Goal: Task Accomplishment & Management: Complete application form

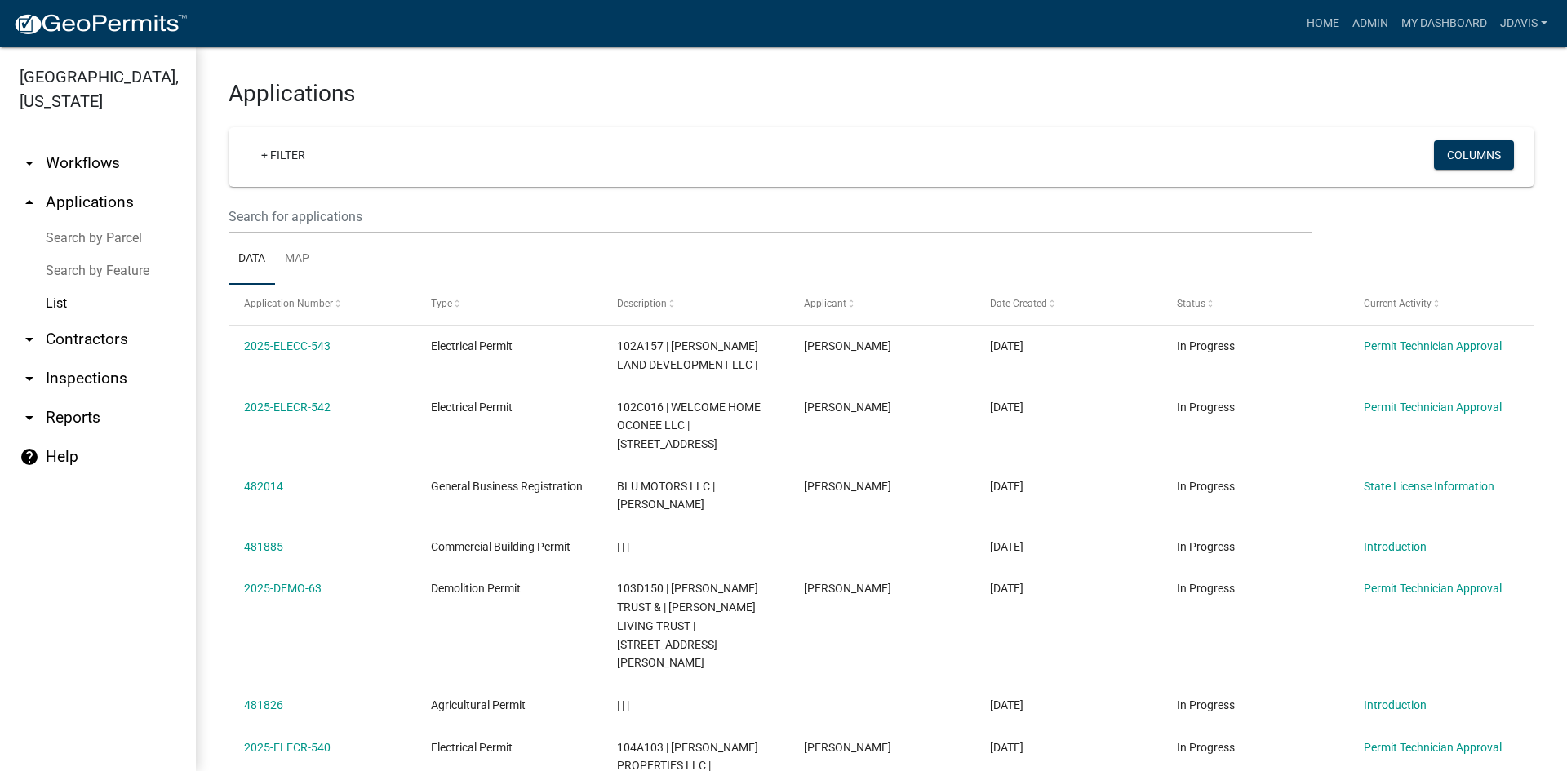
select select "2: 50"
click at [69, 292] on link "List" at bounding box center [98, 303] width 196 height 33
click at [48, 299] on link "List" at bounding box center [98, 303] width 196 height 33
click at [99, 235] on link "Search by Parcel" at bounding box center [98, 238] width 196 height 33
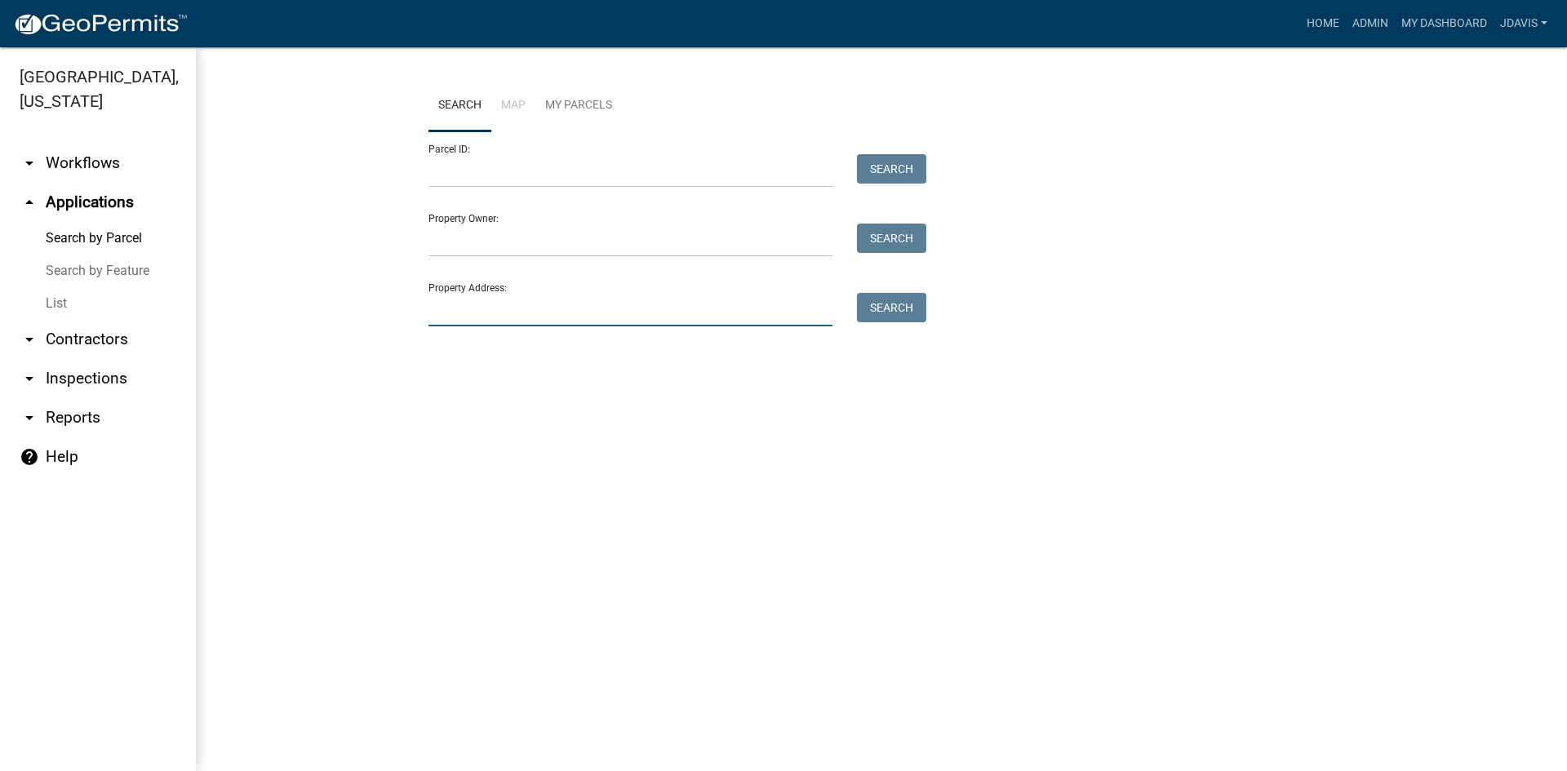
click at [633, 309] on input "Property Address:" at bounding box center [630, 309] width 404 height 33
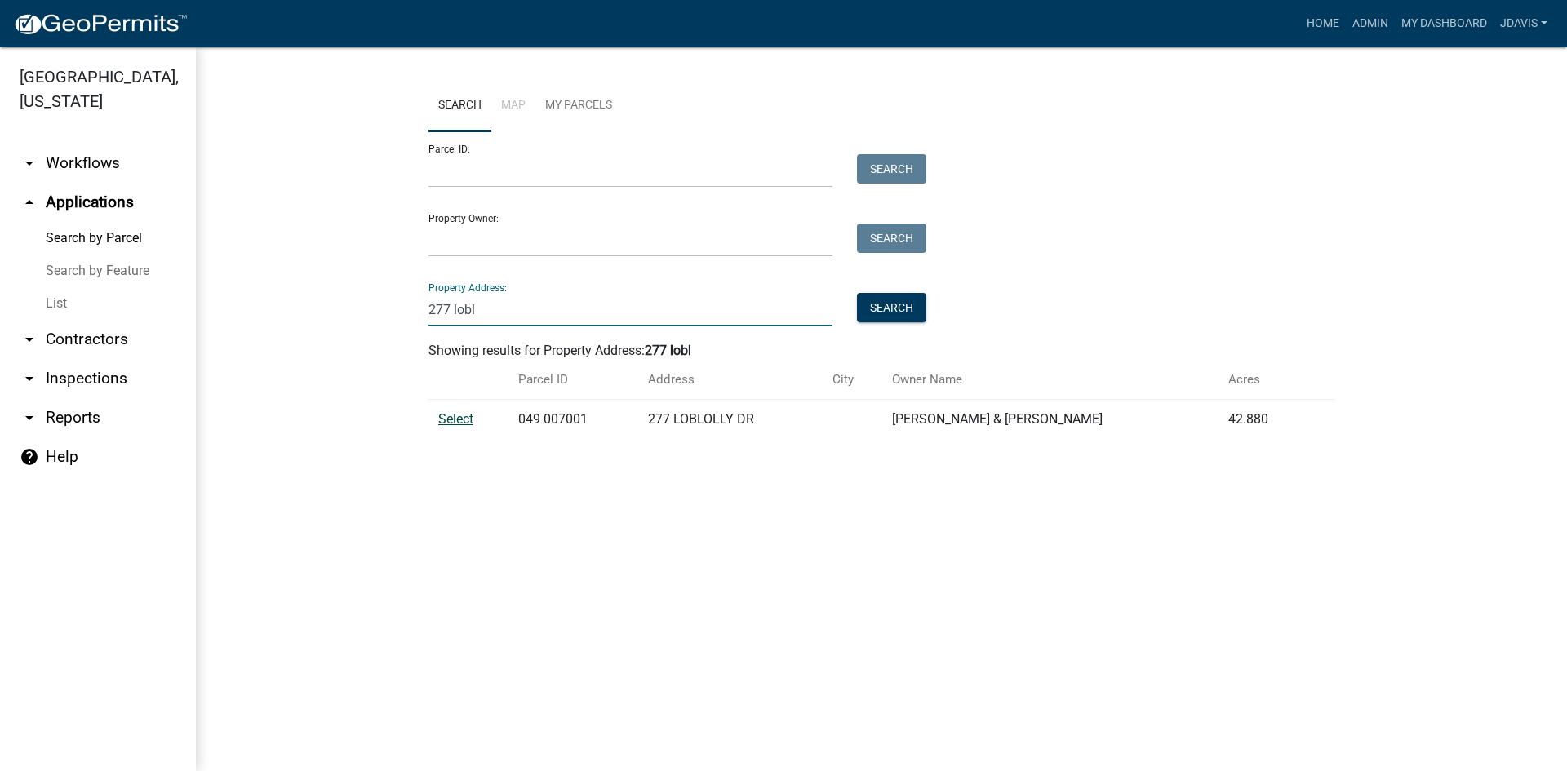
type input "277 lobl"
click at [461, 417] on span "Select" at bounding box center [455, 419] width 35 height 16
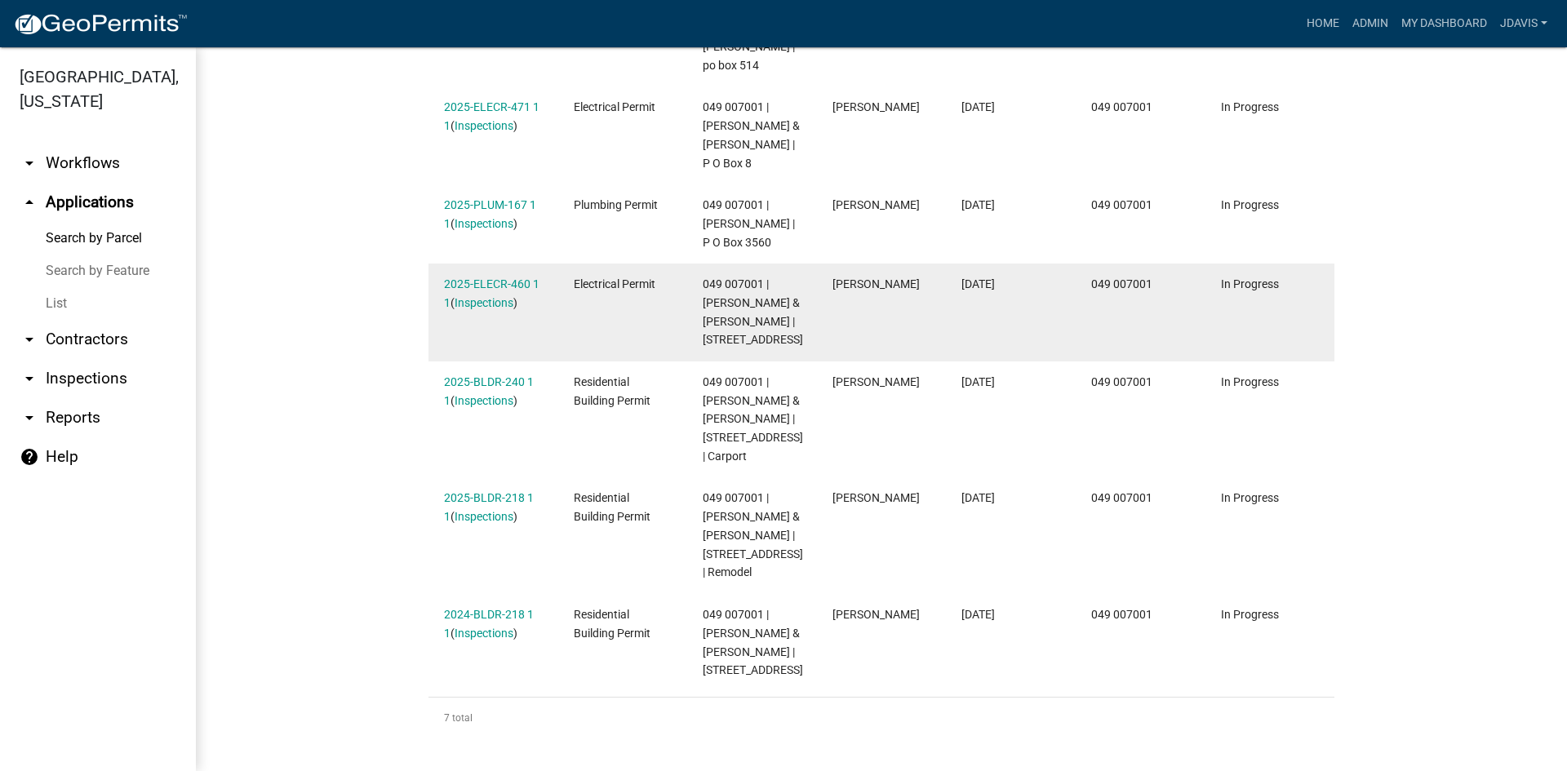
scroll to position [735, 0]
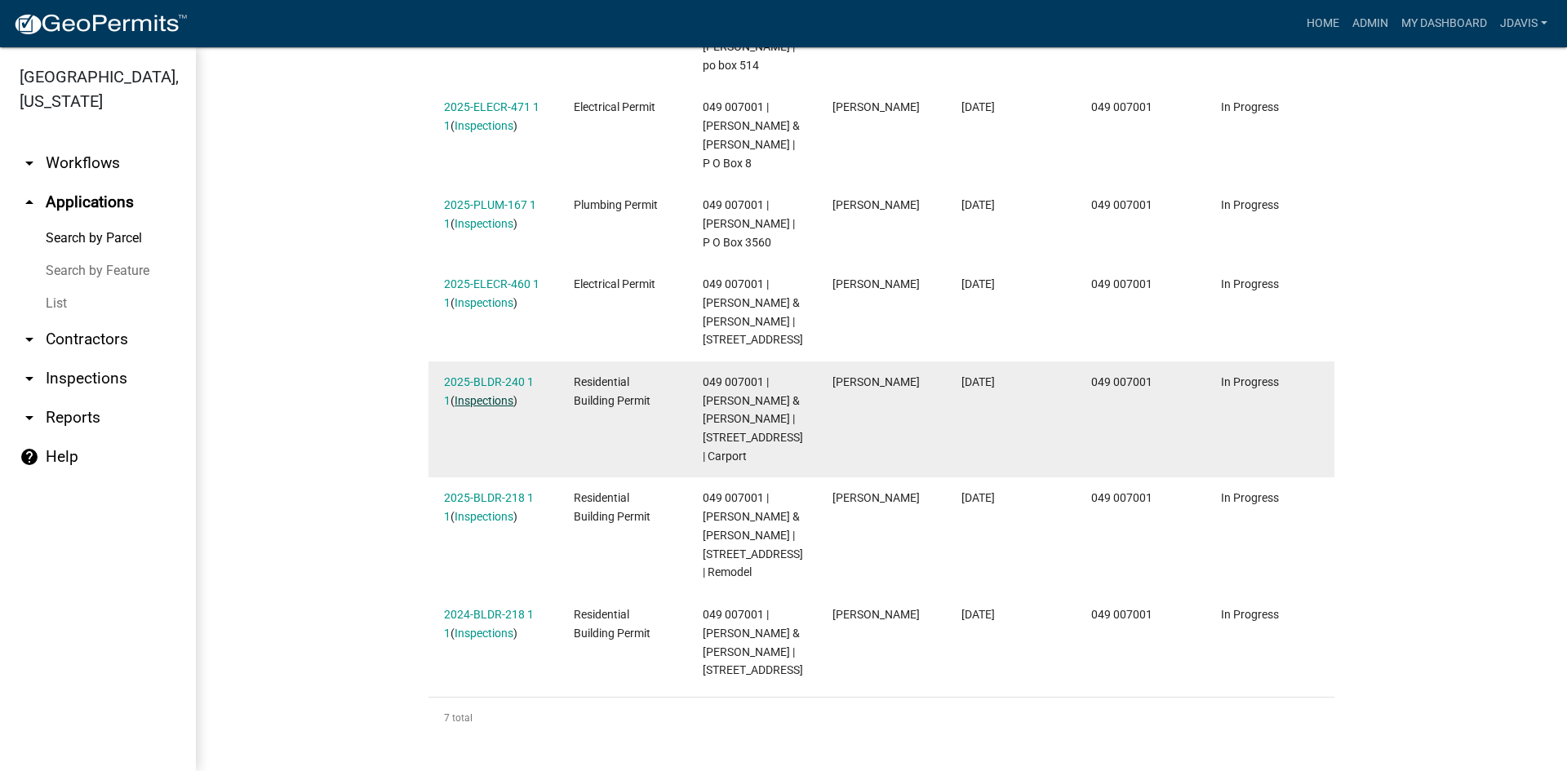
click at [475, 394] on link "Inspections" at bounding box center [484, 400] width 59 height 13
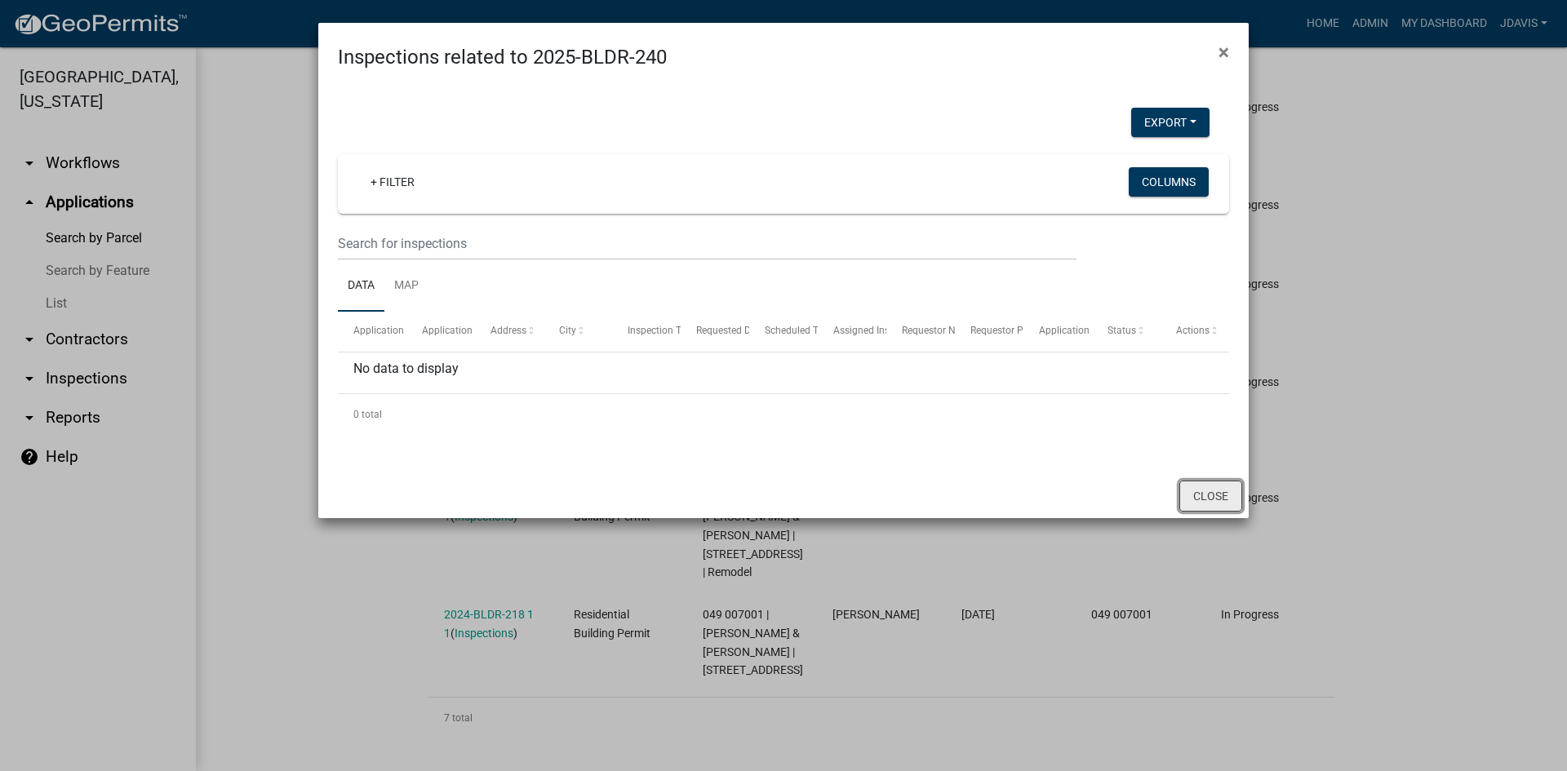
drag, startPoint x: 1223, startPoint y: 489, endPoint x: 1209, endPoint y: 497, distance: 16.8
click at [1217, 494] on button "Close" at bounding box center [1210, 496] width 63 height 31
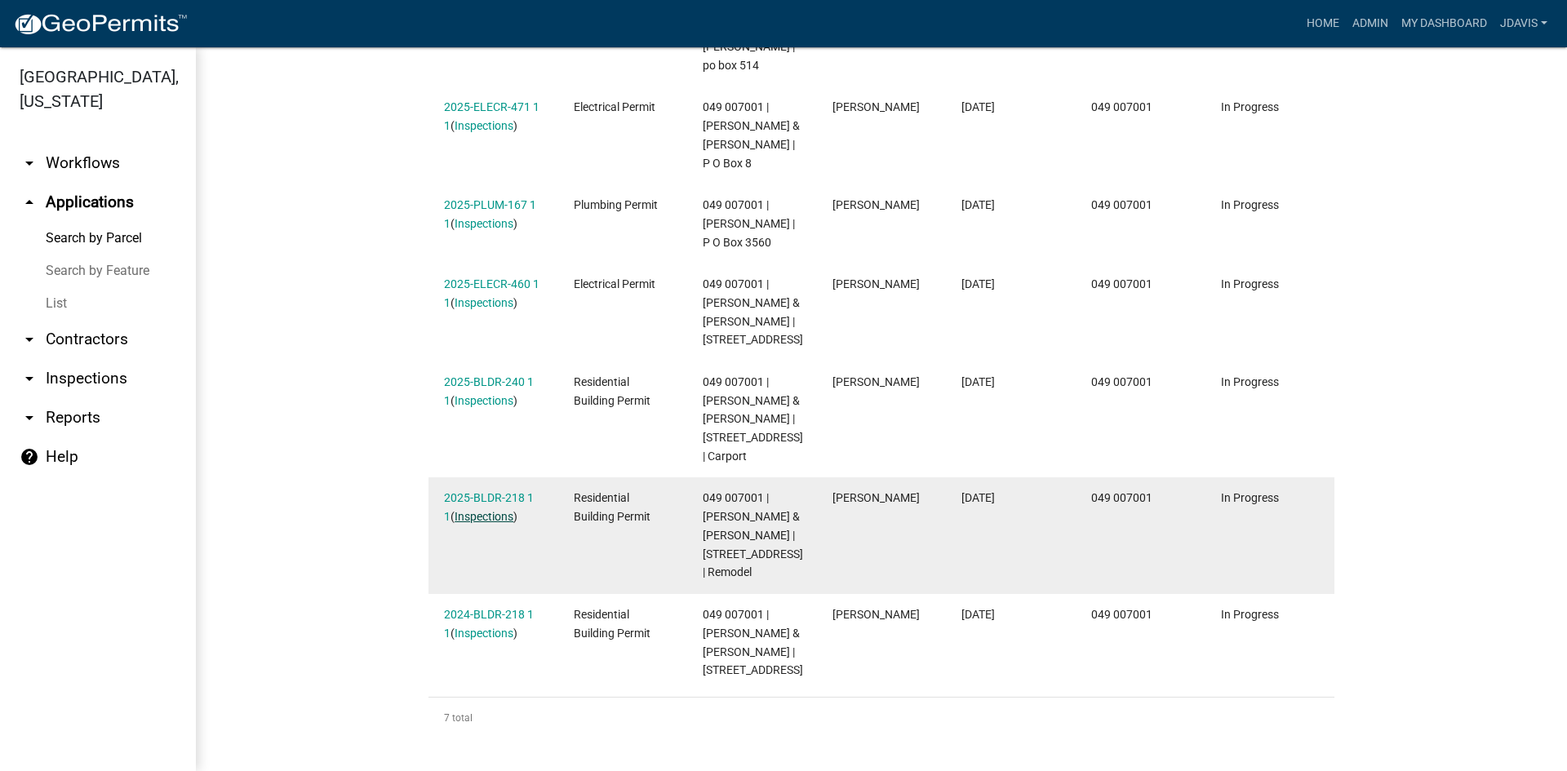
click at [486, 510] on link "Inspections" at bounding box center [484, 516] width 59 height 13
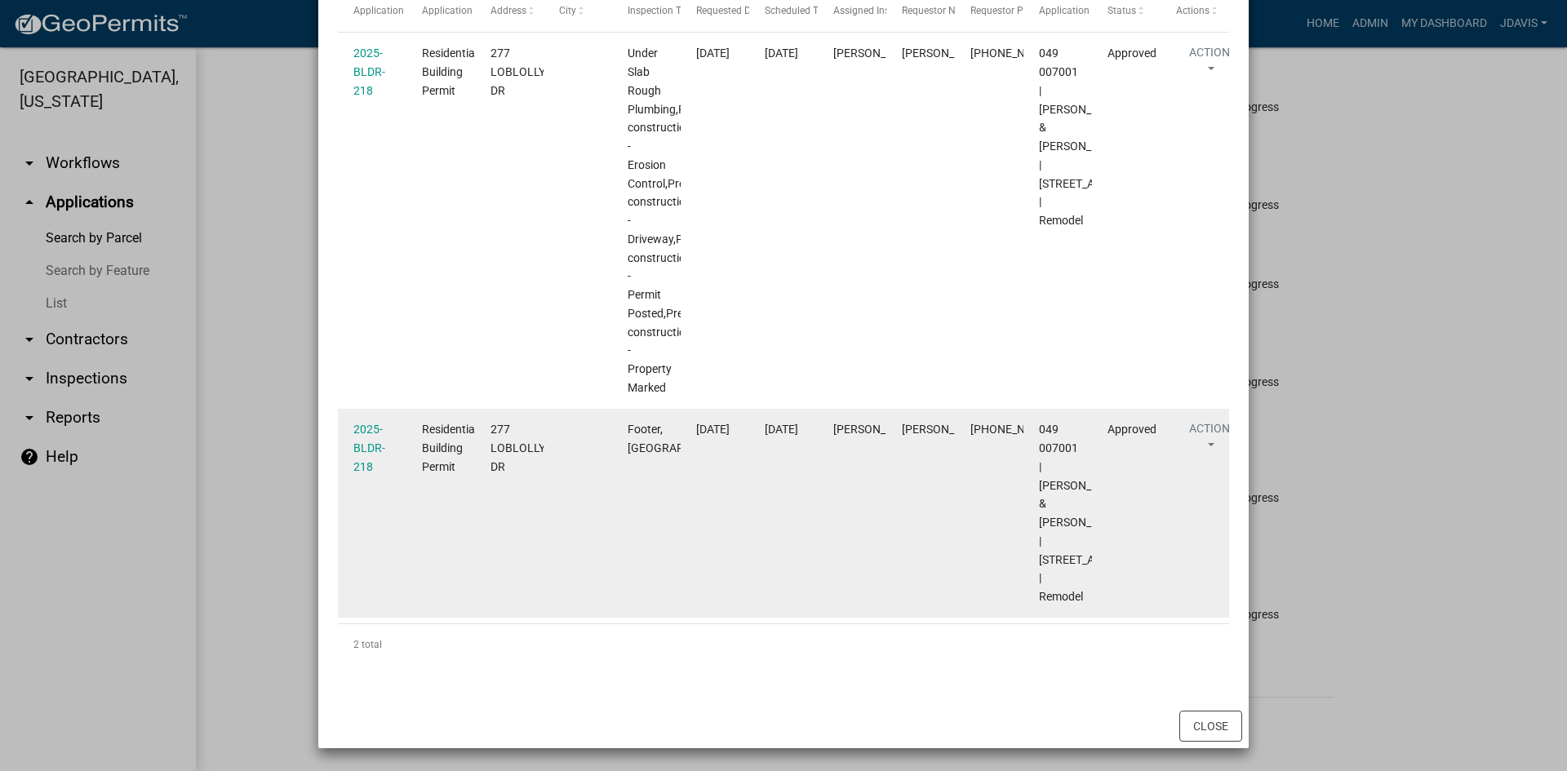
scroll to position [376, 0]
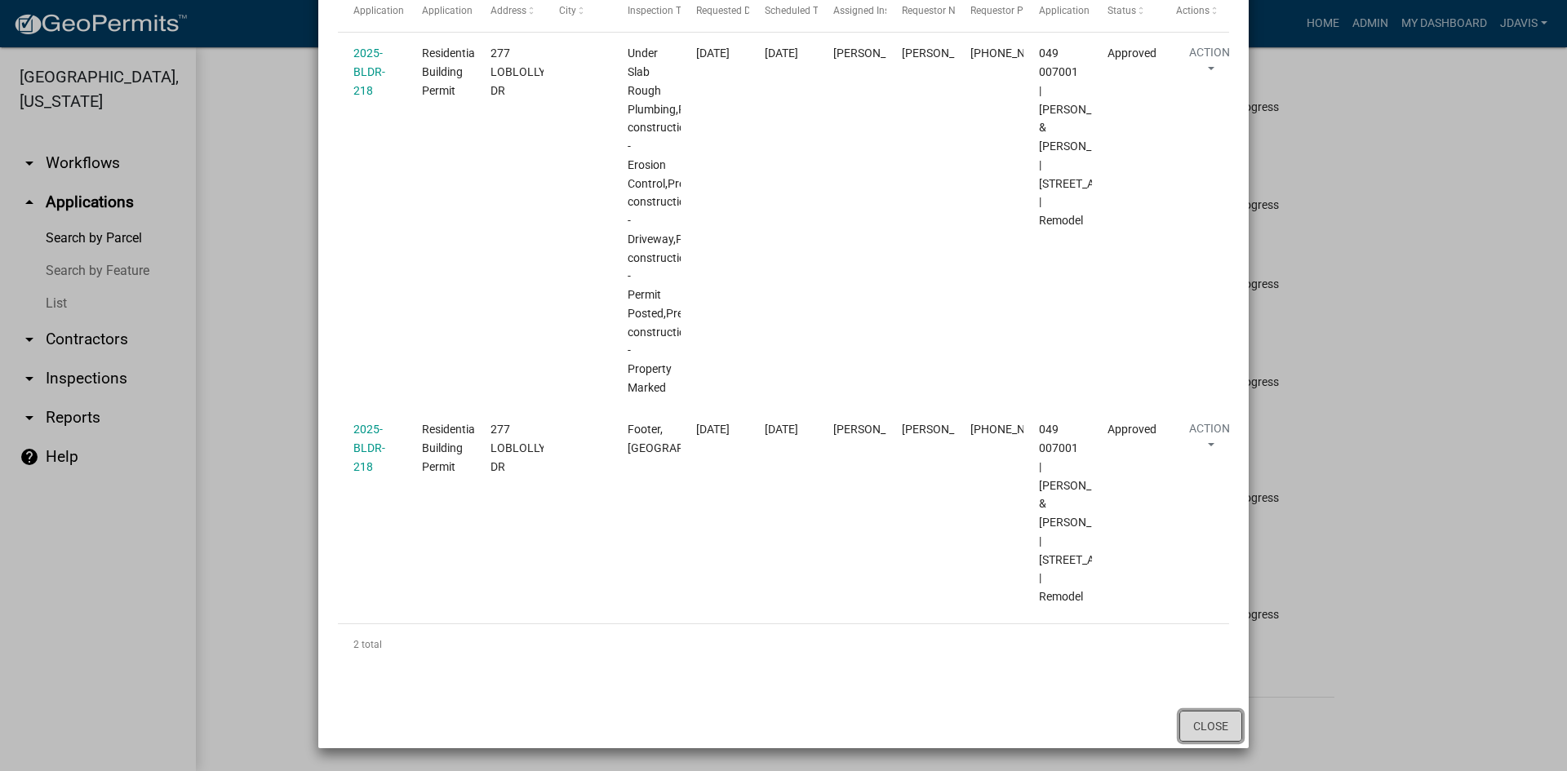
click at [1216, 718] on button "Close" at bounding box center [1210, 726] width 63 height 31
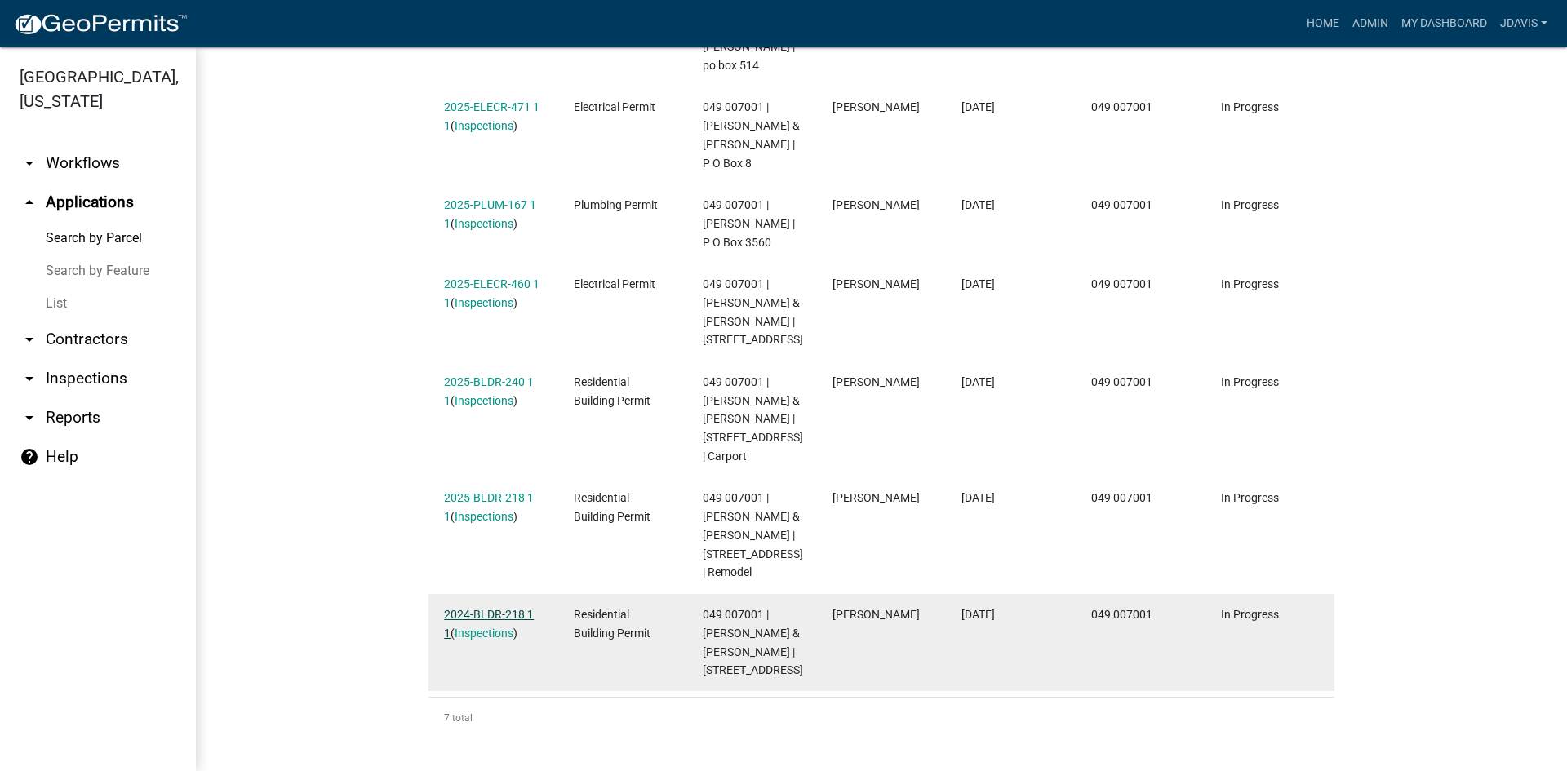
click at [469, 608] on link "2024-BLDR-218 1 1" at bounding box center [489, 624] width 90 height 32
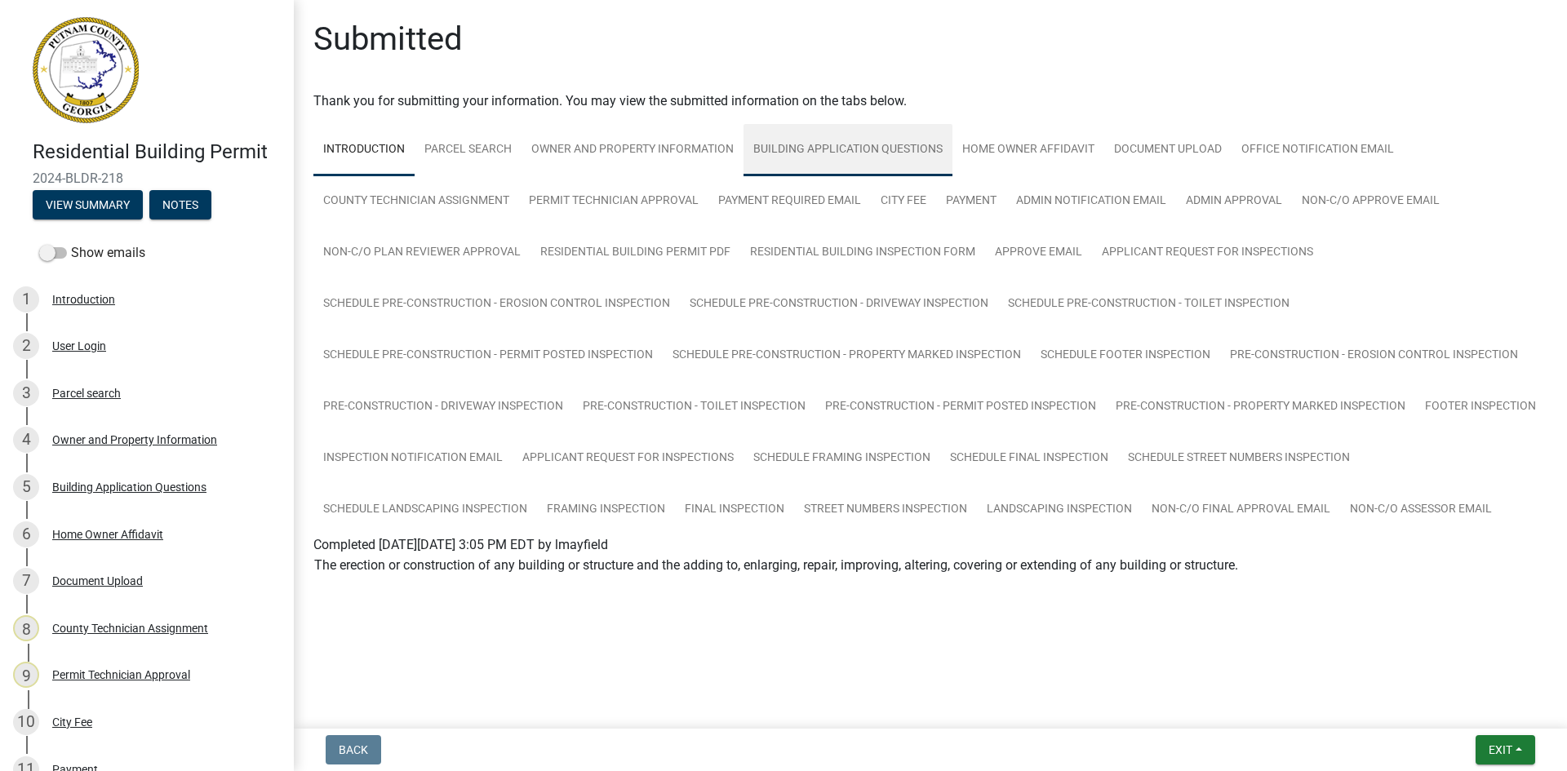
click at [848, 147] on link "Building Application Questions" at bounding box center [847, 150] width 209 height 52
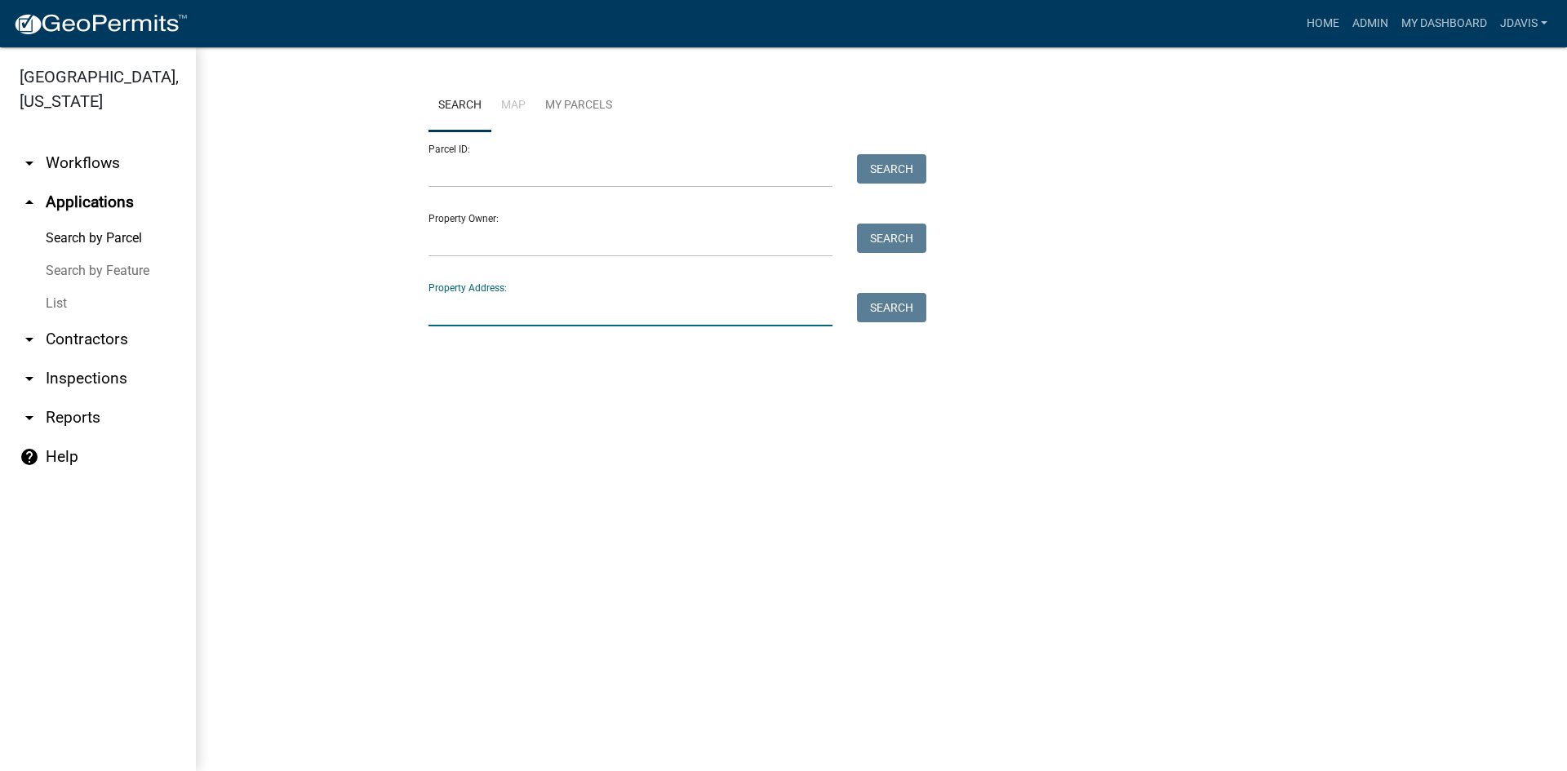
click at [482, 304] on input "Property Address:" at bounding box center [630, 309] width 404 height 33
type input "1"
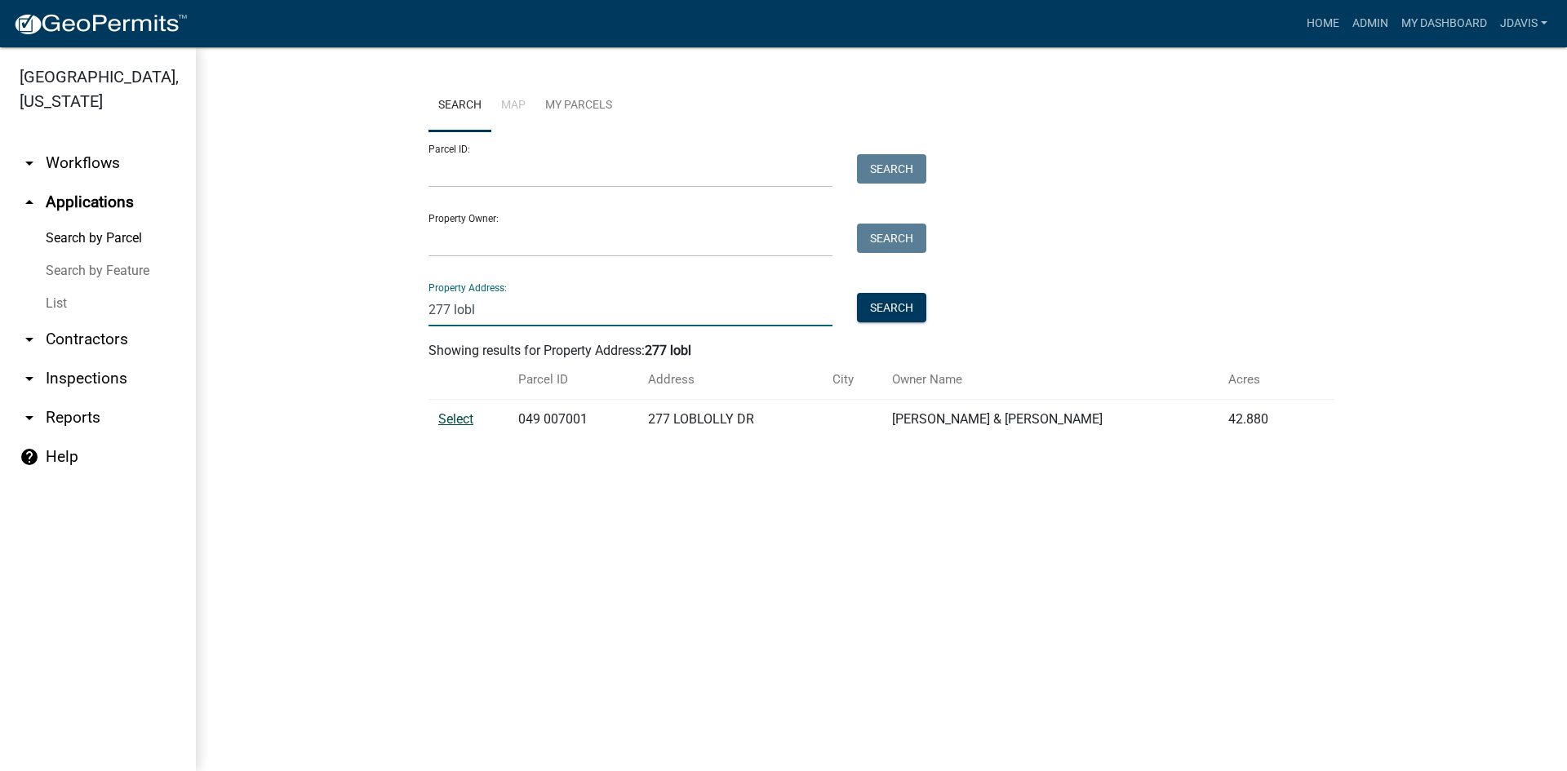
type input "277 lobl"
click at [458, 424] on span "Select" at bounding box center [455, 419] width 35 height 16
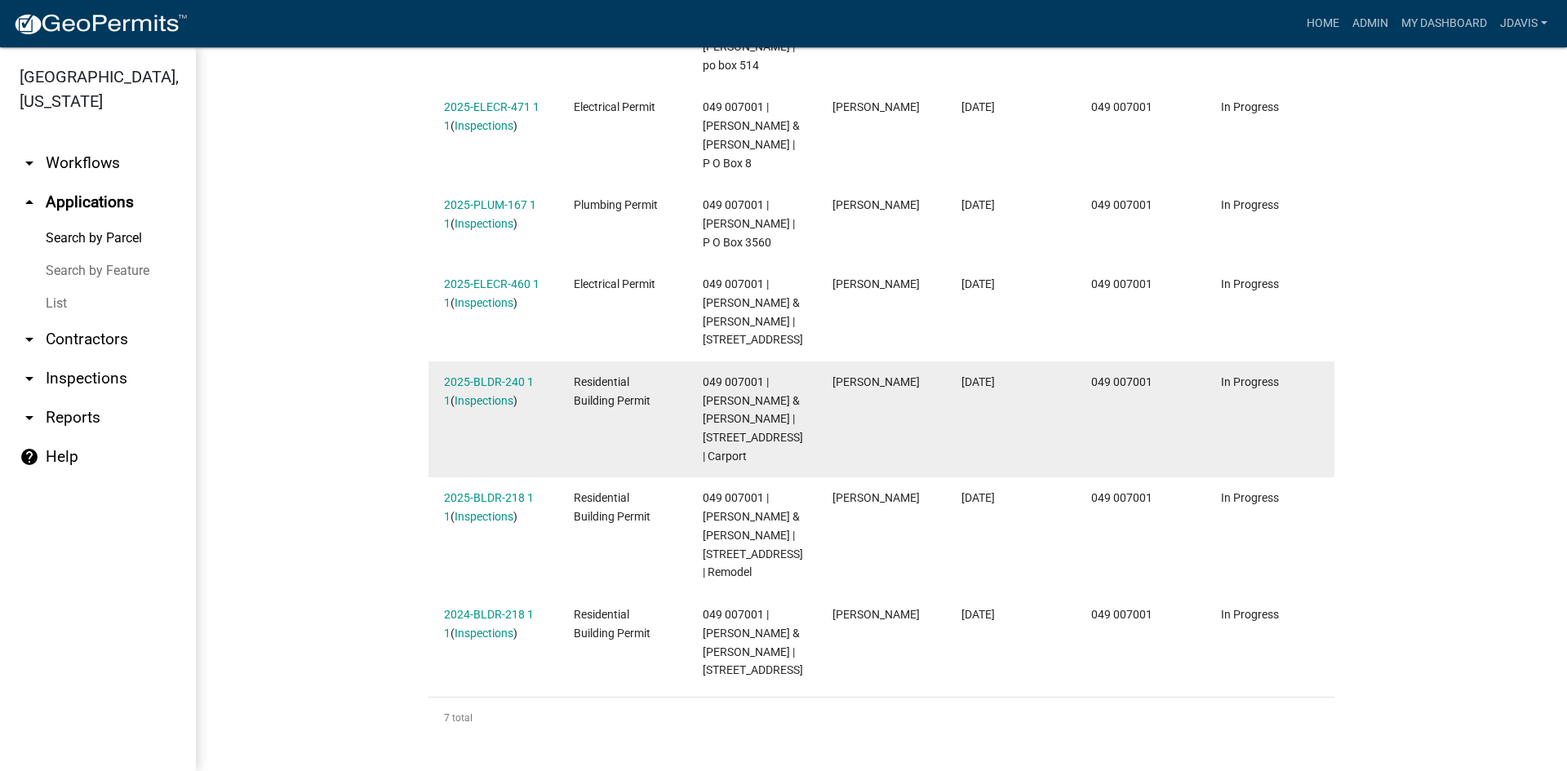
scroll to position [735, 0]
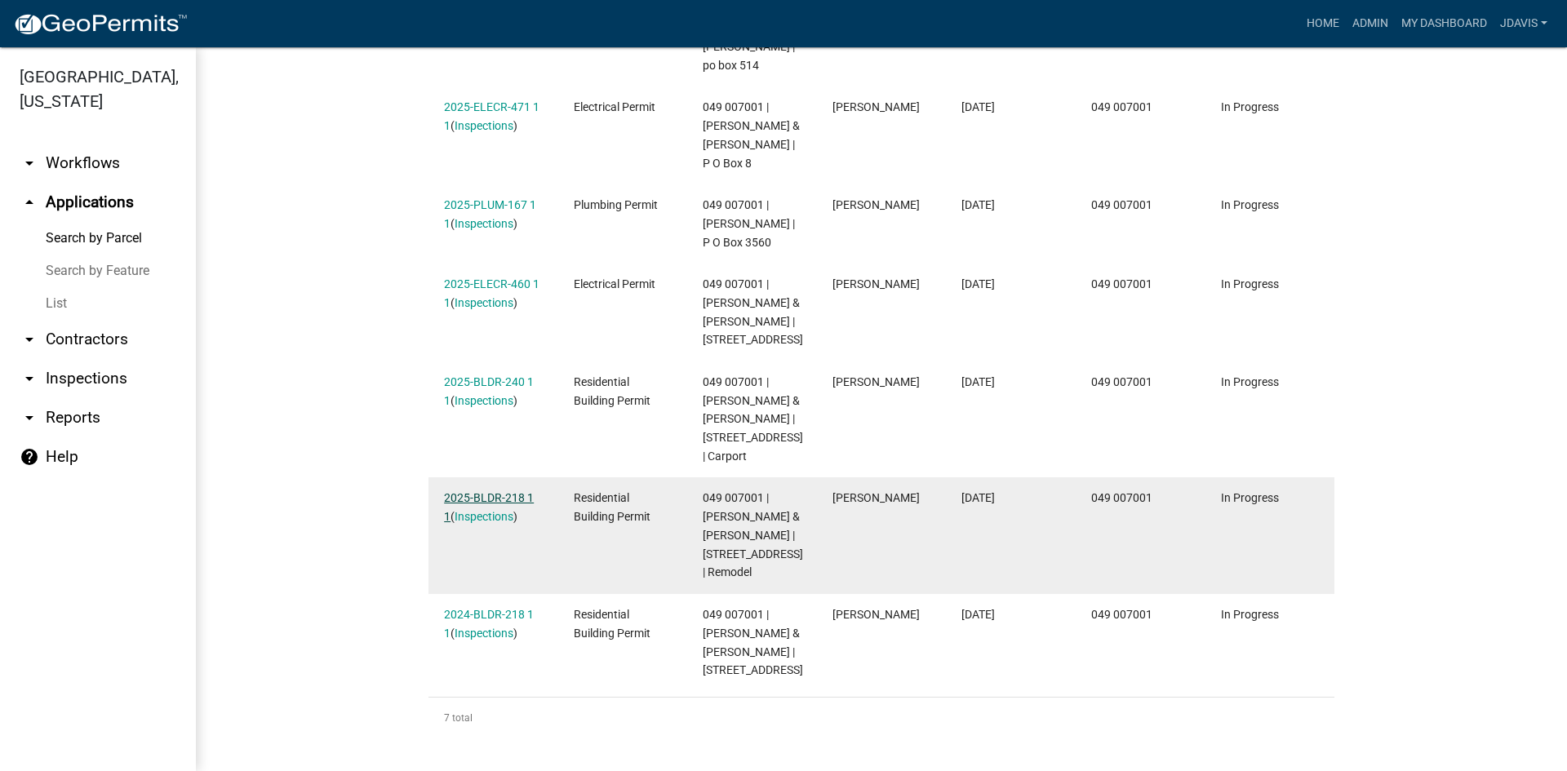
click at [483, 491] on link "2025-BLDR-218 1 1" at bounding box center [489, 507] width 90 height 32
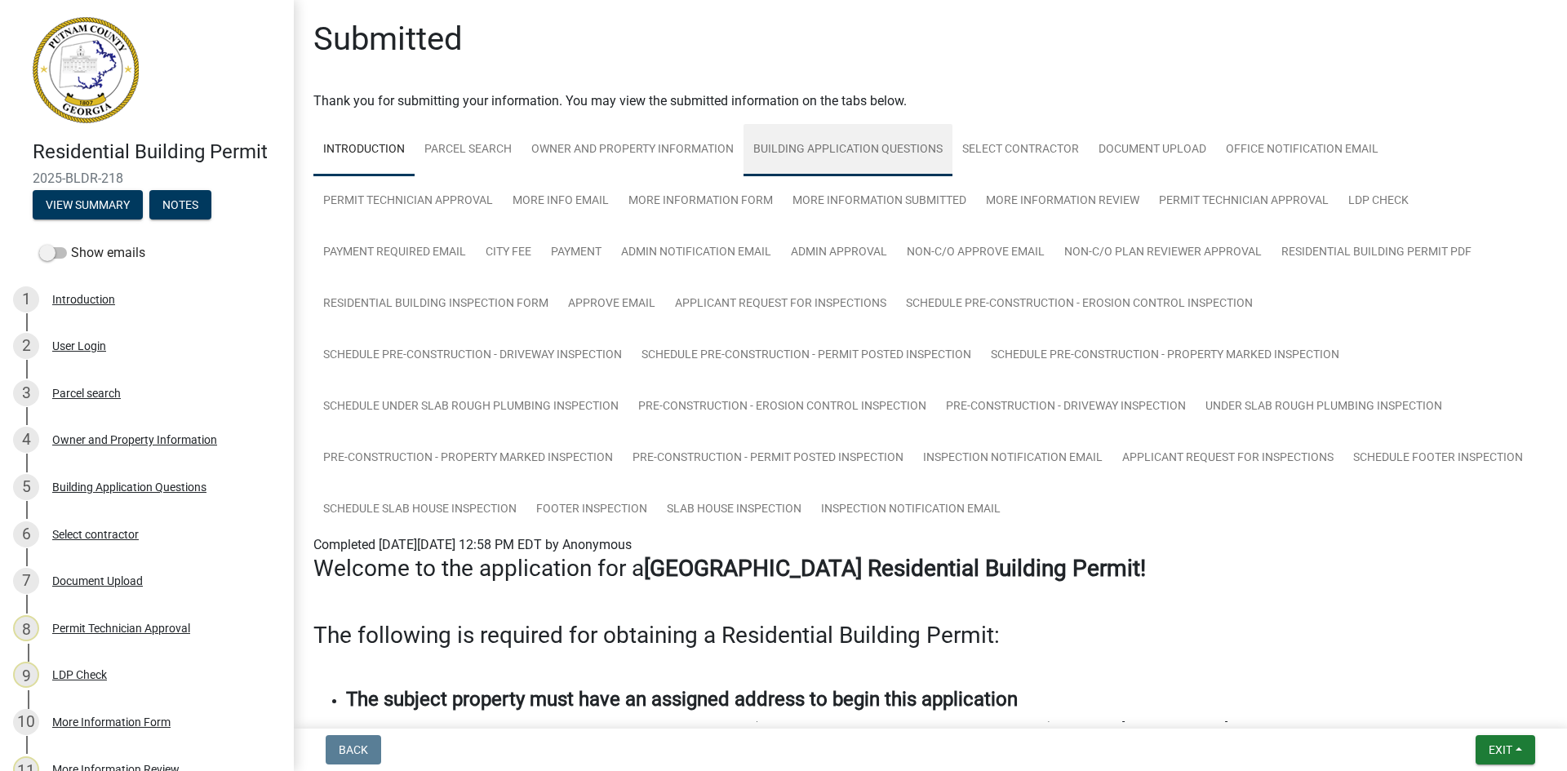
click at [868, 140] on link "Building Application Questions" at bounding box center [847, 150] width 209 height 52
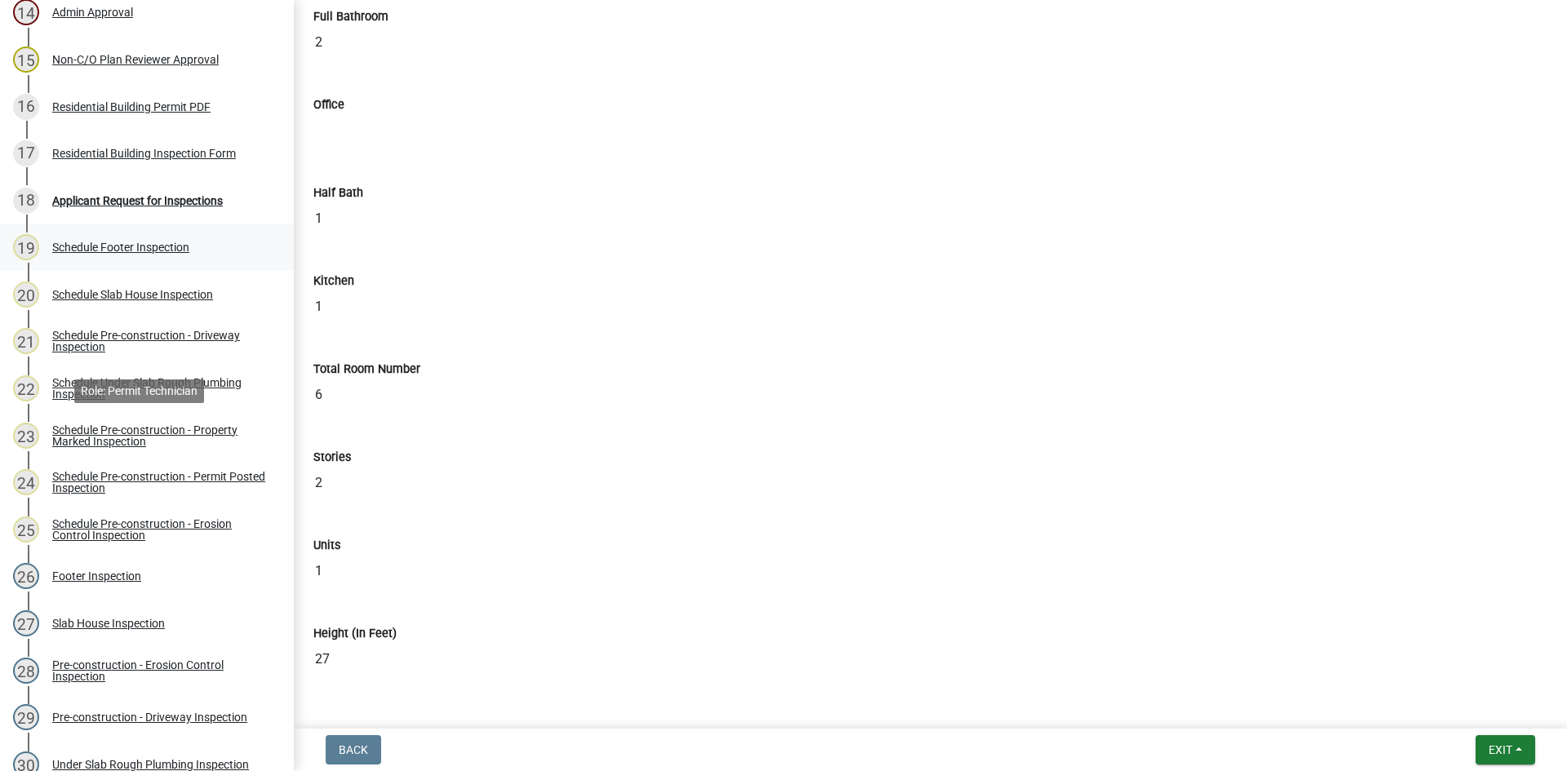
scroll to position [735, 0]
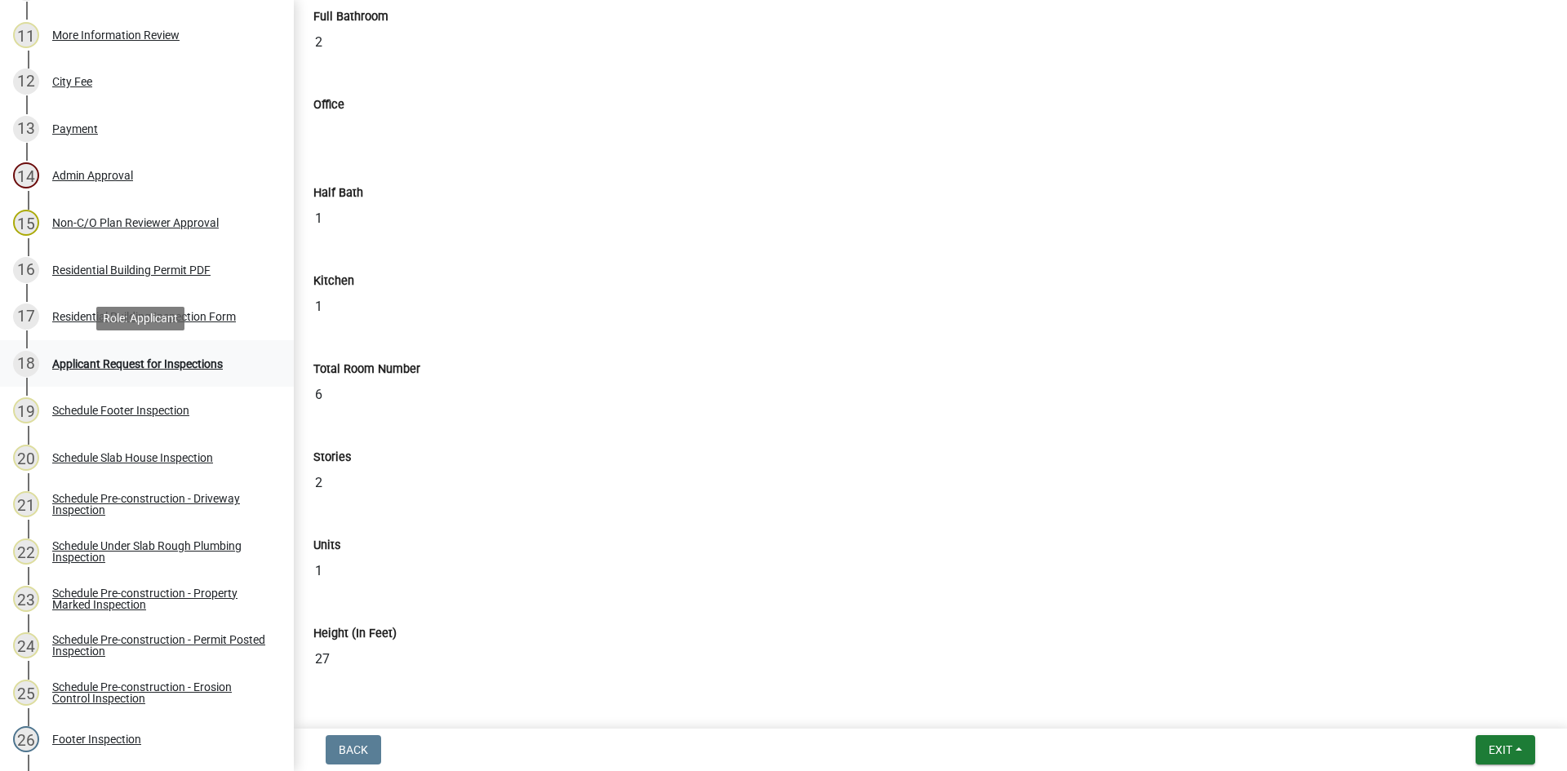
click at [152, 362] on div "Applicant Request for Inspections" at bounding box center [137, 363] width 171 height 11
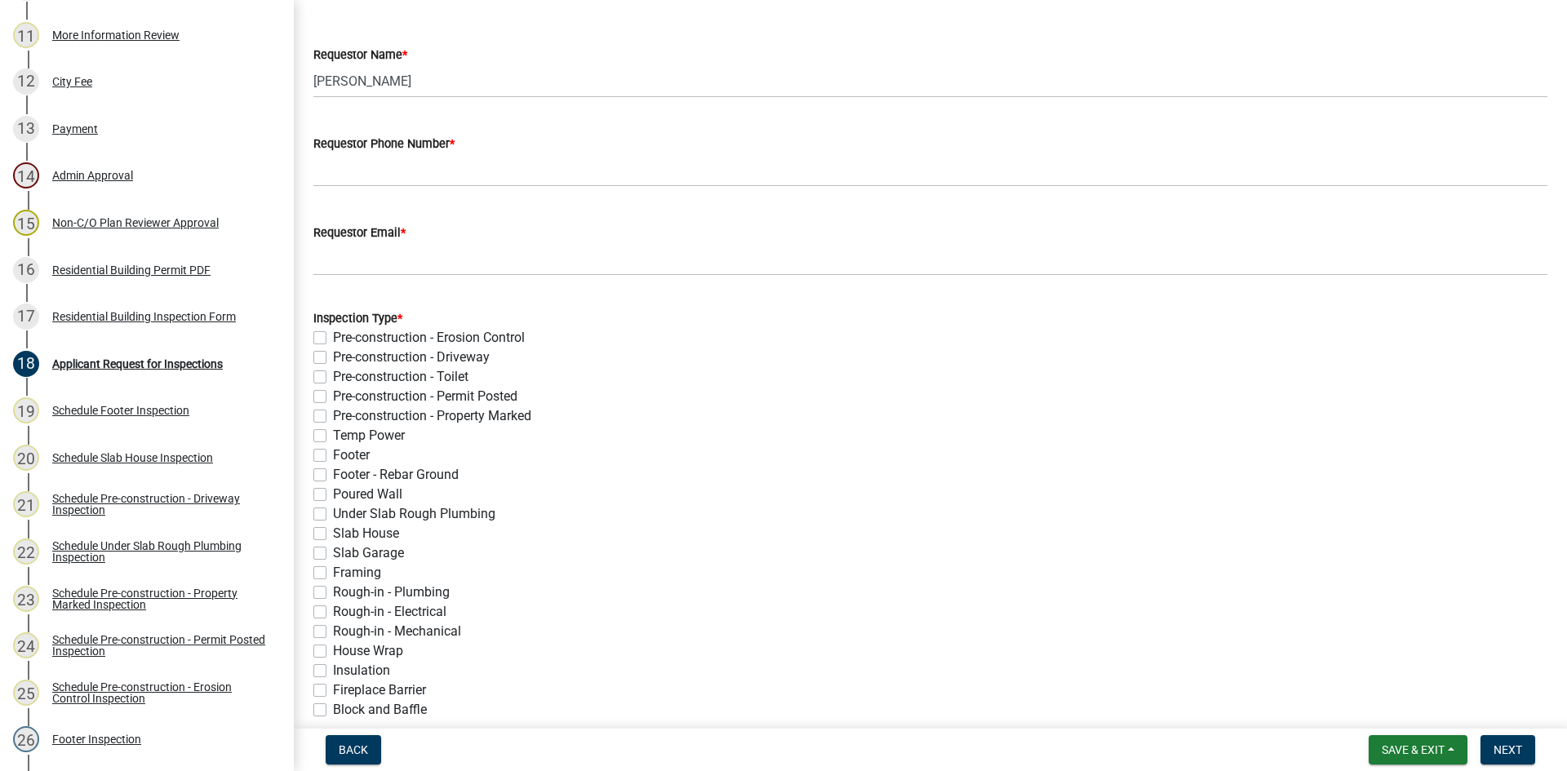
scroll to position [245, 0]
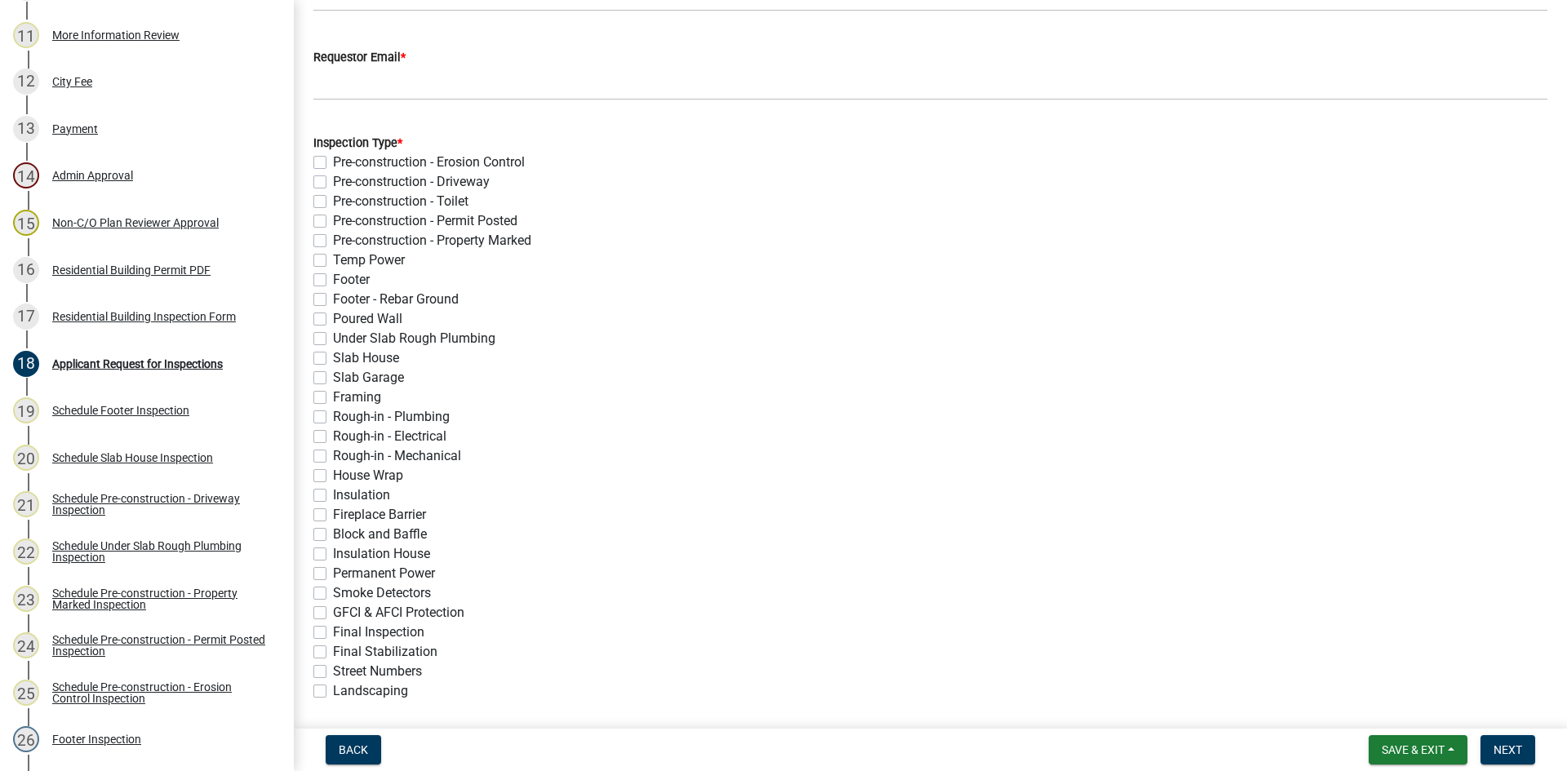
click at [333, 283] on label "Footer" at bounding box center [351, 280] width 37 height 20
click at [333, 281] on input "Footer" at bounding box center [338, 275] width 11 height 11
checkbox input "true"
checkbox input "false"
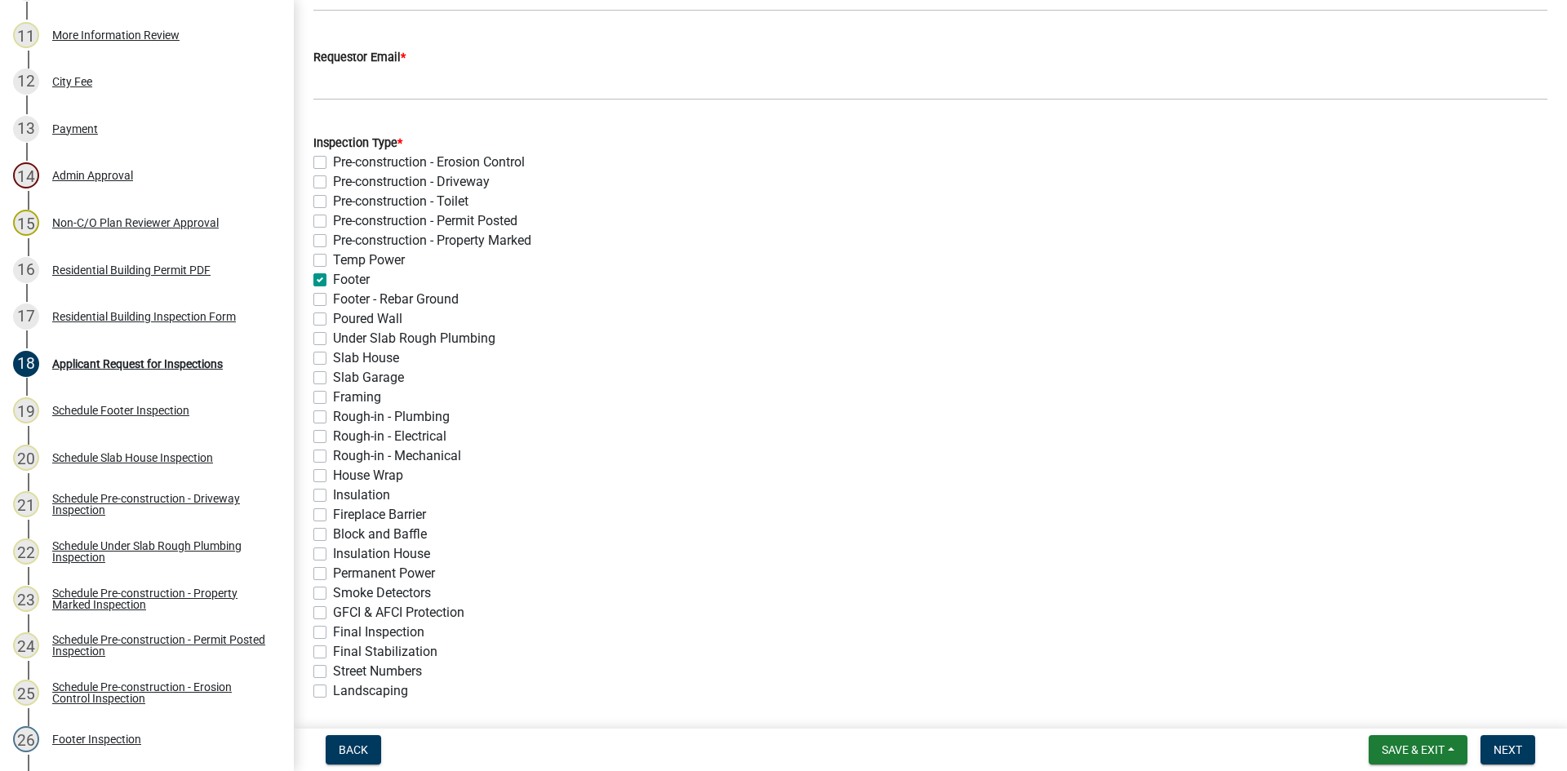
checkbox input "false"
checkbox input "true"
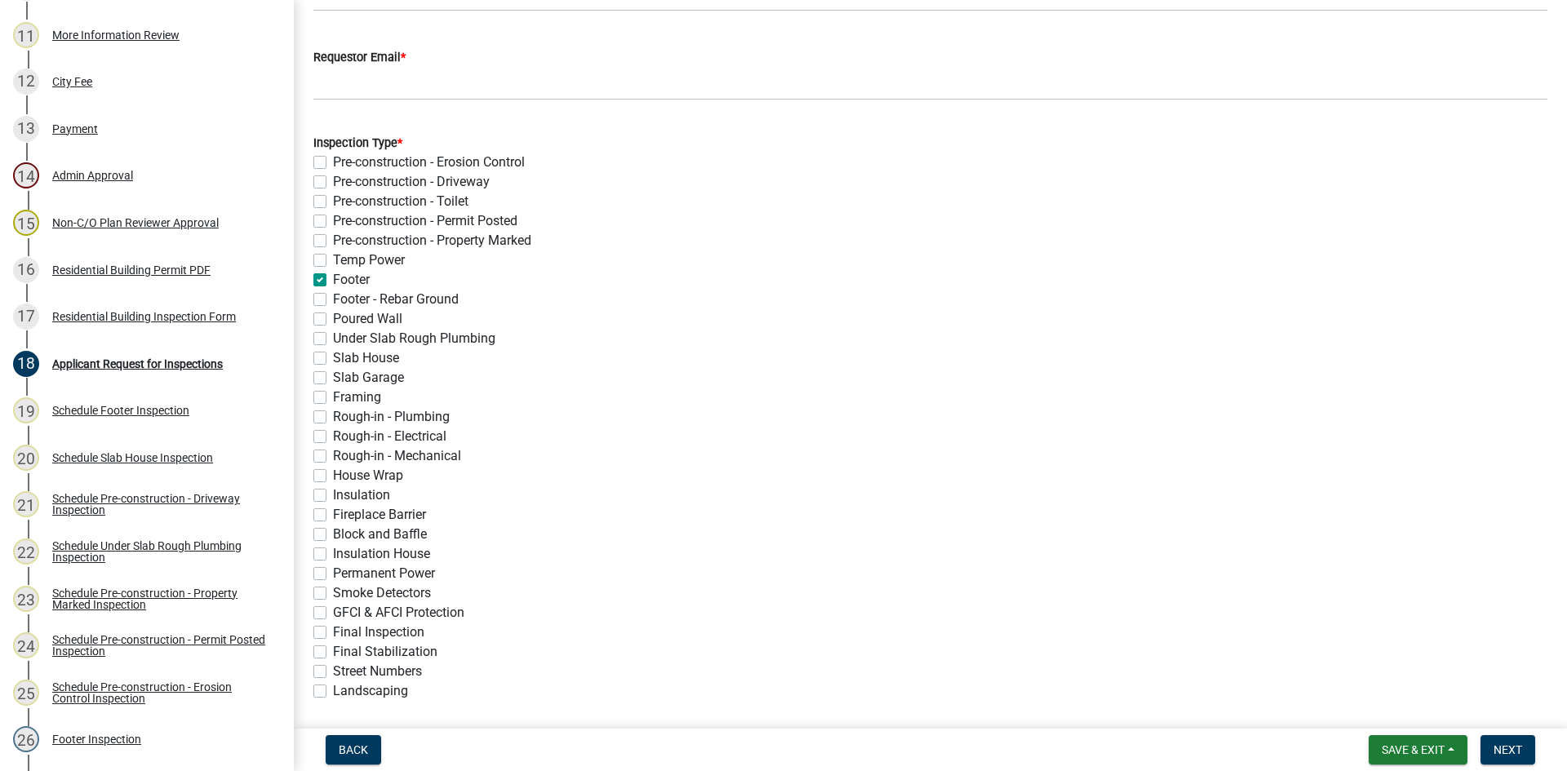
checkbox input "false"
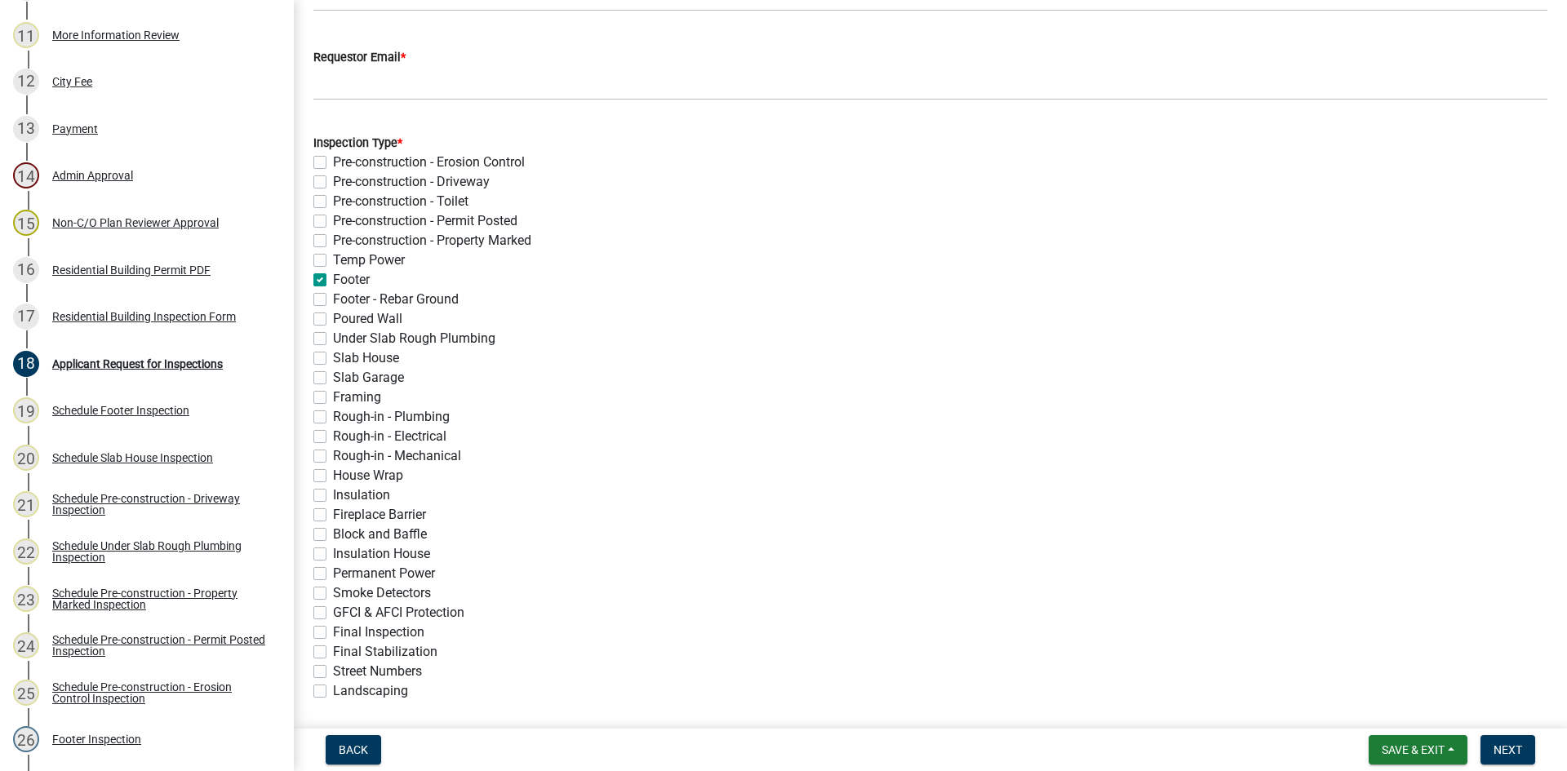
checkbox input "false"
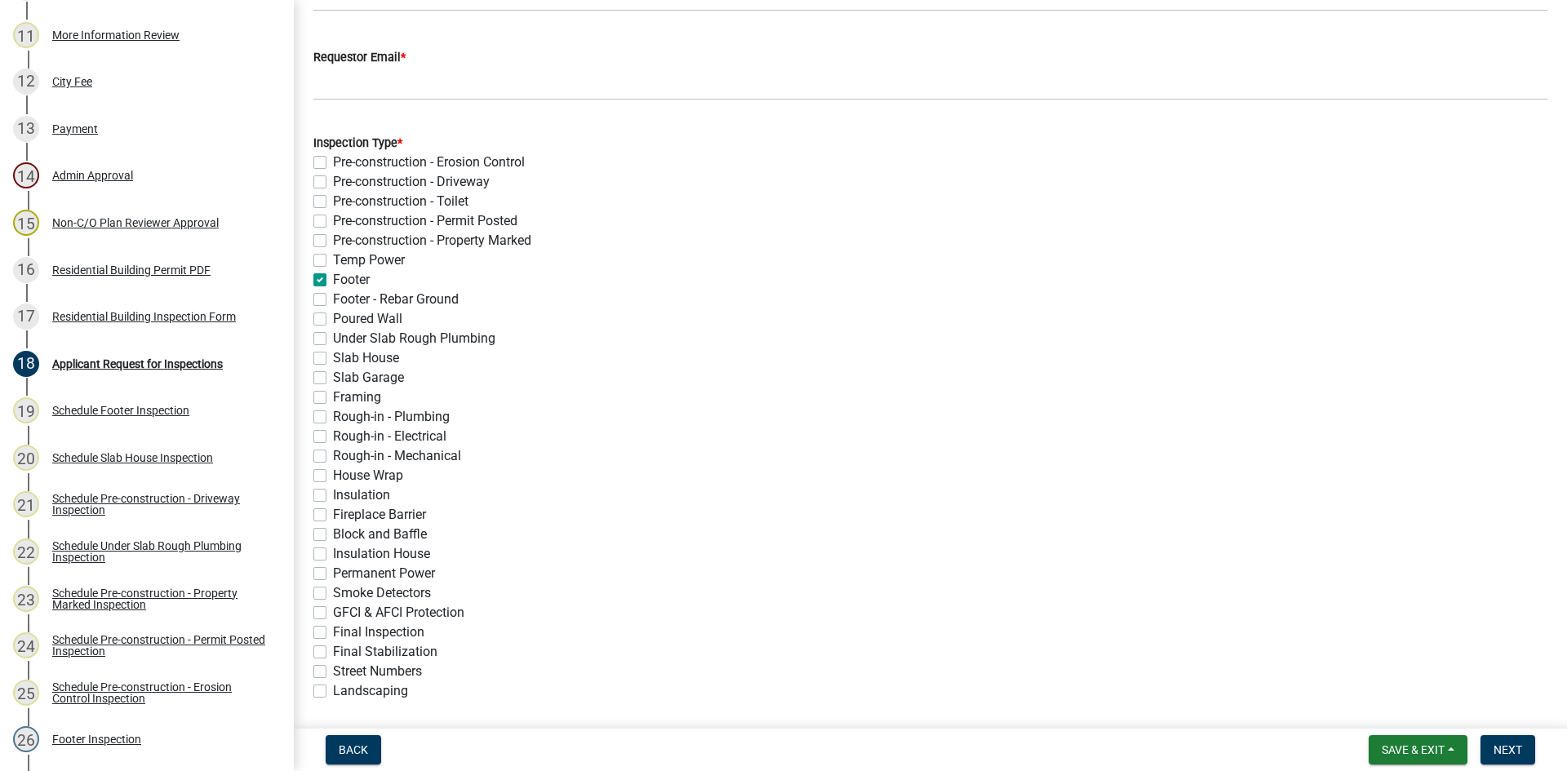
checkbox input "false"
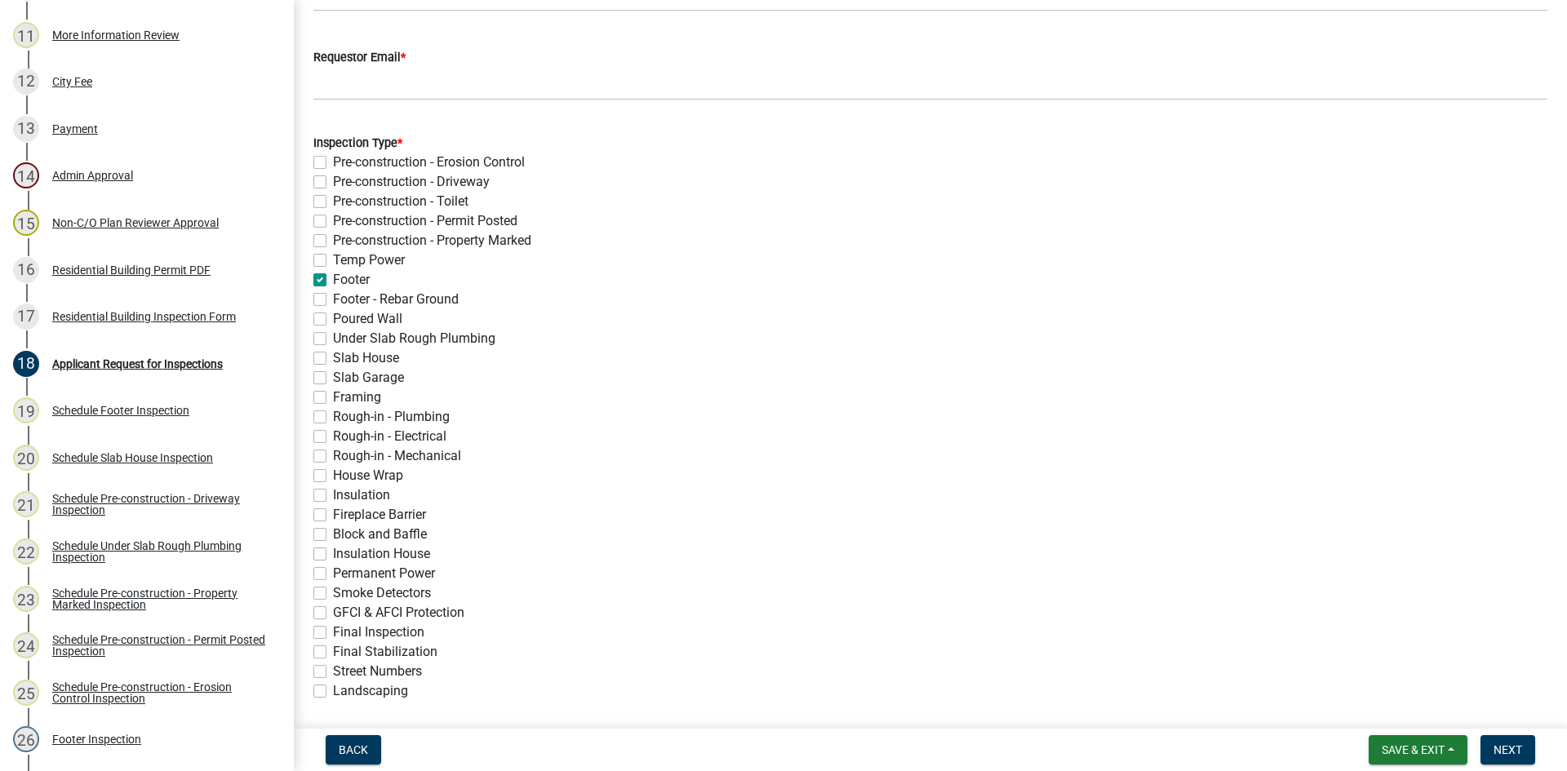
checkbox input "false"
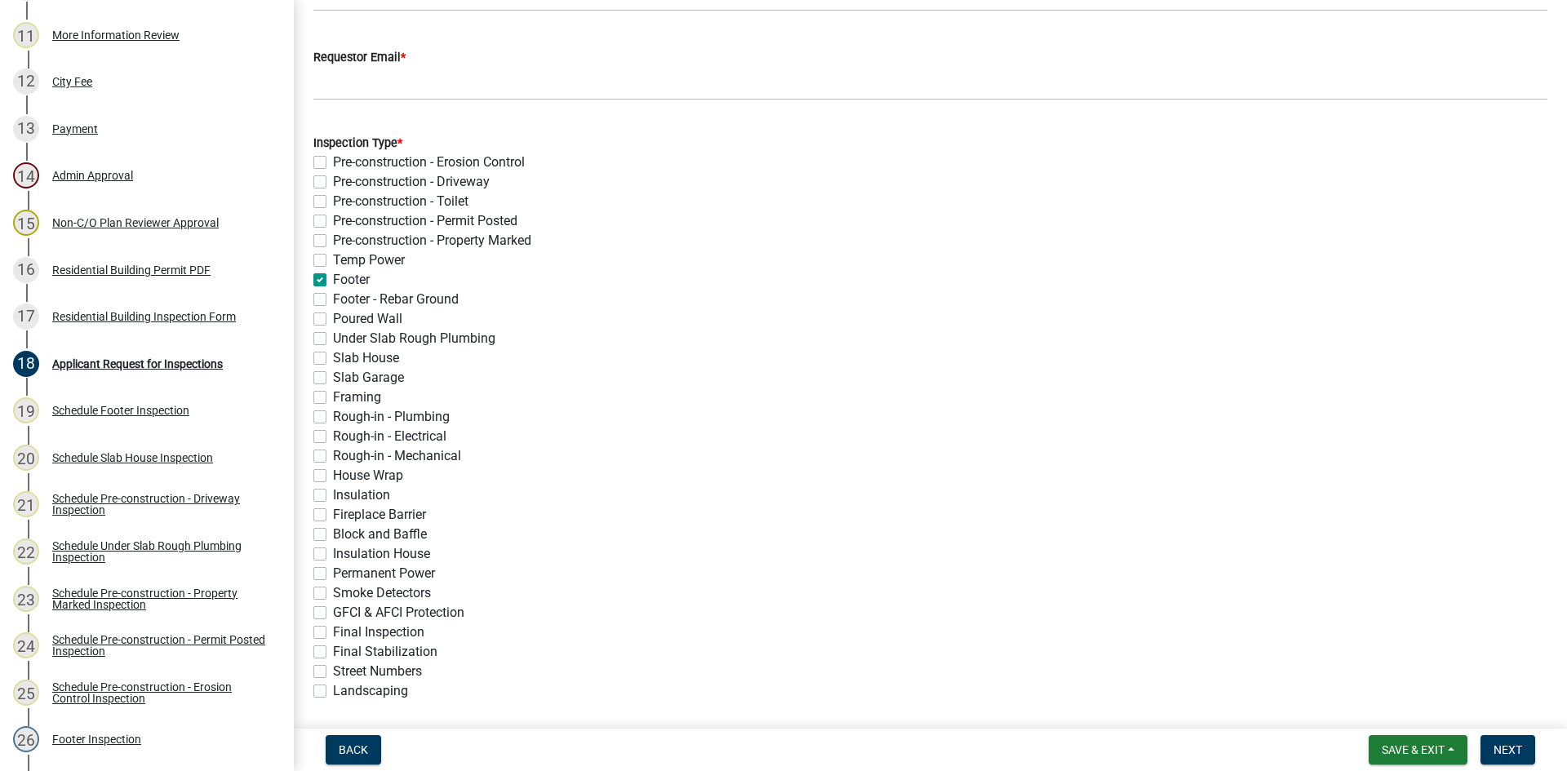
checkbox input "false"
click at [333, 277] on label "Footer" at bounding box center [351, 280] width 37 height 20
click at [333, 277] on input "Footer" at bounding box center [338, 275] width 11 height 11
checkbox input "false"
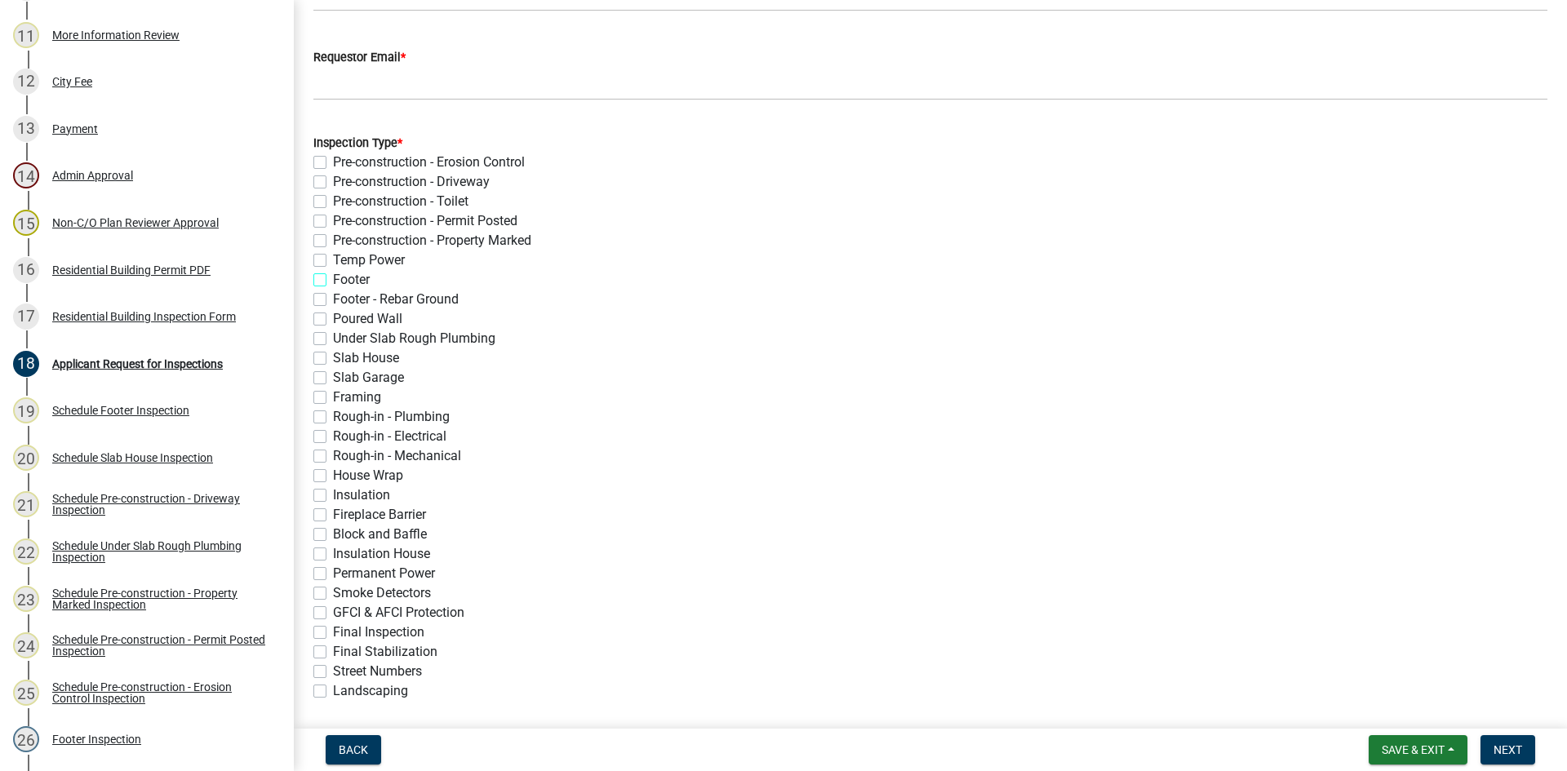
checkbox input "false"
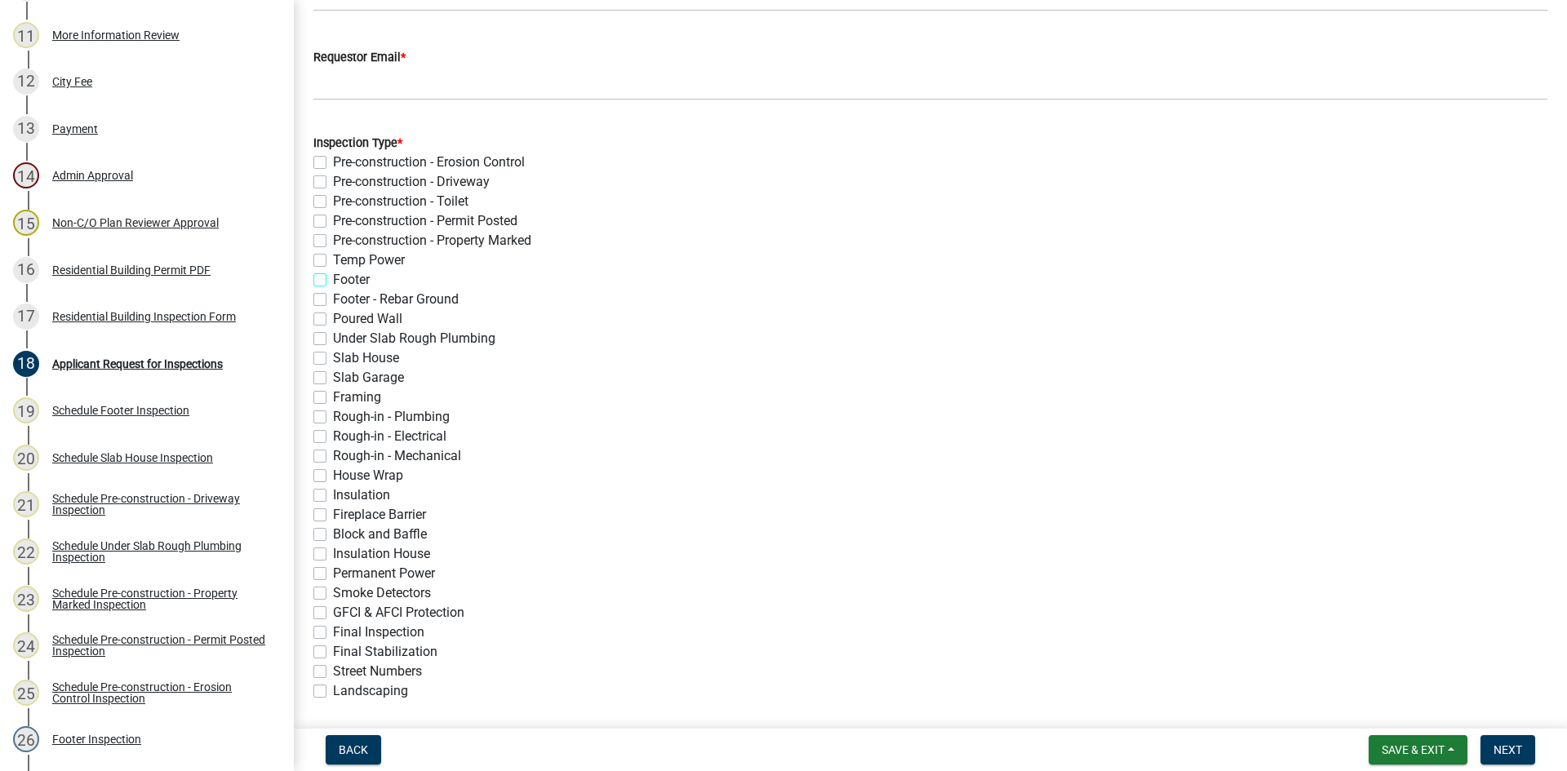
checkbox input "false"
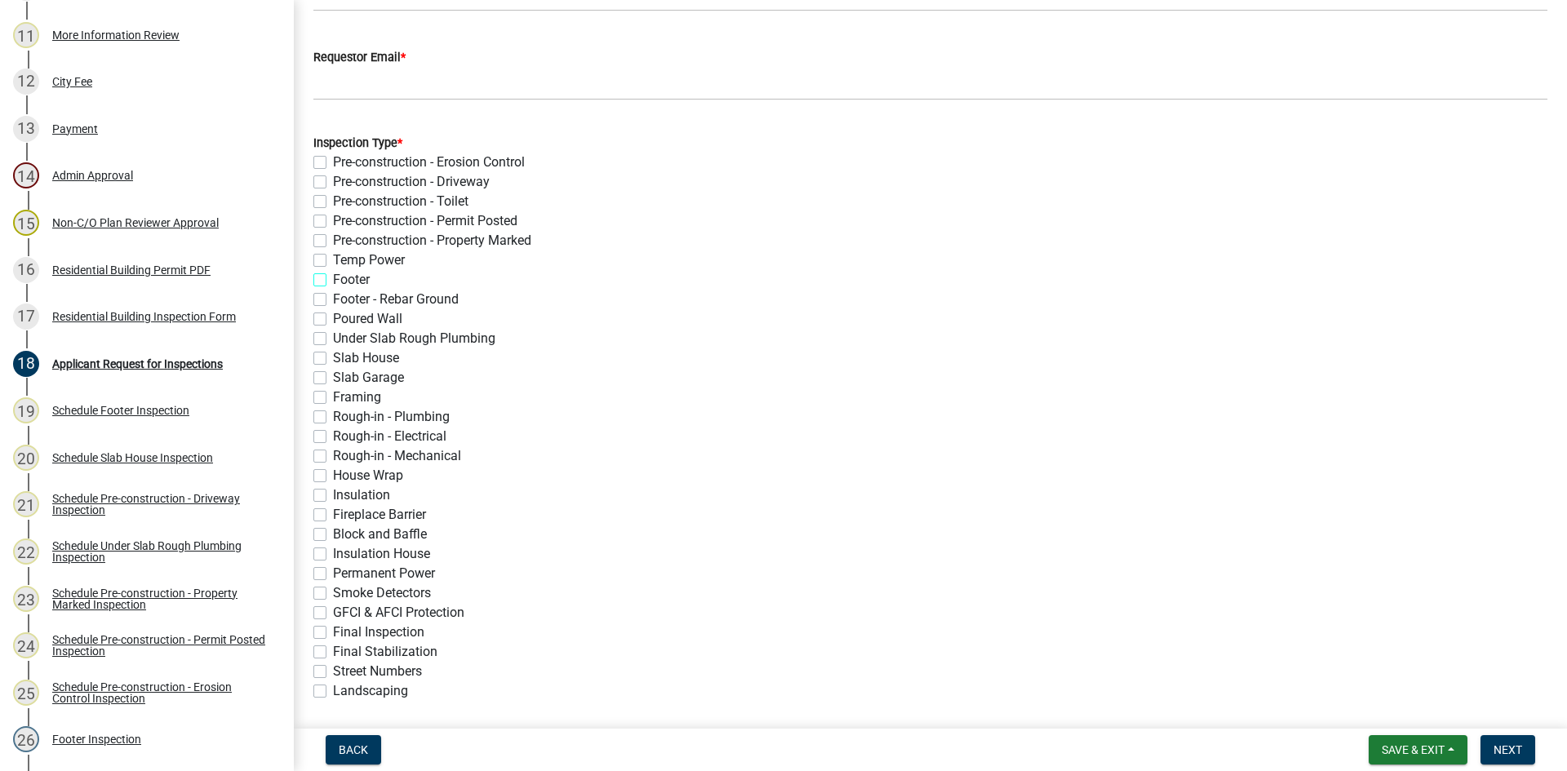
checkbox input "false"
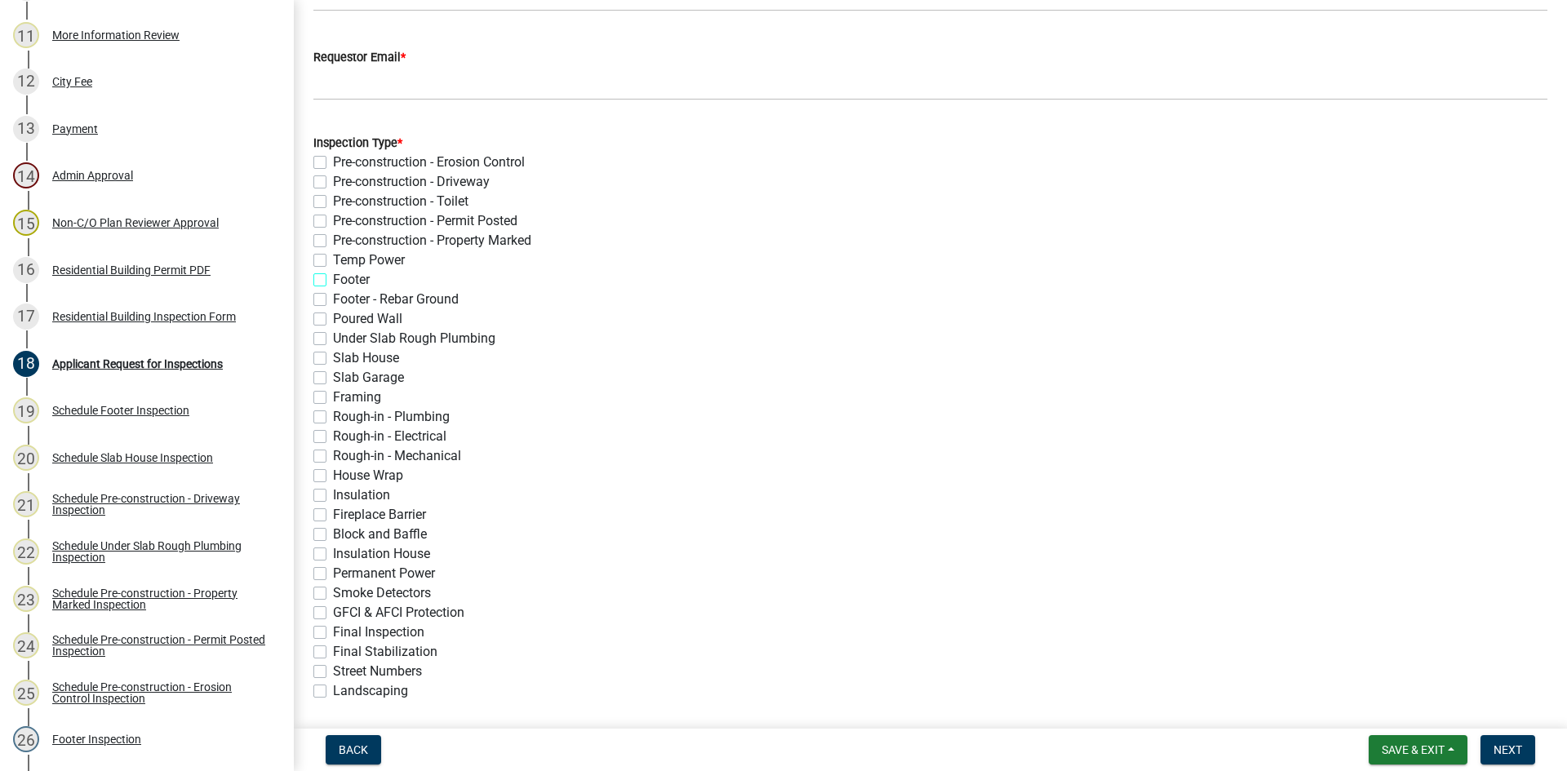
checkbox input "false"
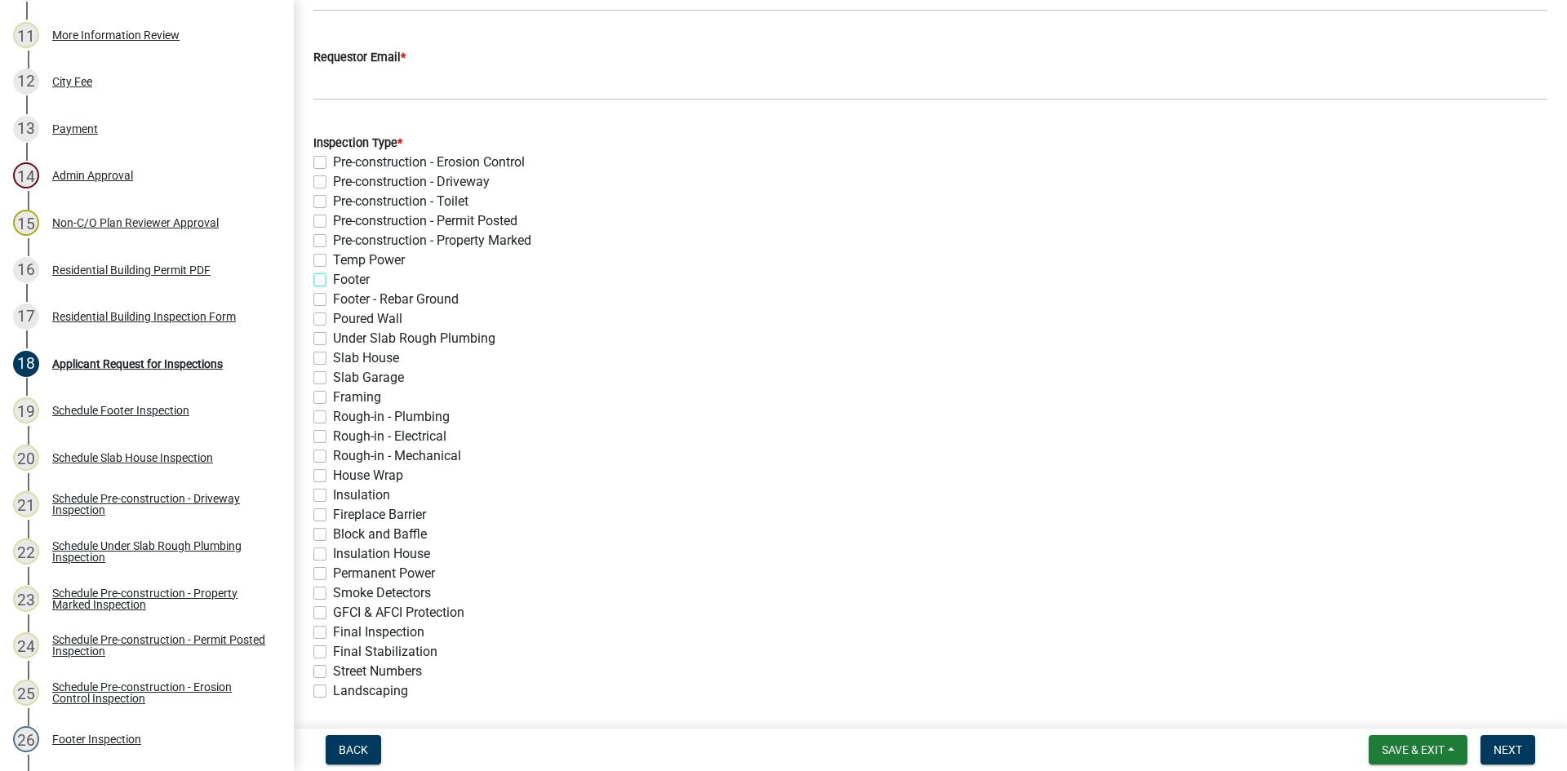
checkbox input "false"
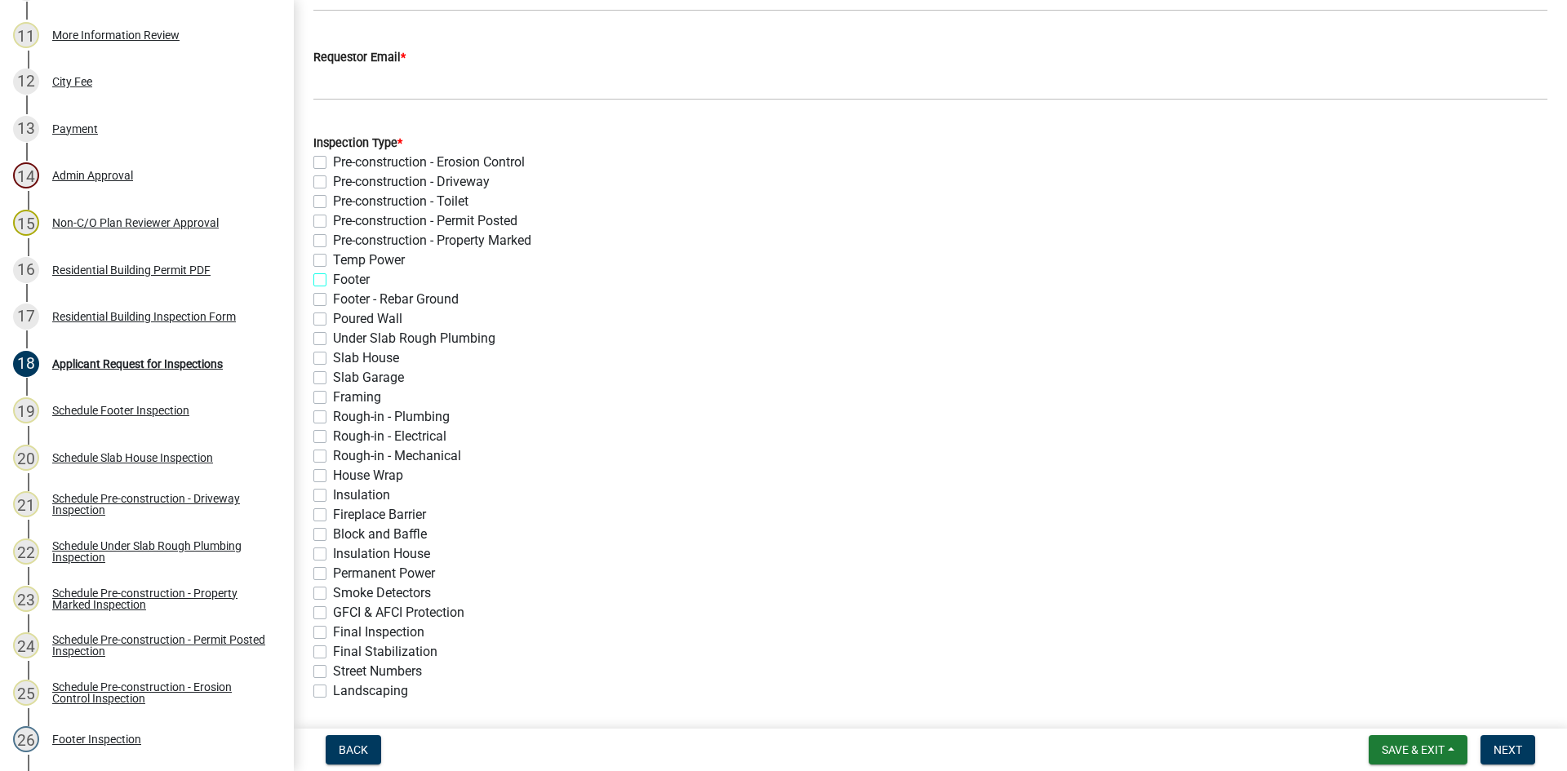
checkbox input "false"
click at [333, 398] on label "Framing" at bounding box center [357, 398] width 48 height 20
click at [333, 398] on input "Framing" at bounding box center [338, 393] width 11 height 11
checkbox input "true"
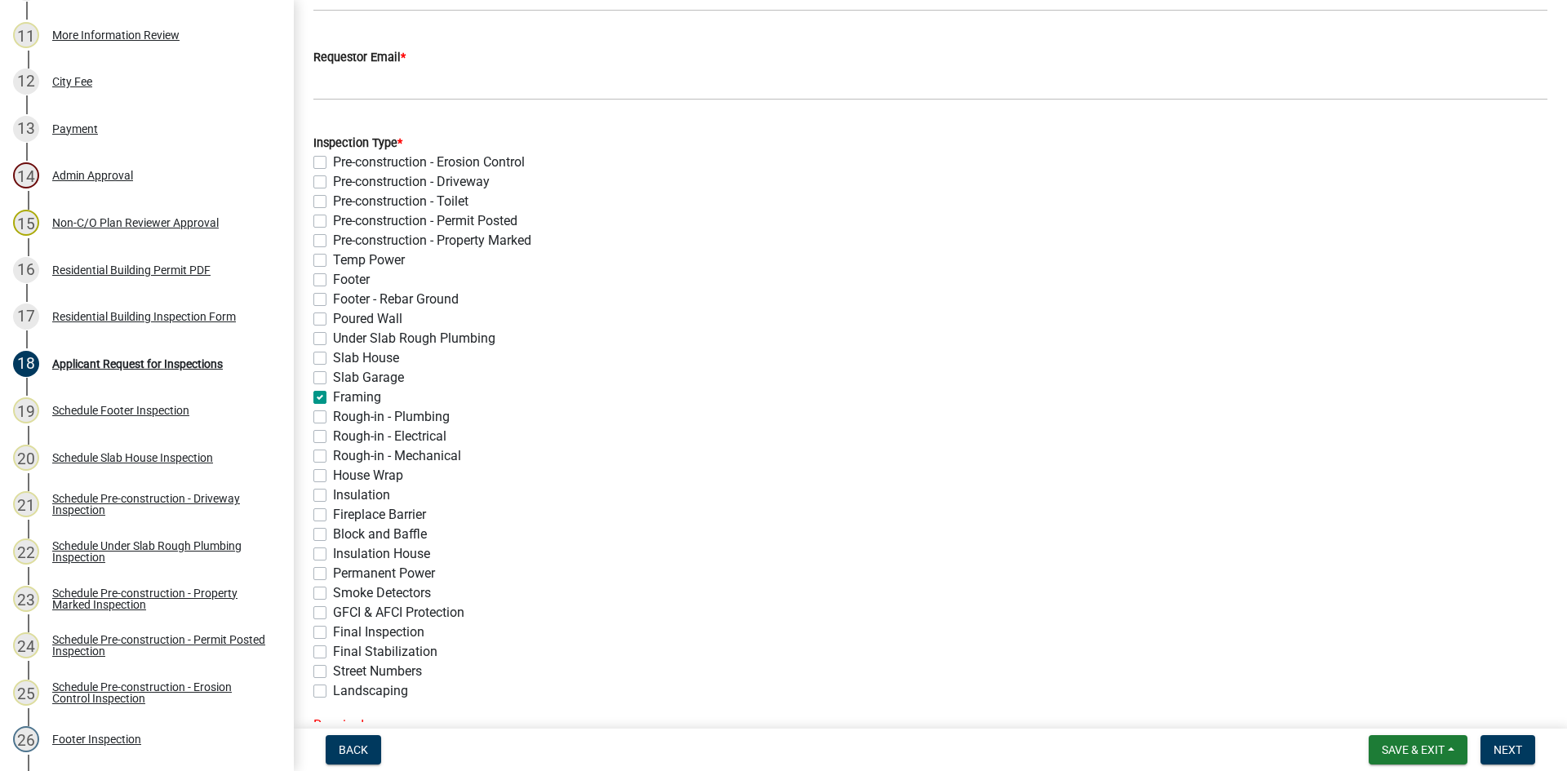
checkbox input "false"
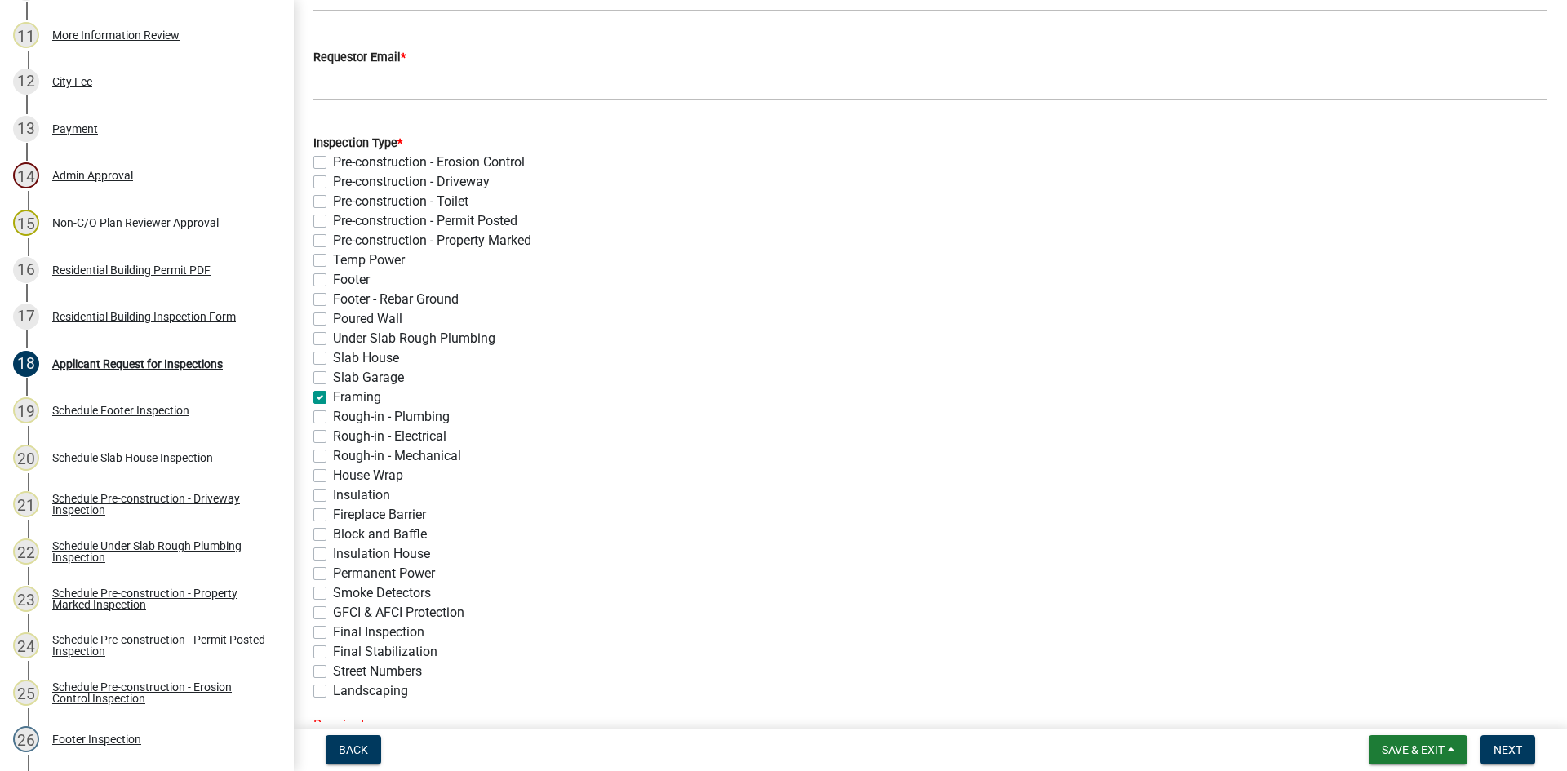
checkbox input "false"
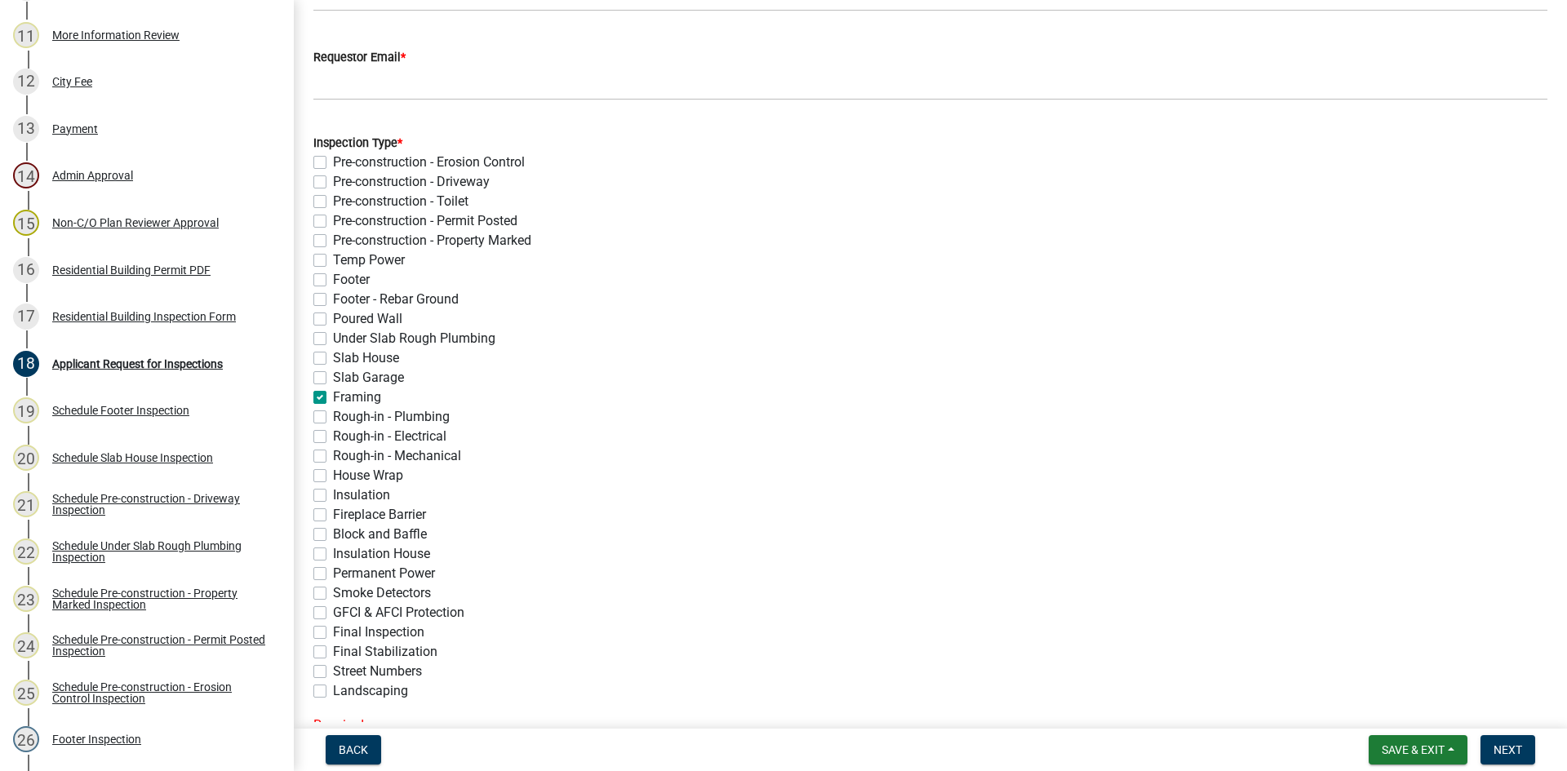
checkbox input "false"
checkbox input "true"
checkbox input "false"
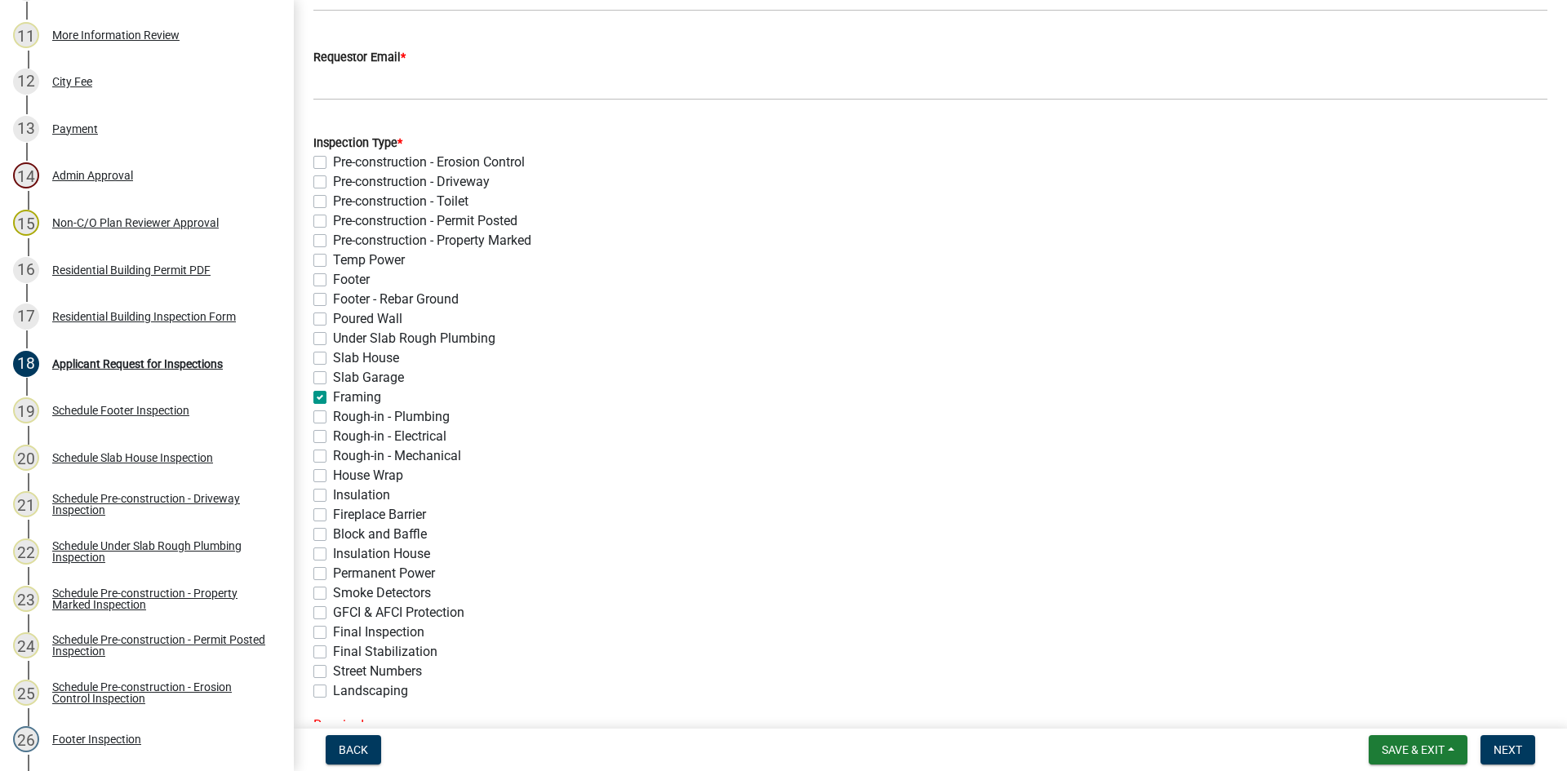
checkbox input "false"
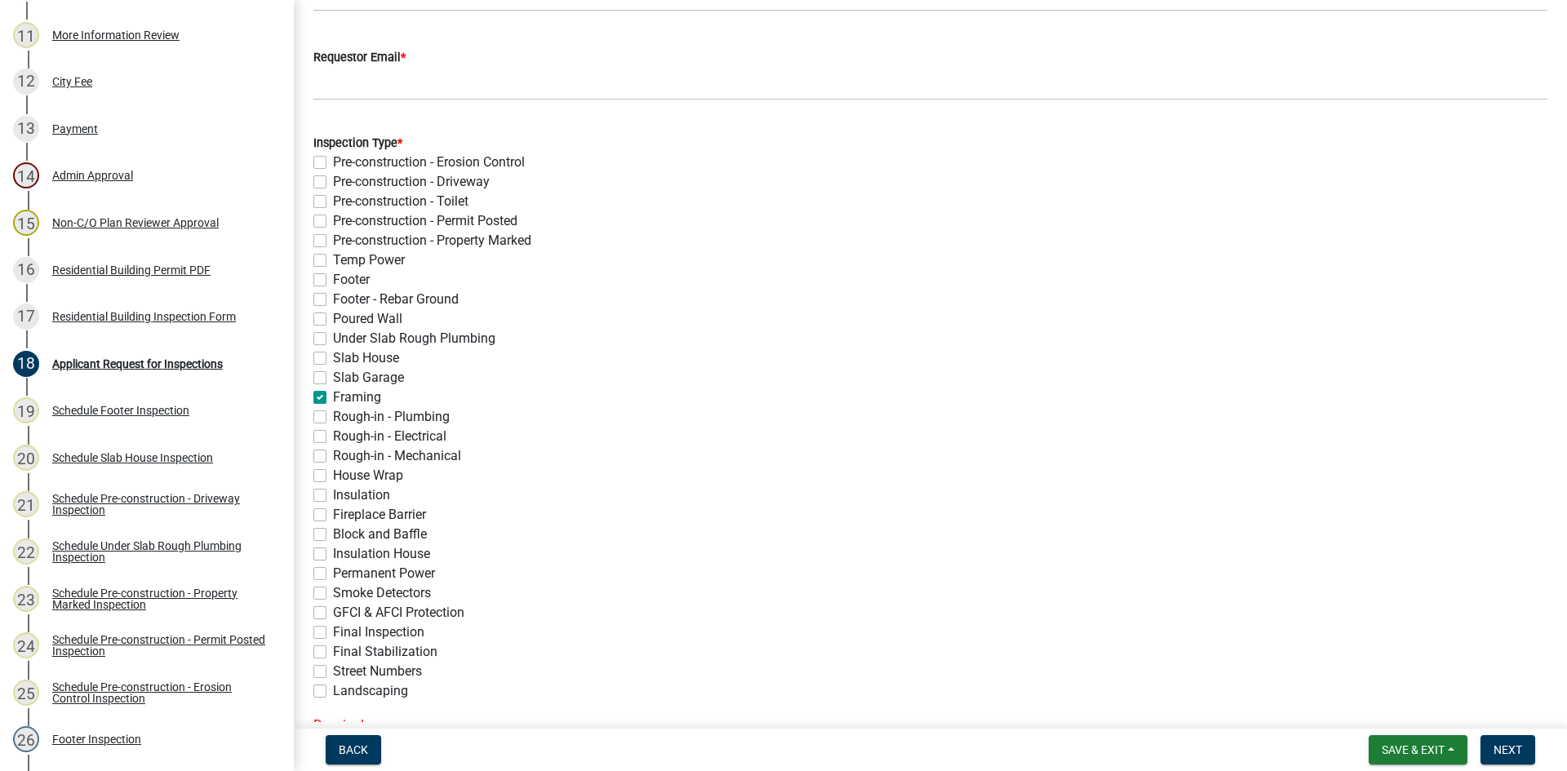
checkbox input "false"
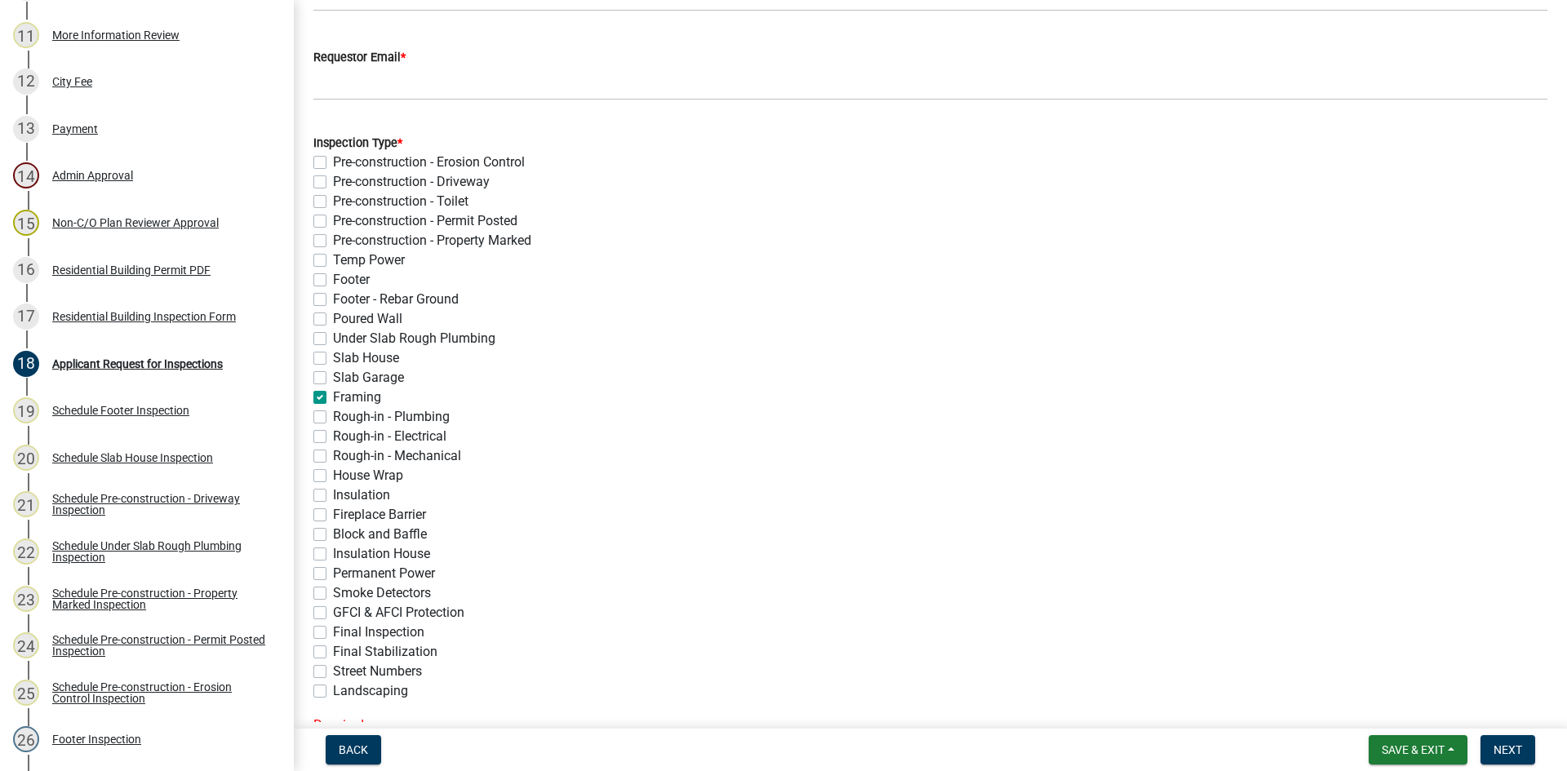
checkbox input "false"
click at [333, 421] on label "Rough-in - Plumbing" at bounding box center [391, 417] width 117 height 20
click at [333, 418] on input "Rough-in - Plumbing" at bounding box center [338, 412] width 11 height 11
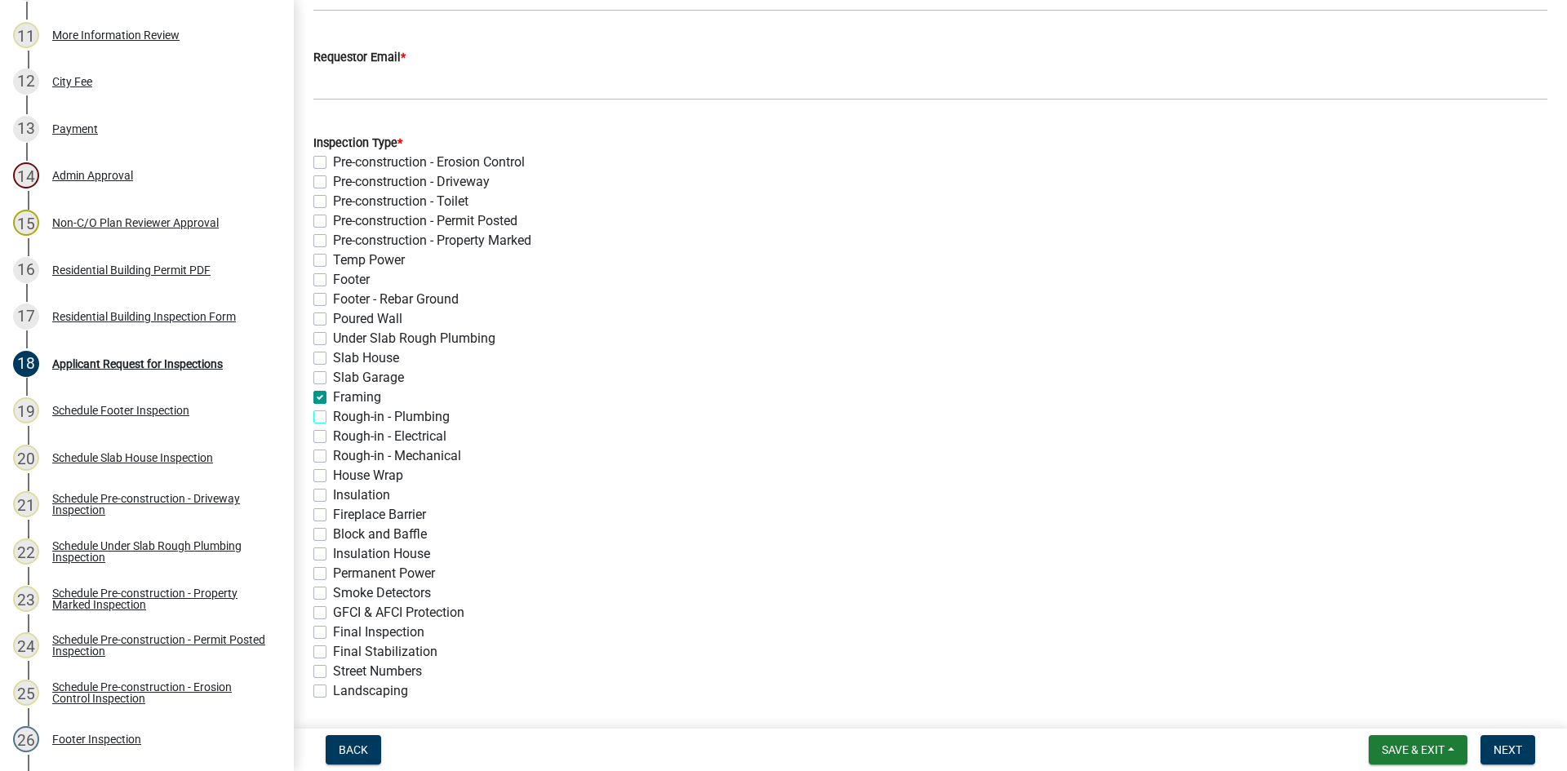
checkbox input "true"
checkbox input "false"
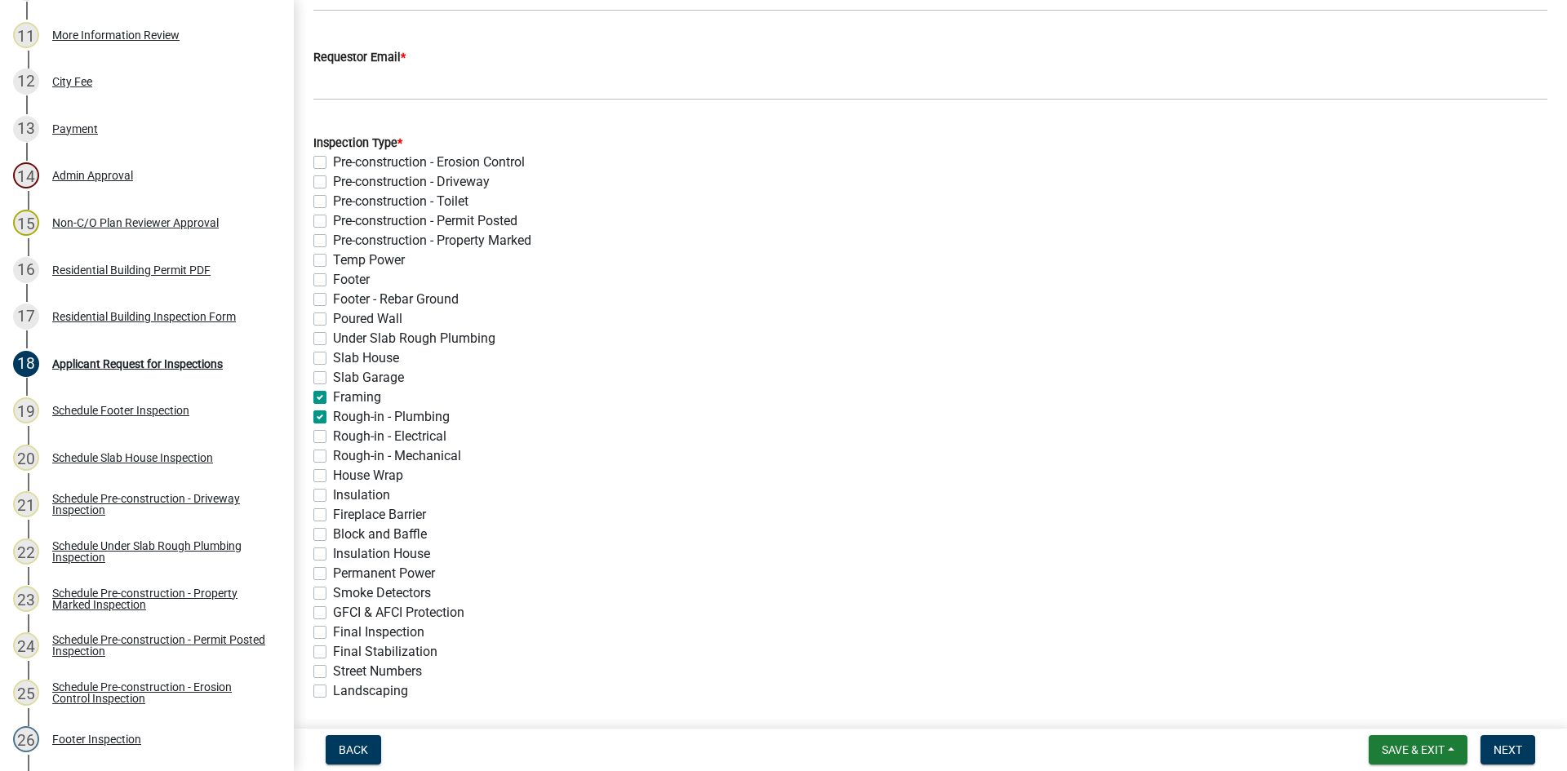
checkbox input "false"
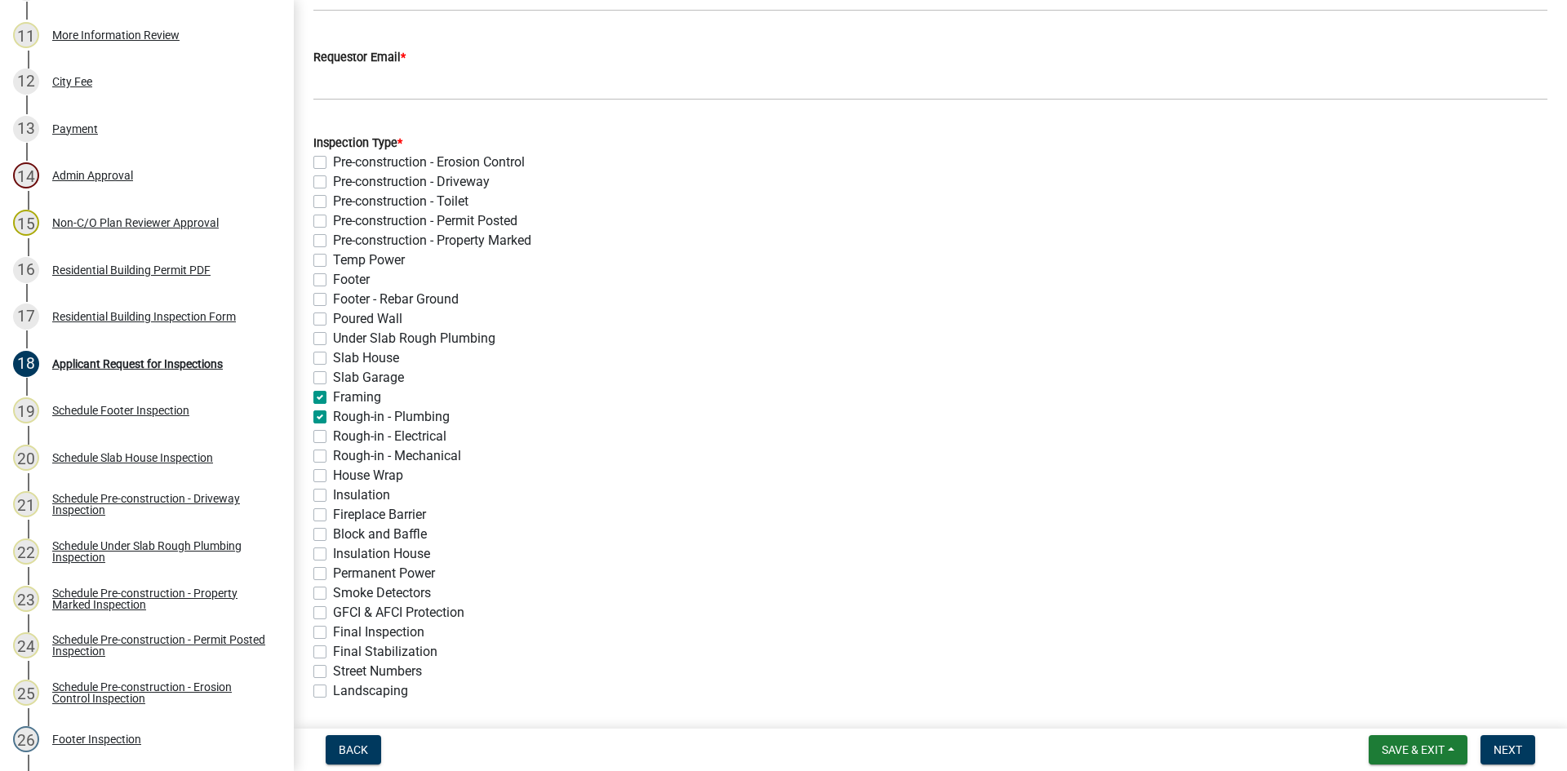
checkbox input "false"
checkbox input "true"
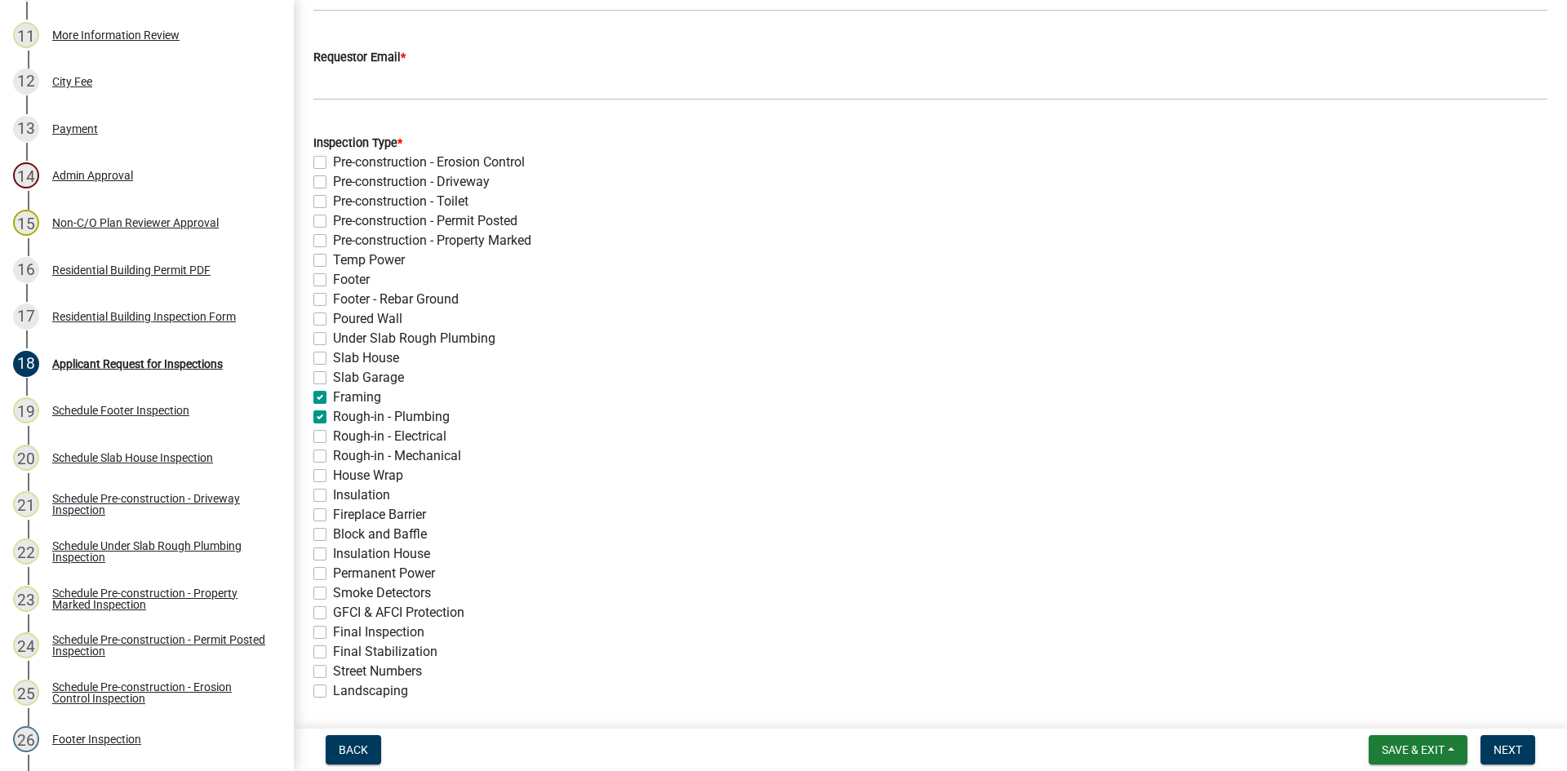
checkbox input "false"
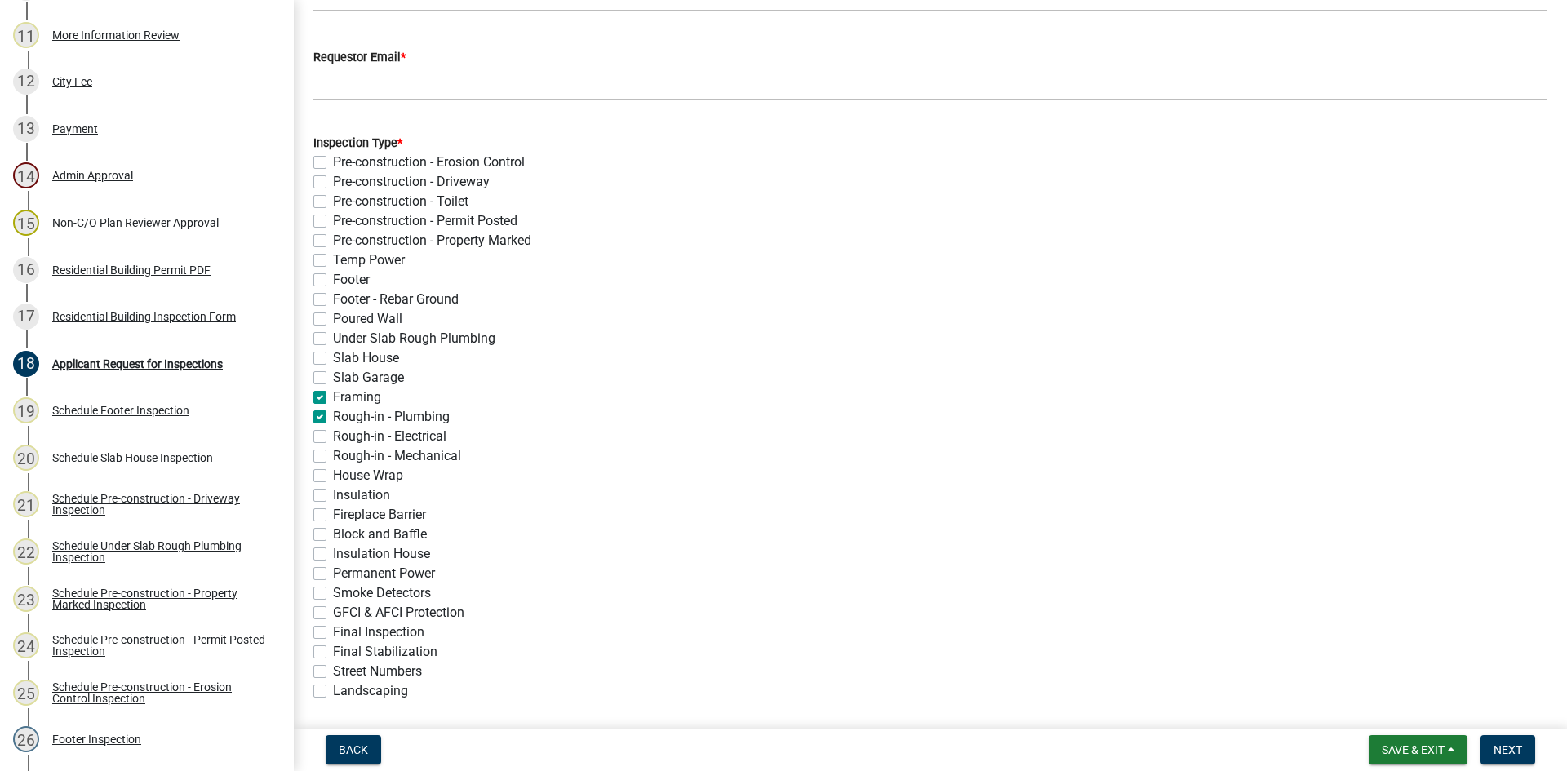
checkbox input "false"
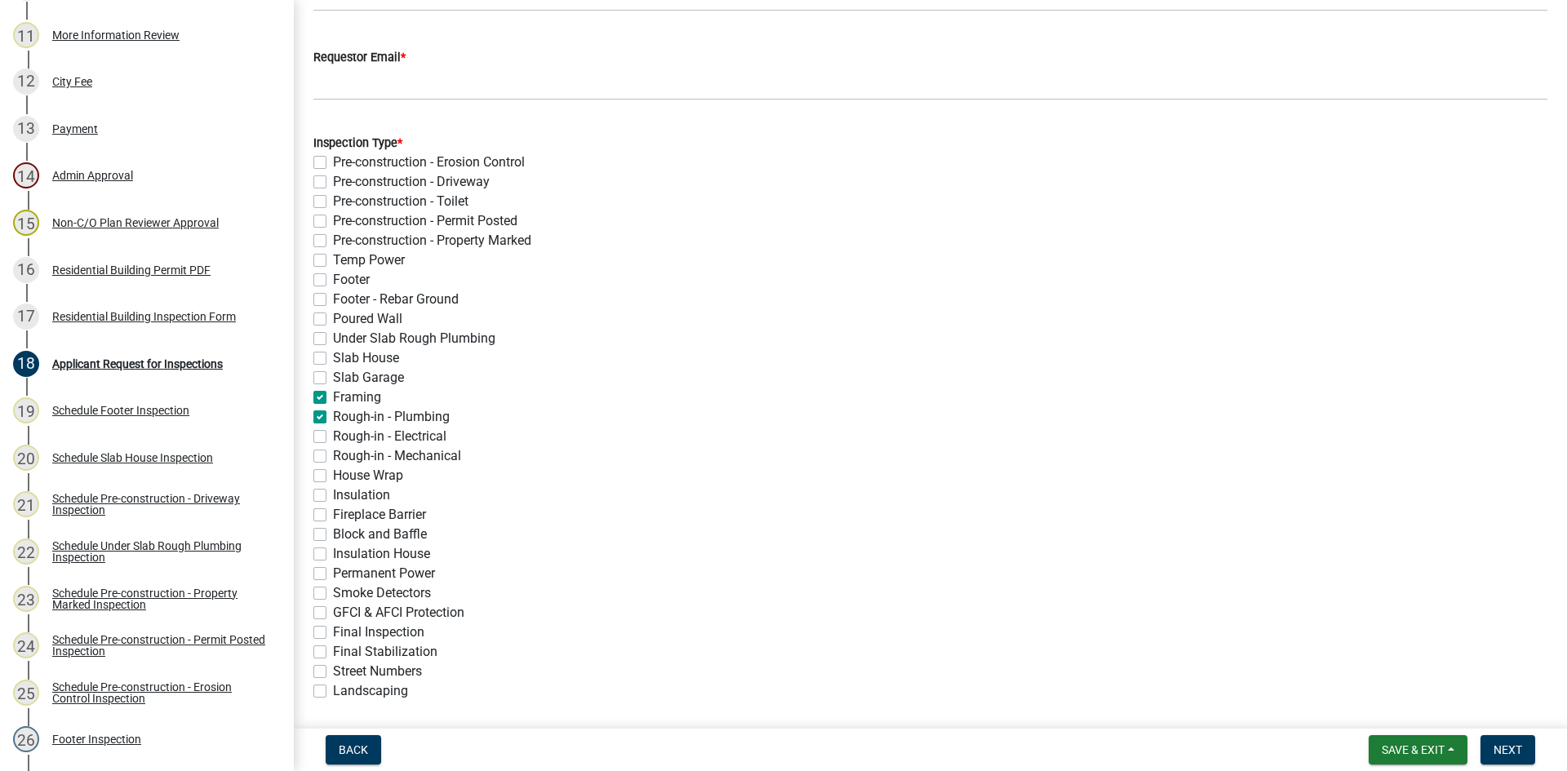
checkbox input "false"
drag, startPoint x: 320, startPoint y: 436, endPoint x: 320, endPoint y: 451, distance: 15.5
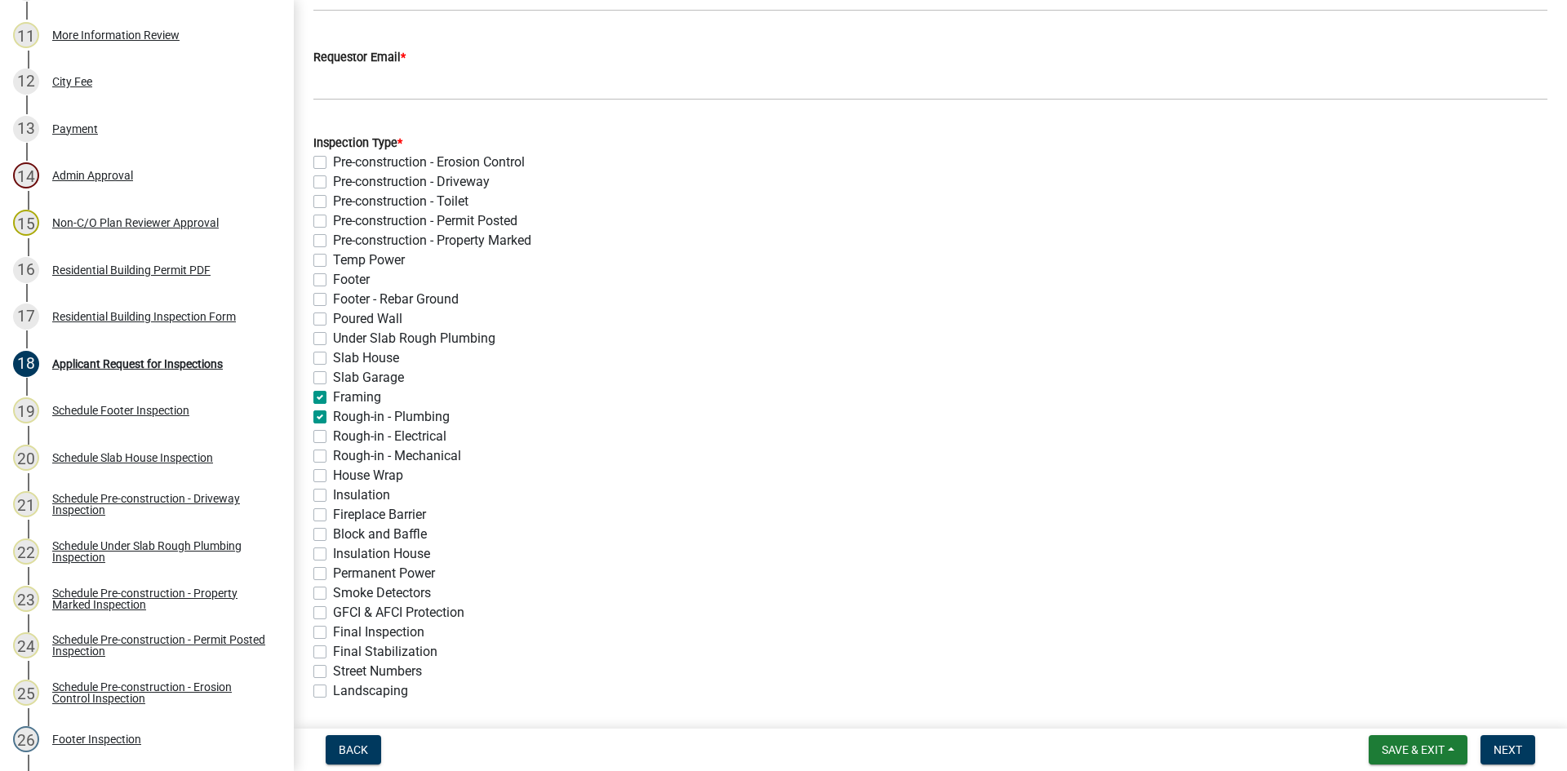
click at [333, 440] on label "Rough-in - Electrical" at bounding box center [389, 437] width 113 height 20
click at [333, 437] on input "Rough-in - Electrical" at bounding box center [338, 432] width 11 height 11
checkbox input "true"
checkbox input "false"
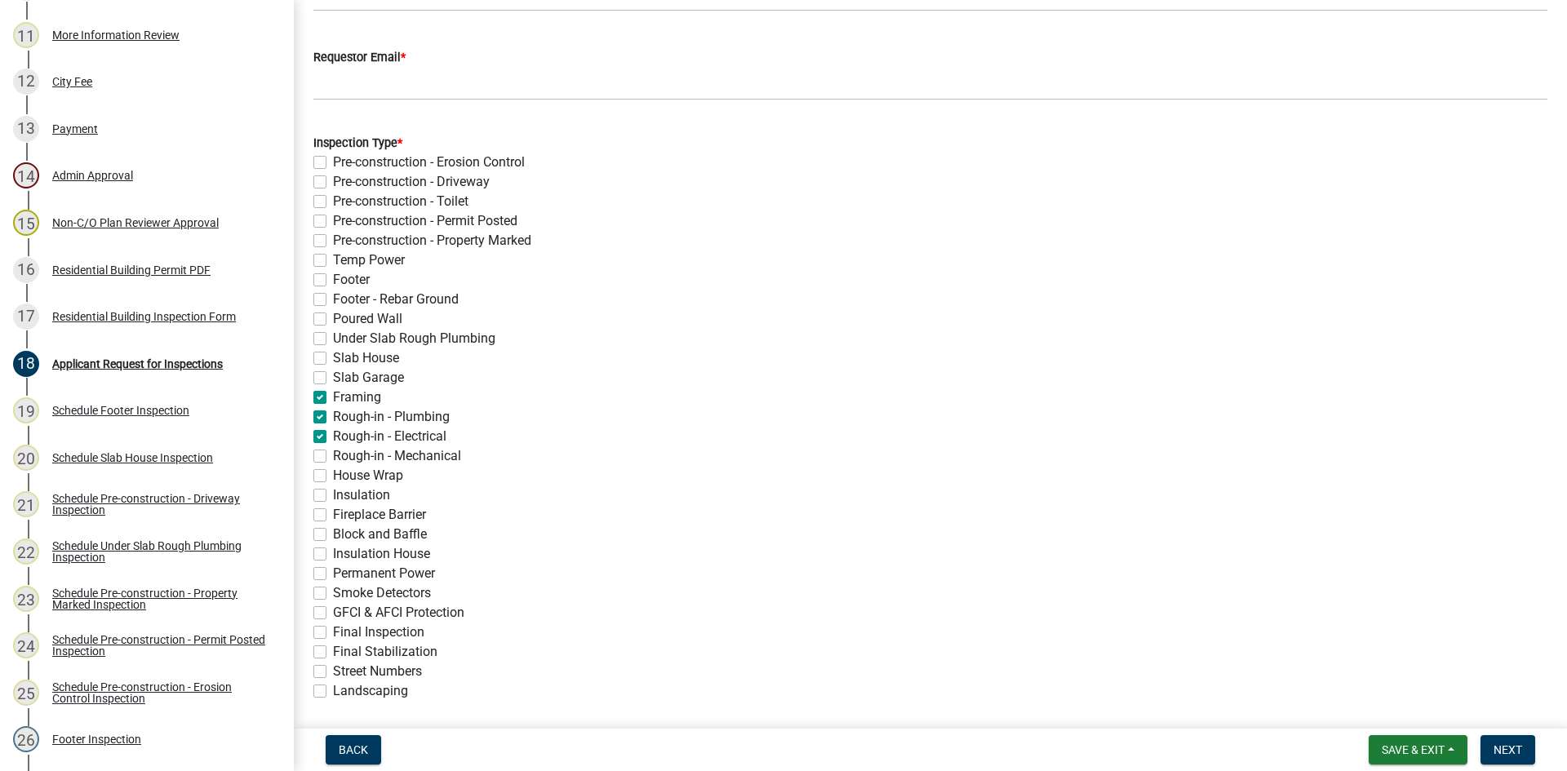
checkbox input "false"
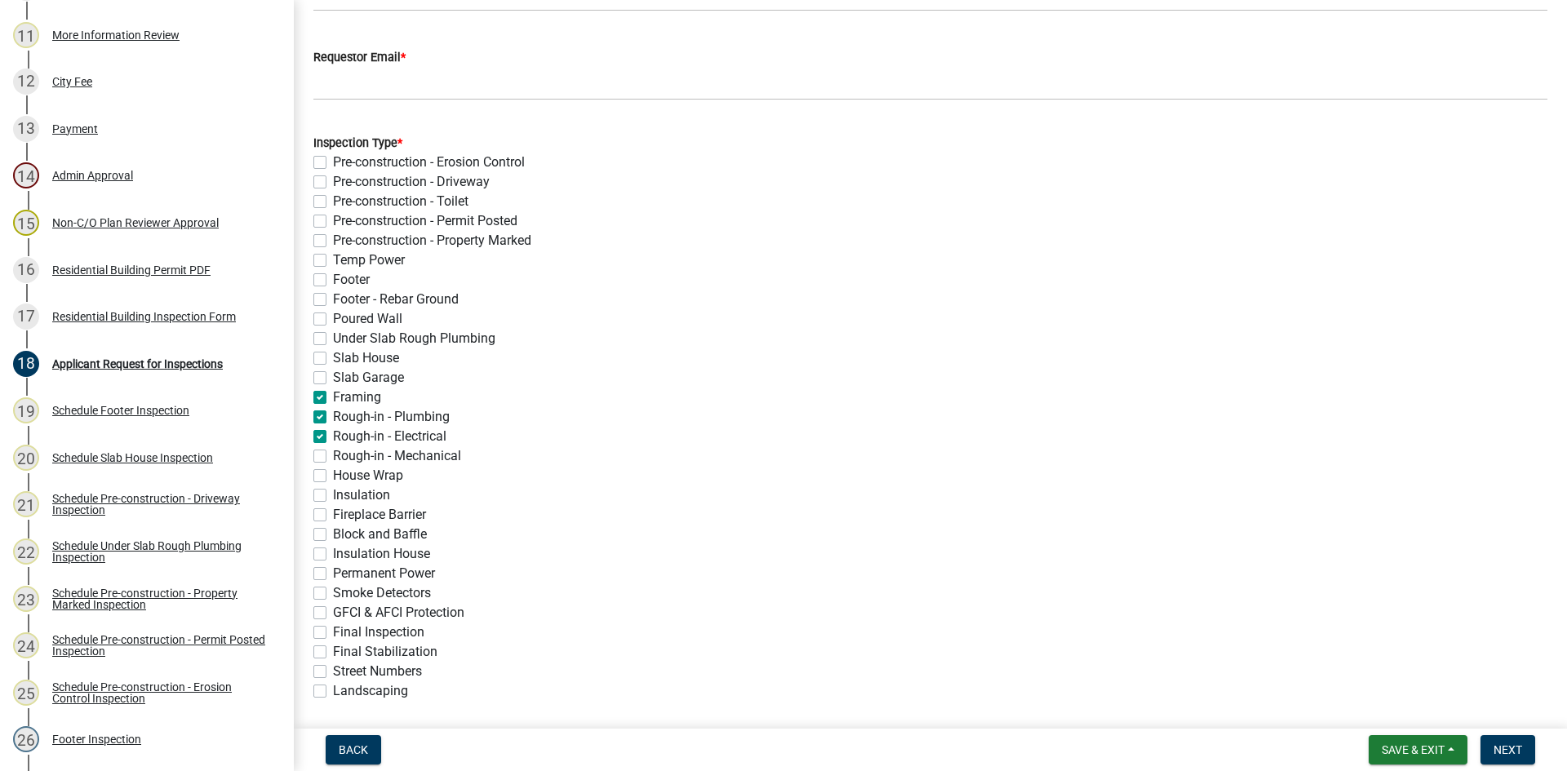
checkbox input "false"
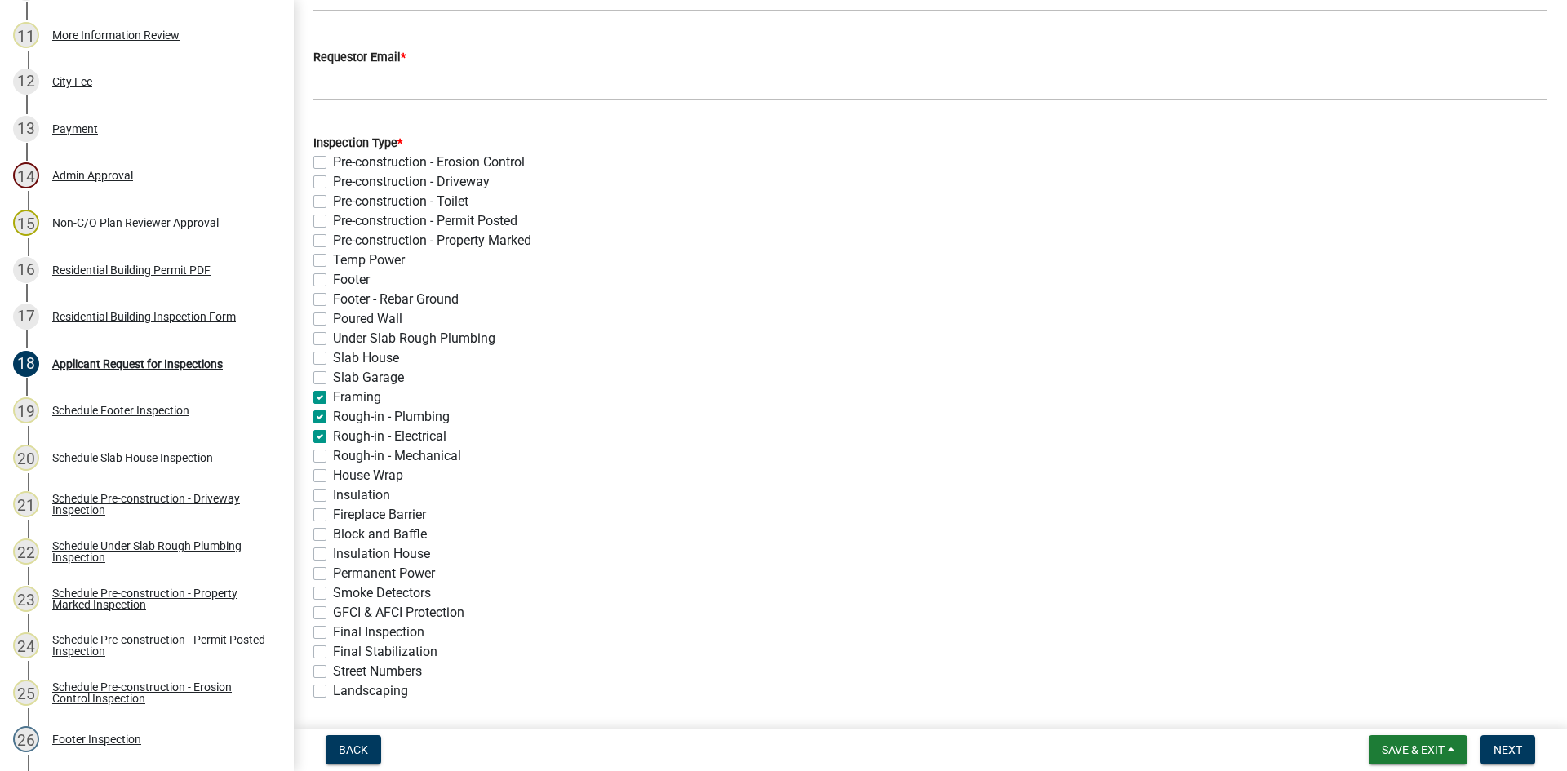
checkbox input "true"
checkbox input "false"
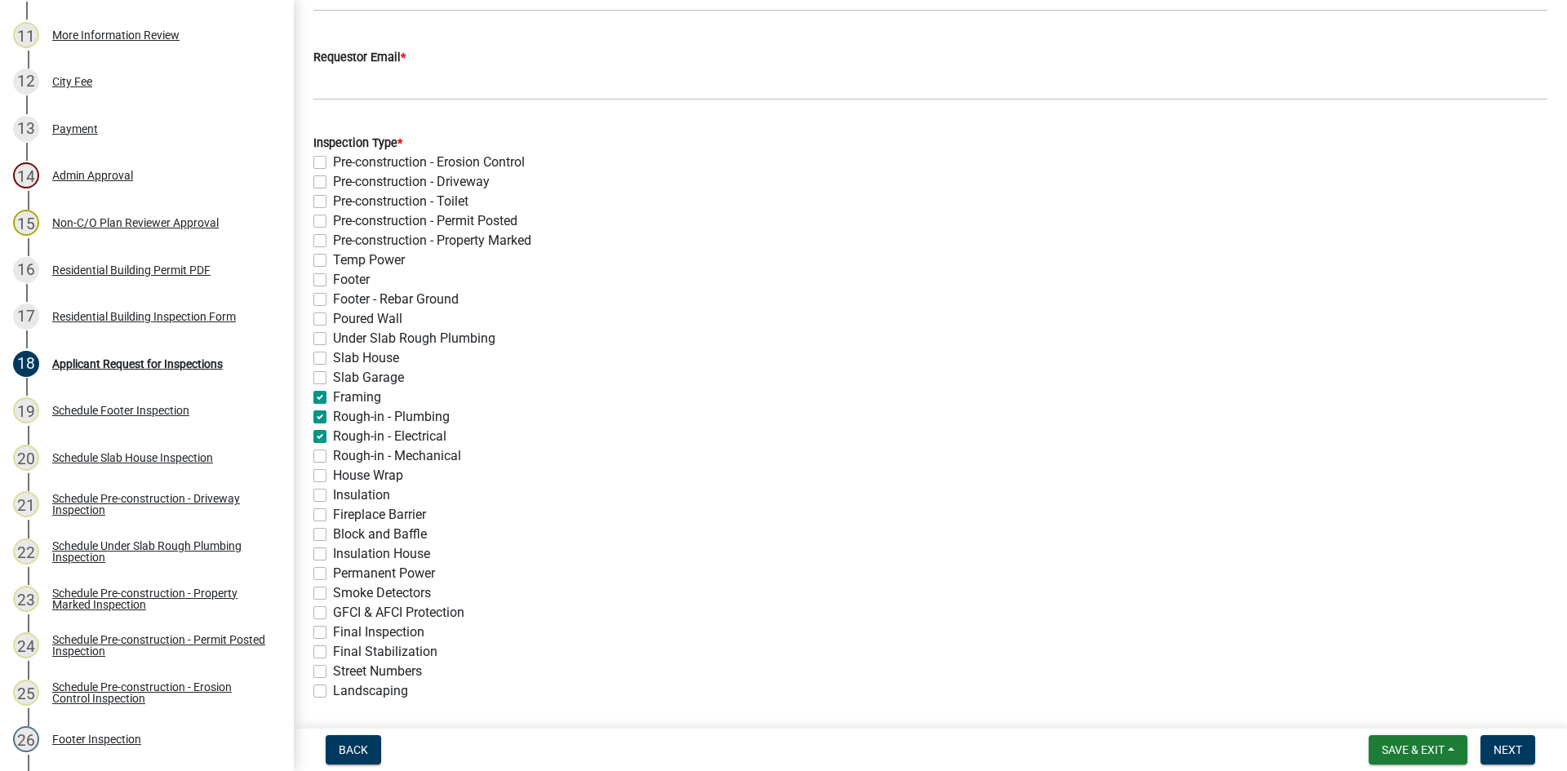
checkbox input "false"
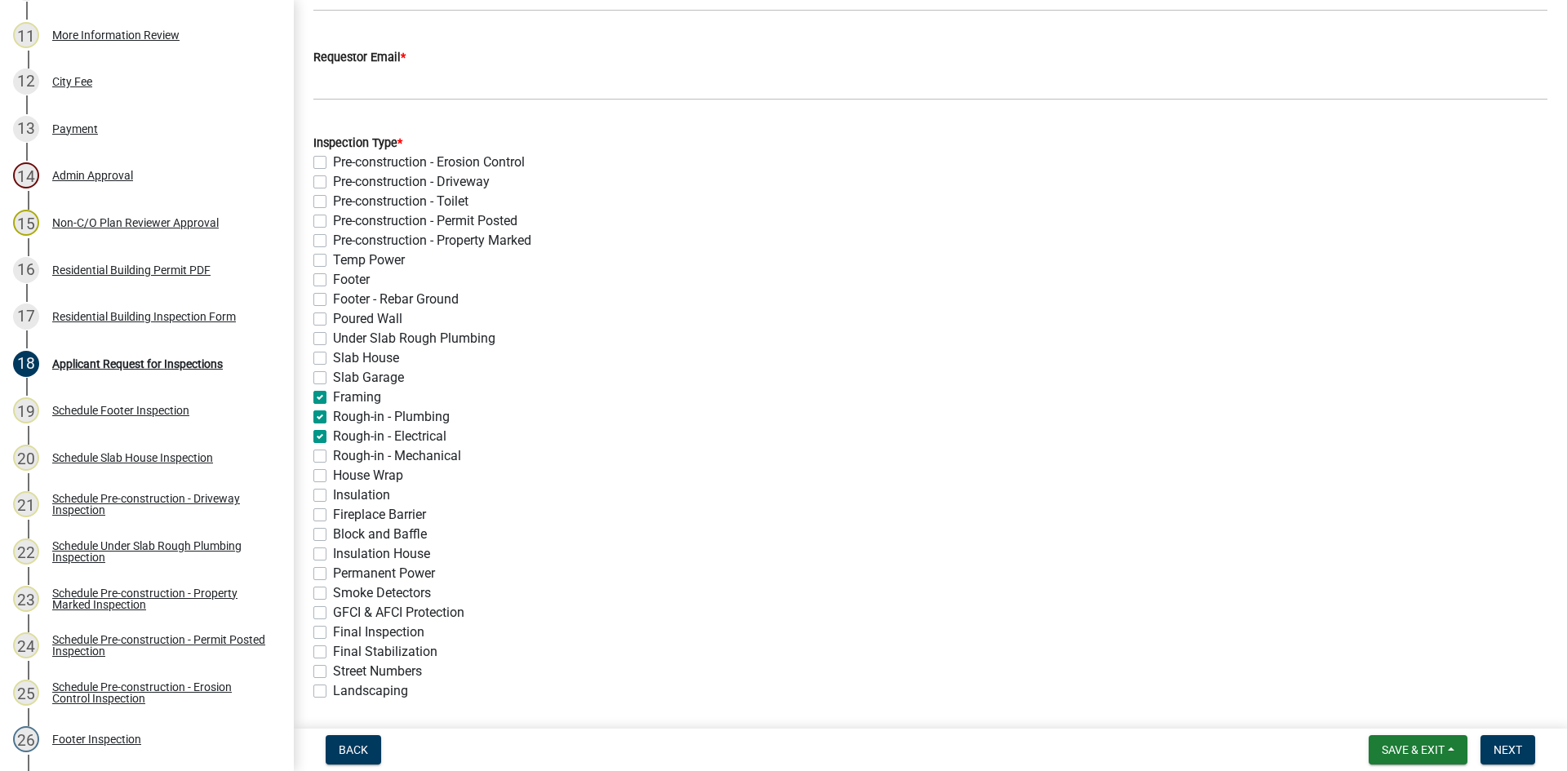
checkbox input "false"
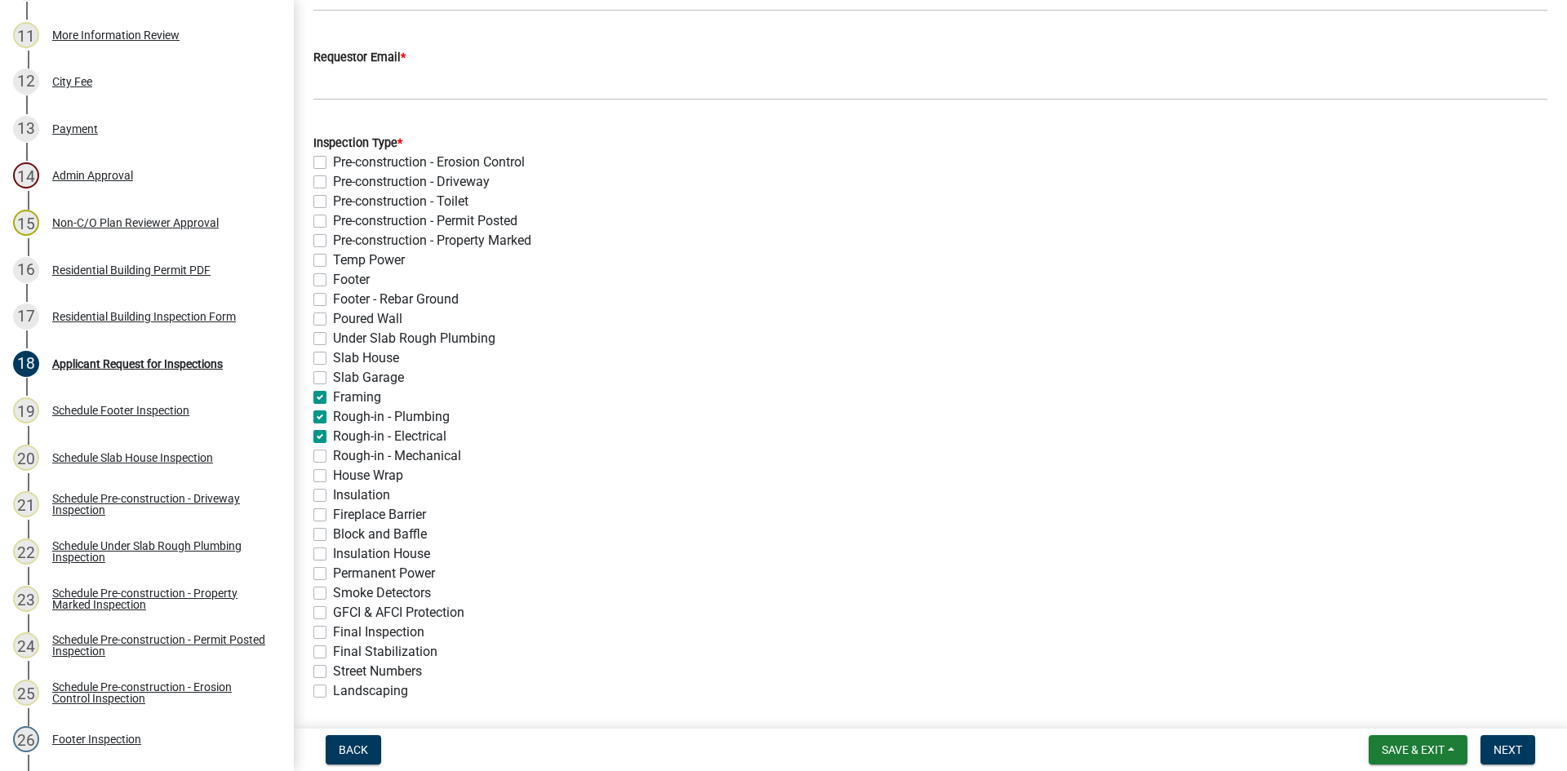
checkbox input "false"
click at [333, 451] on label "Rough-in - Mechanical" at bounding box center [397, 456] width 128 height 20
click at [333, 451] on input "Rough-in - Mechanical" at bounding box center [338, 451] width 11 height 11
checkbox input "true"
checkbox input "false"
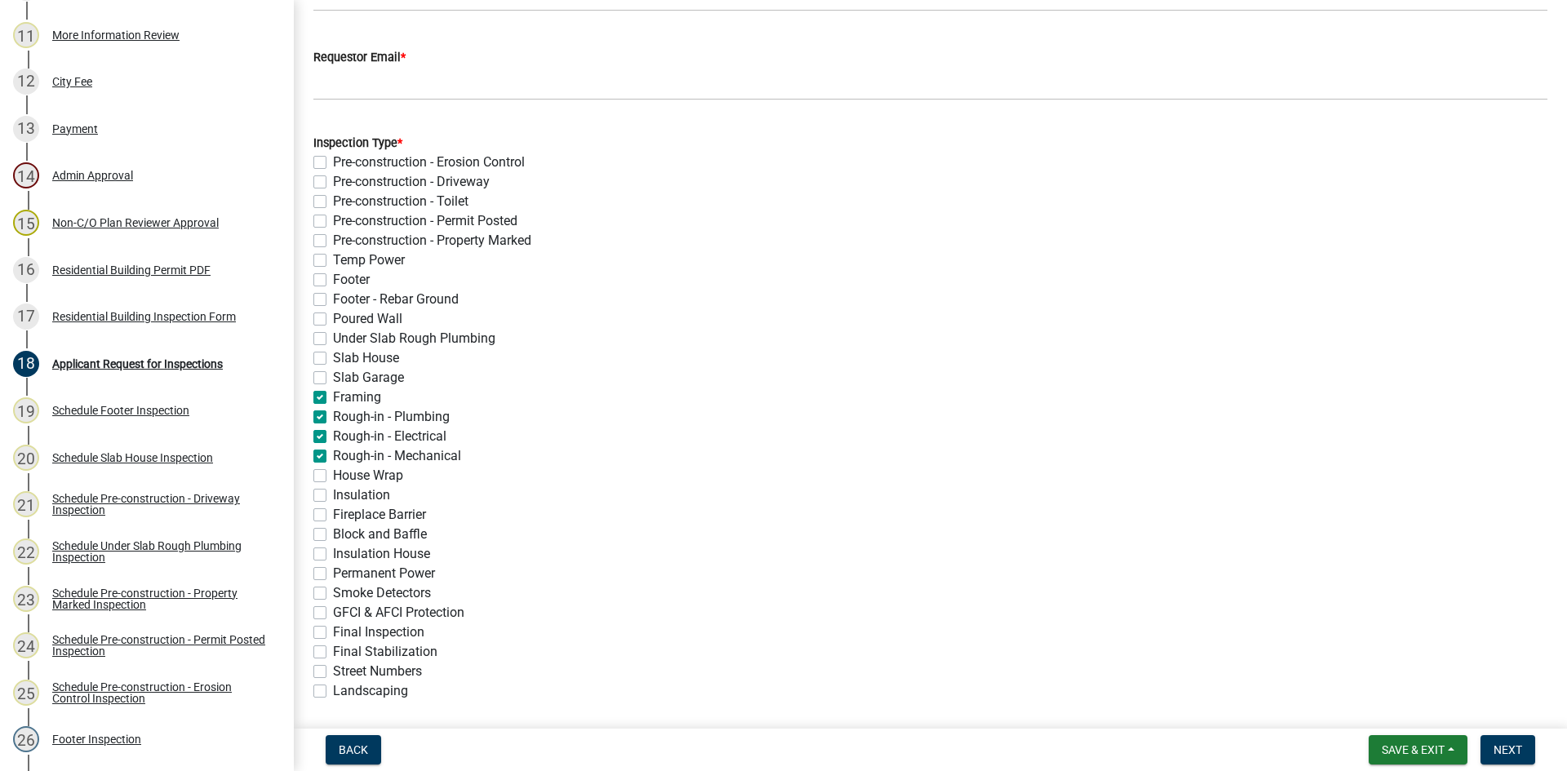
checkbox input "false"
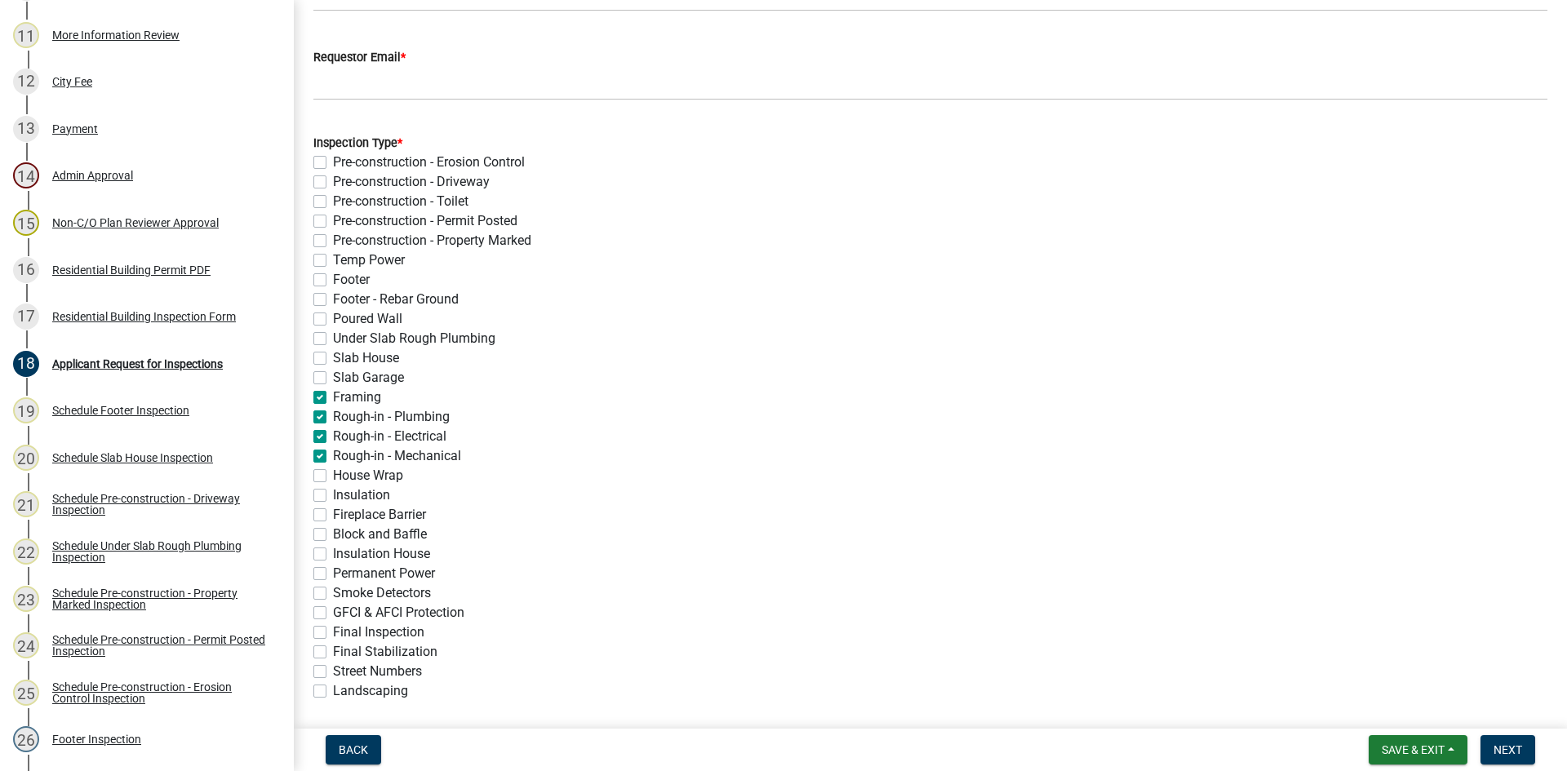
checkbox input "false"
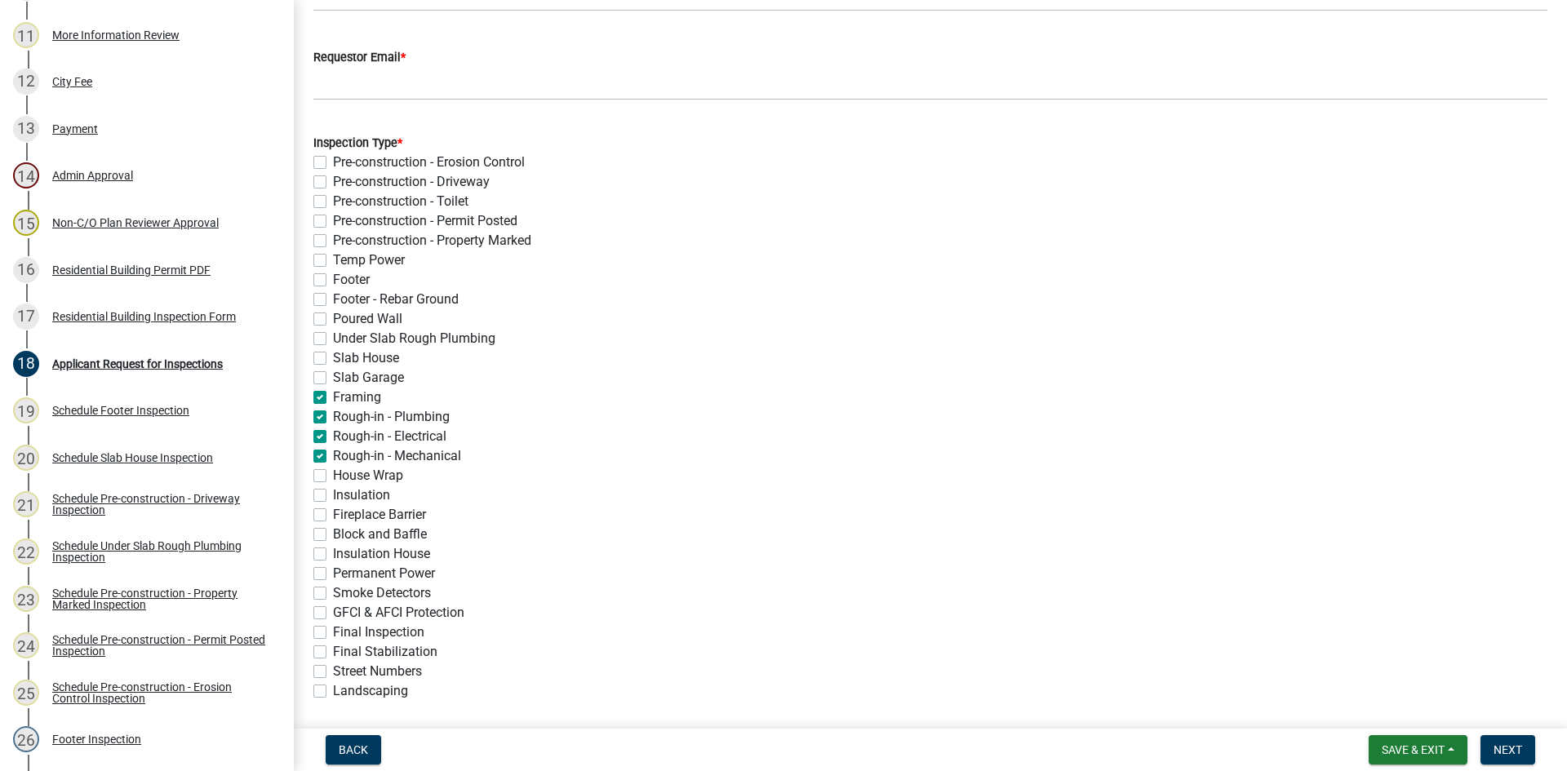
checkbox input "false"
checkbox input "true"
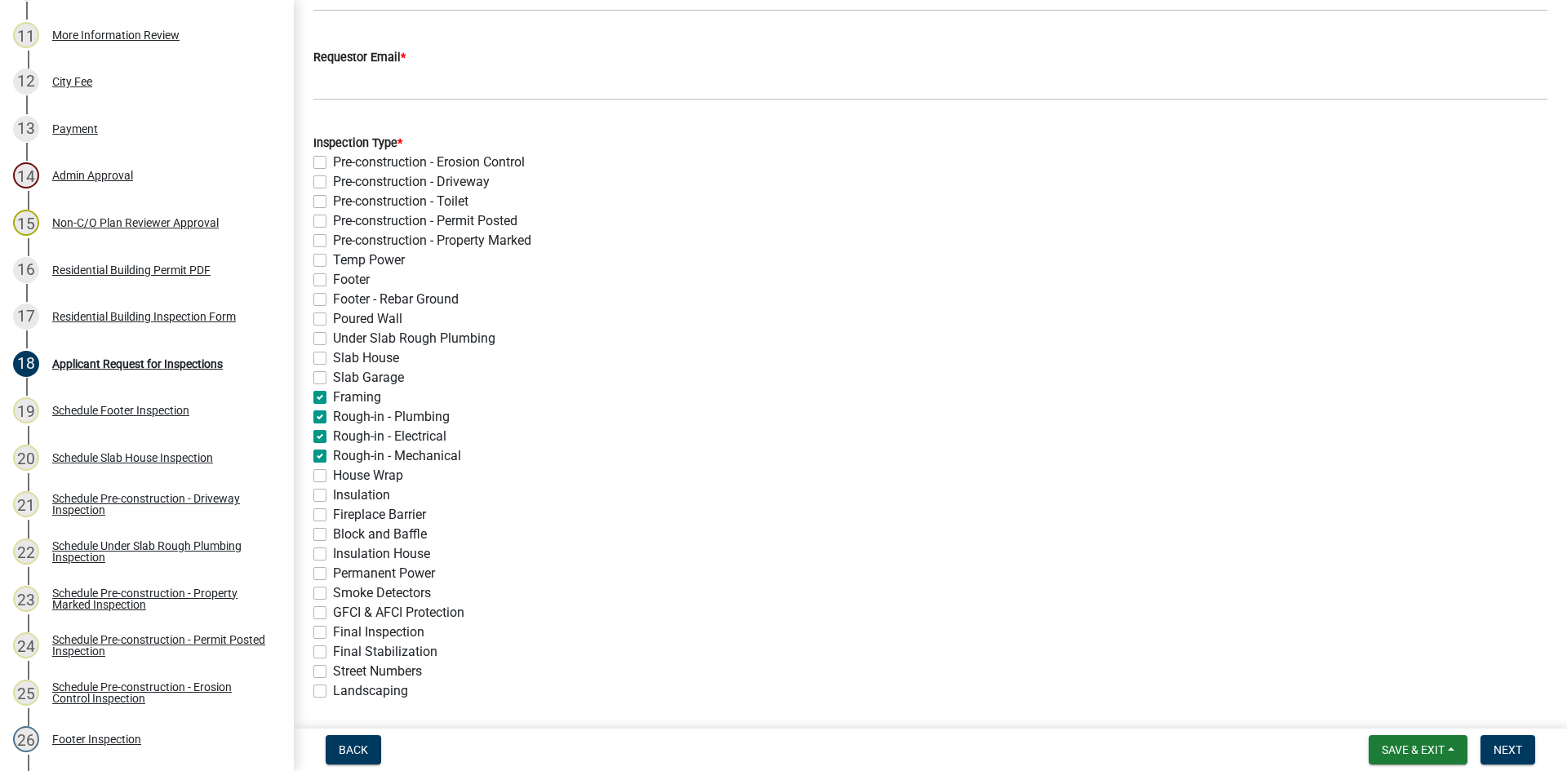
checkbox input "false"
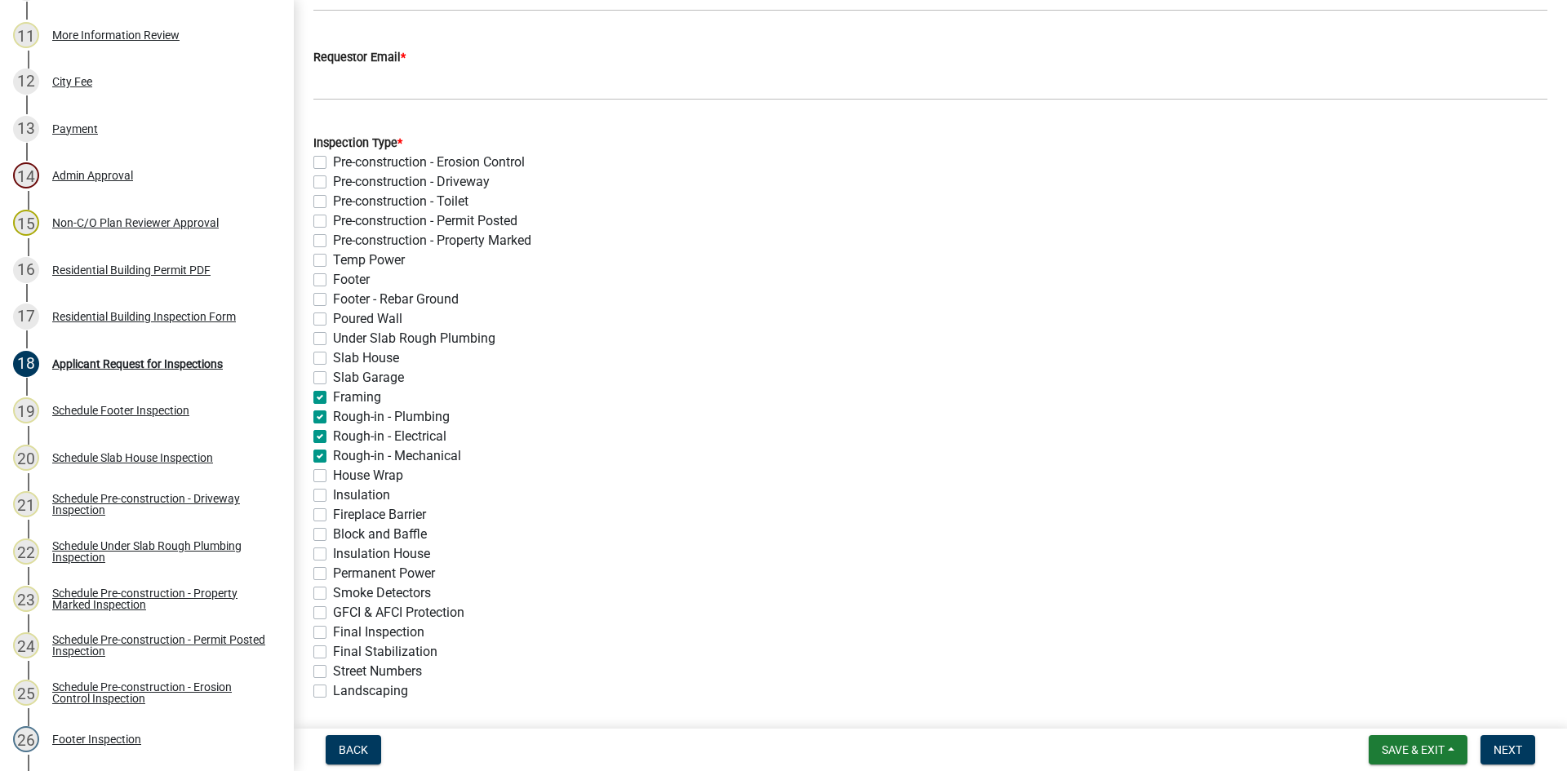
checkbox input "false"
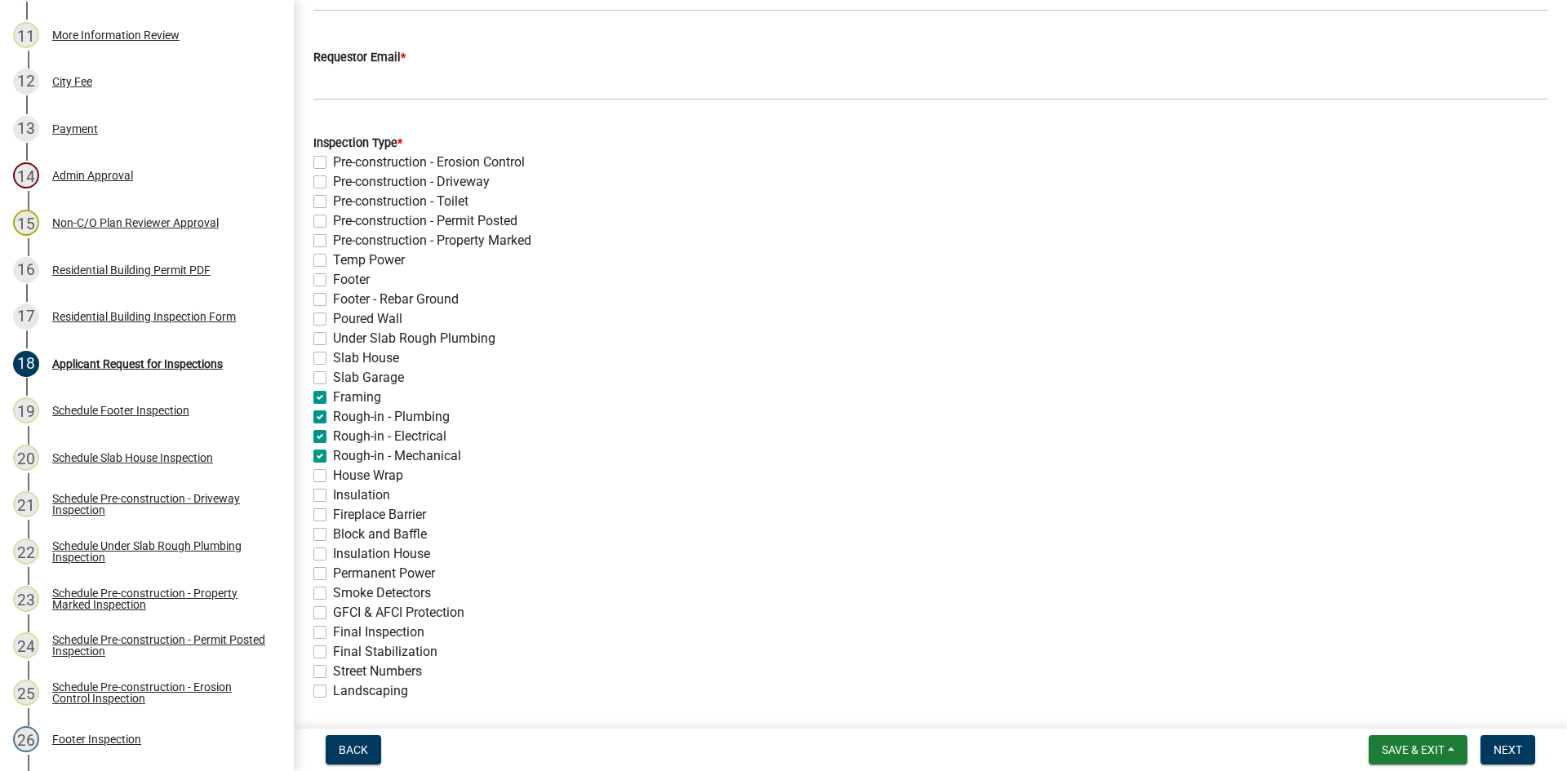
checkbox input "false"
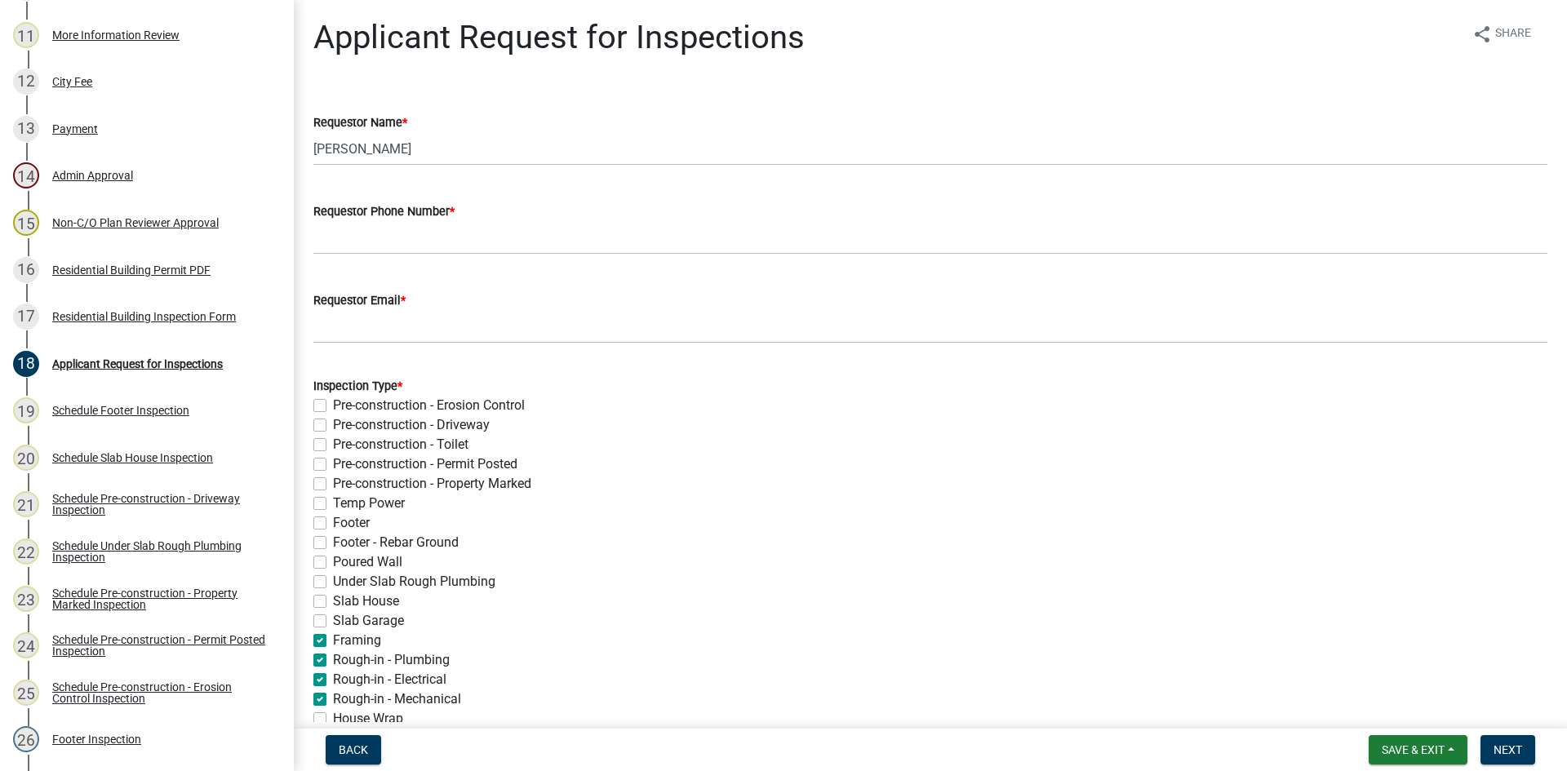
scroll to position [0, 0]
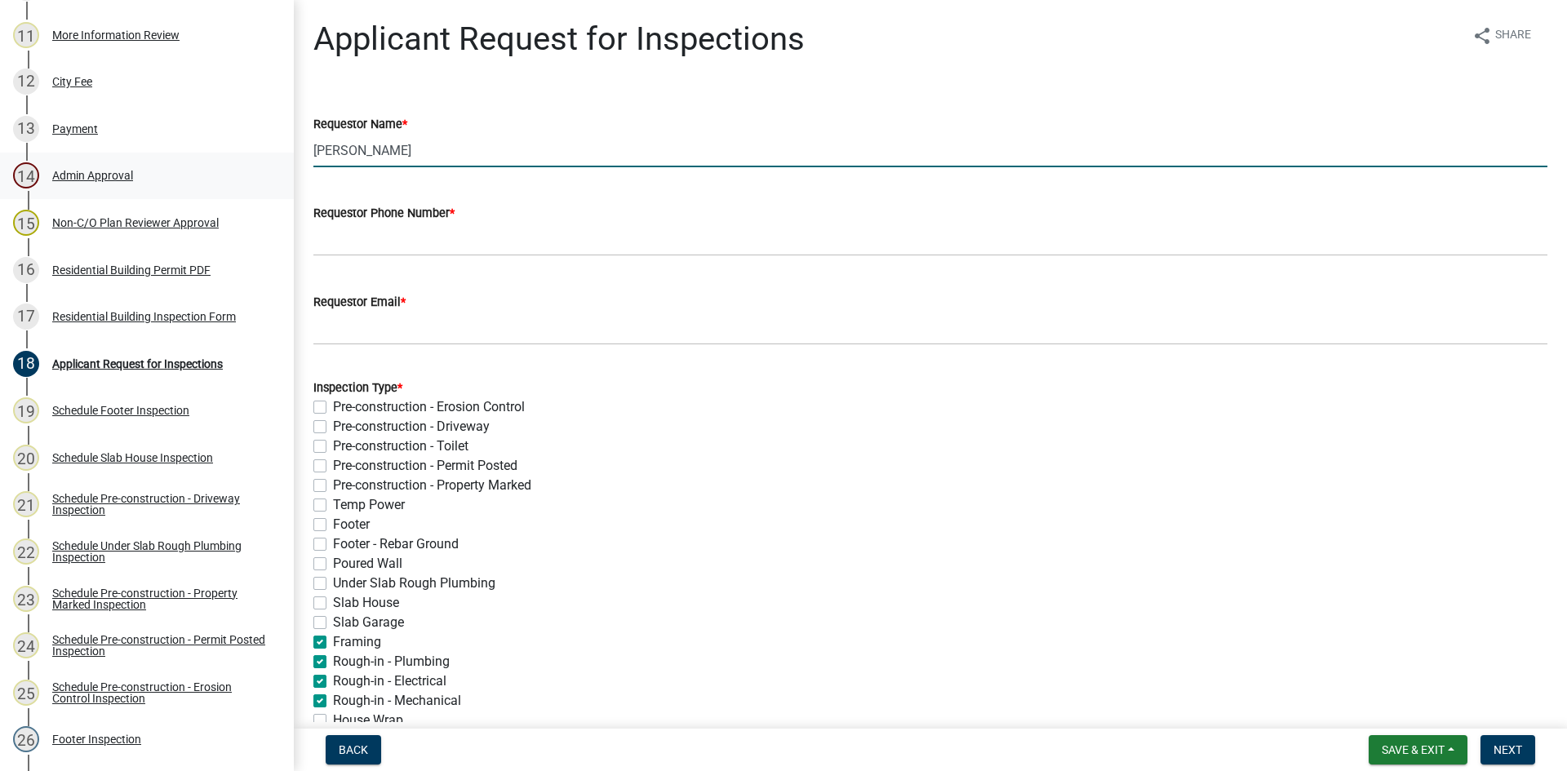
drag, startPoint x: 436, startPoint y: 155, endPoint x: 270, endPoint y: 180, distance: 167.6
click at [273, 180] on div "Residential Building Permit 2025-BLDR-218 View Summary Notes Show emails 1 Intr…" at bounding box center [783, 385] width 1567 height 771
type input "Sunny"
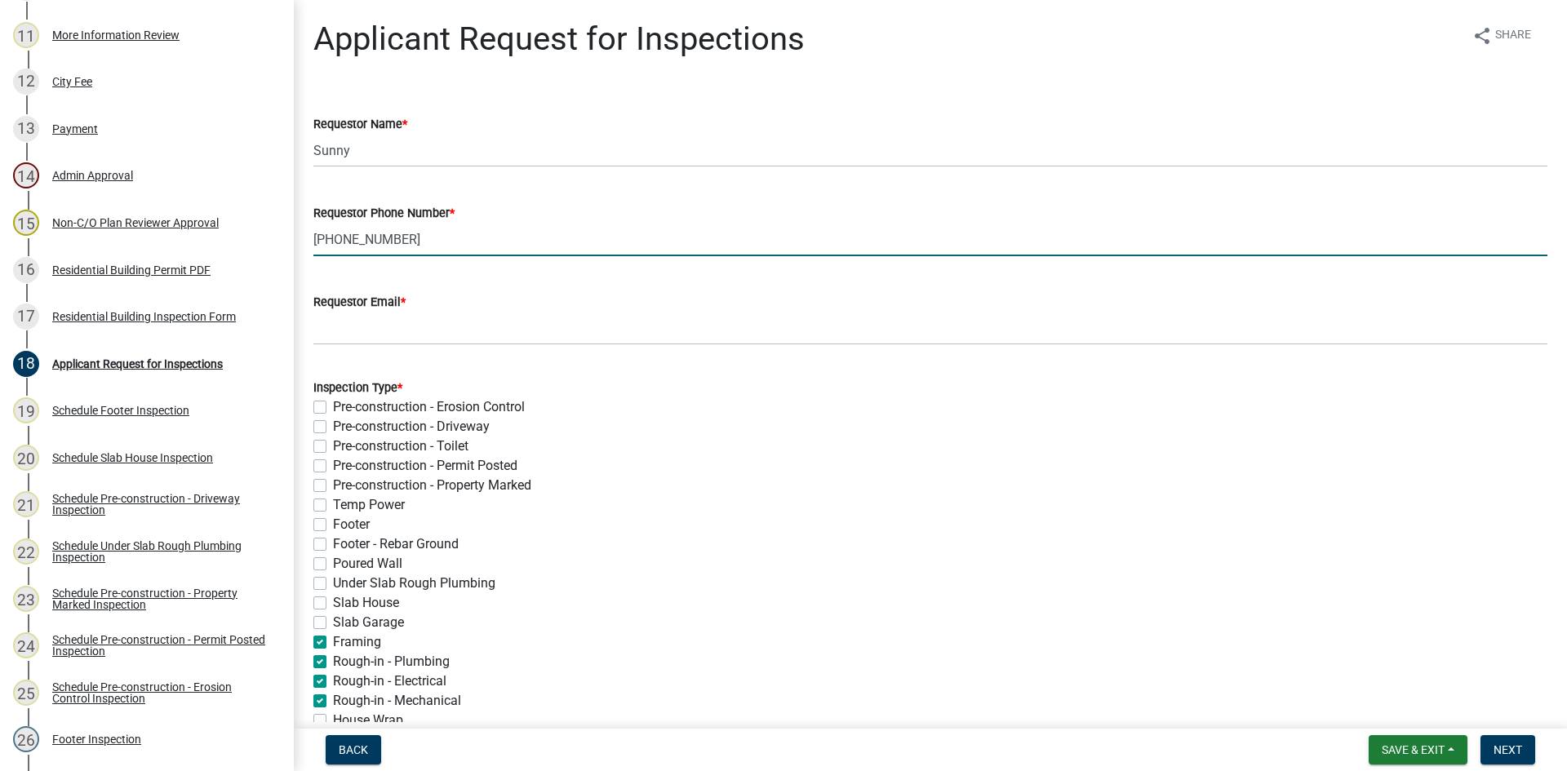
type input "770-575-6716"
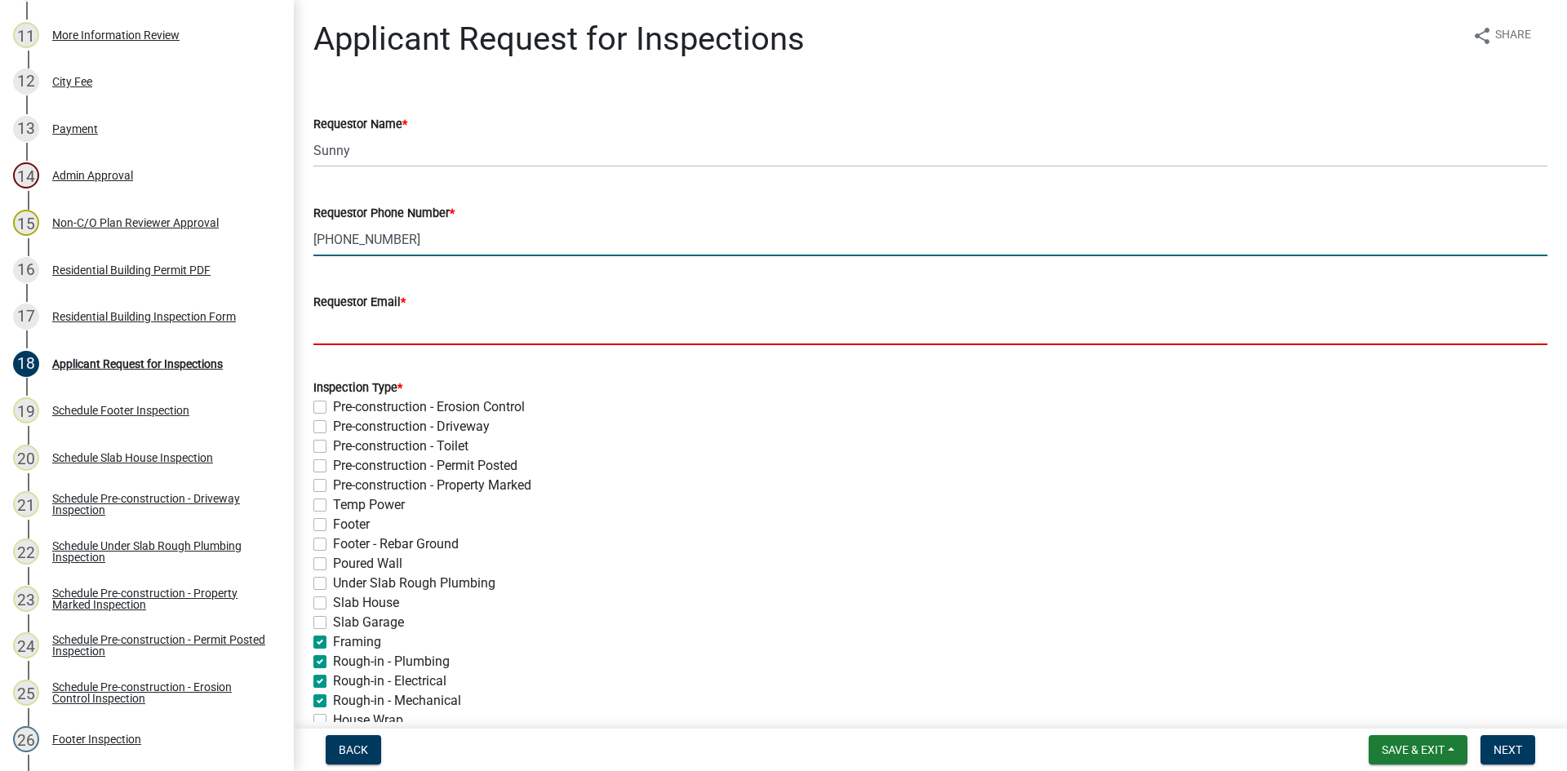
click at [394, 324] on input "Requestor Email *" at bounding box center [930, 328] width 1234 height 33
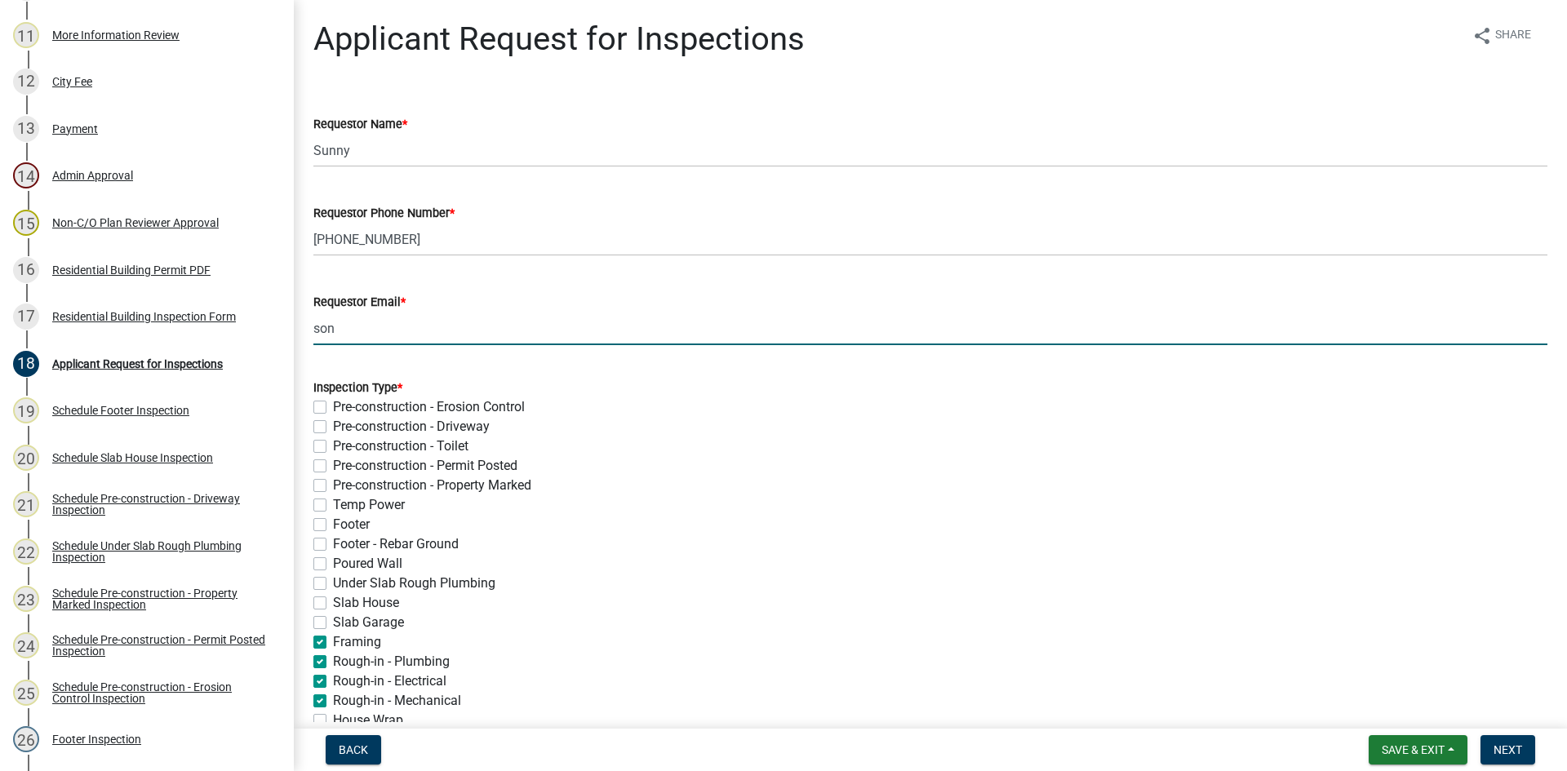
type input "sonnymayfield@bellsouth.net"
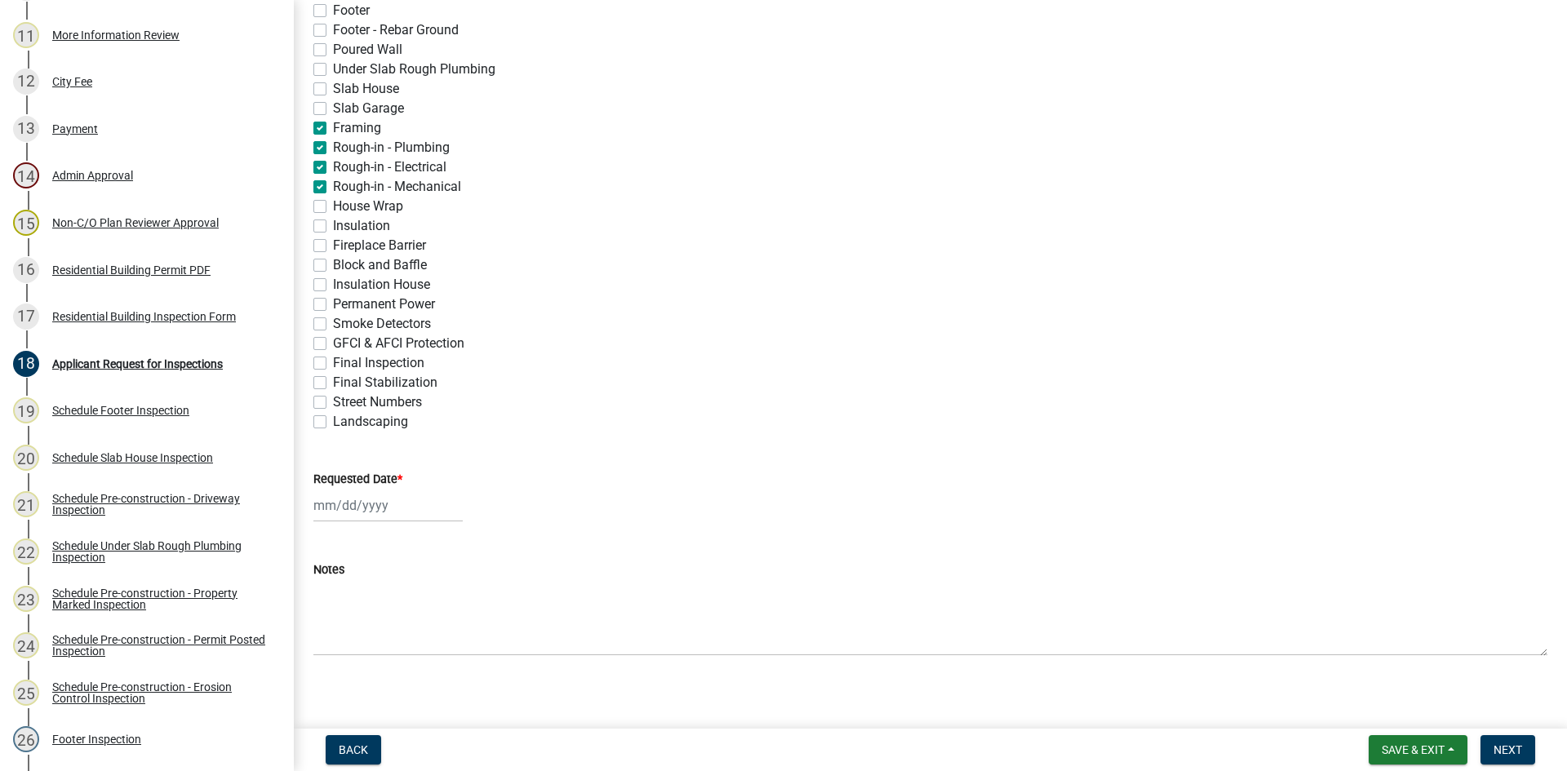
scroll to position [525, 0]
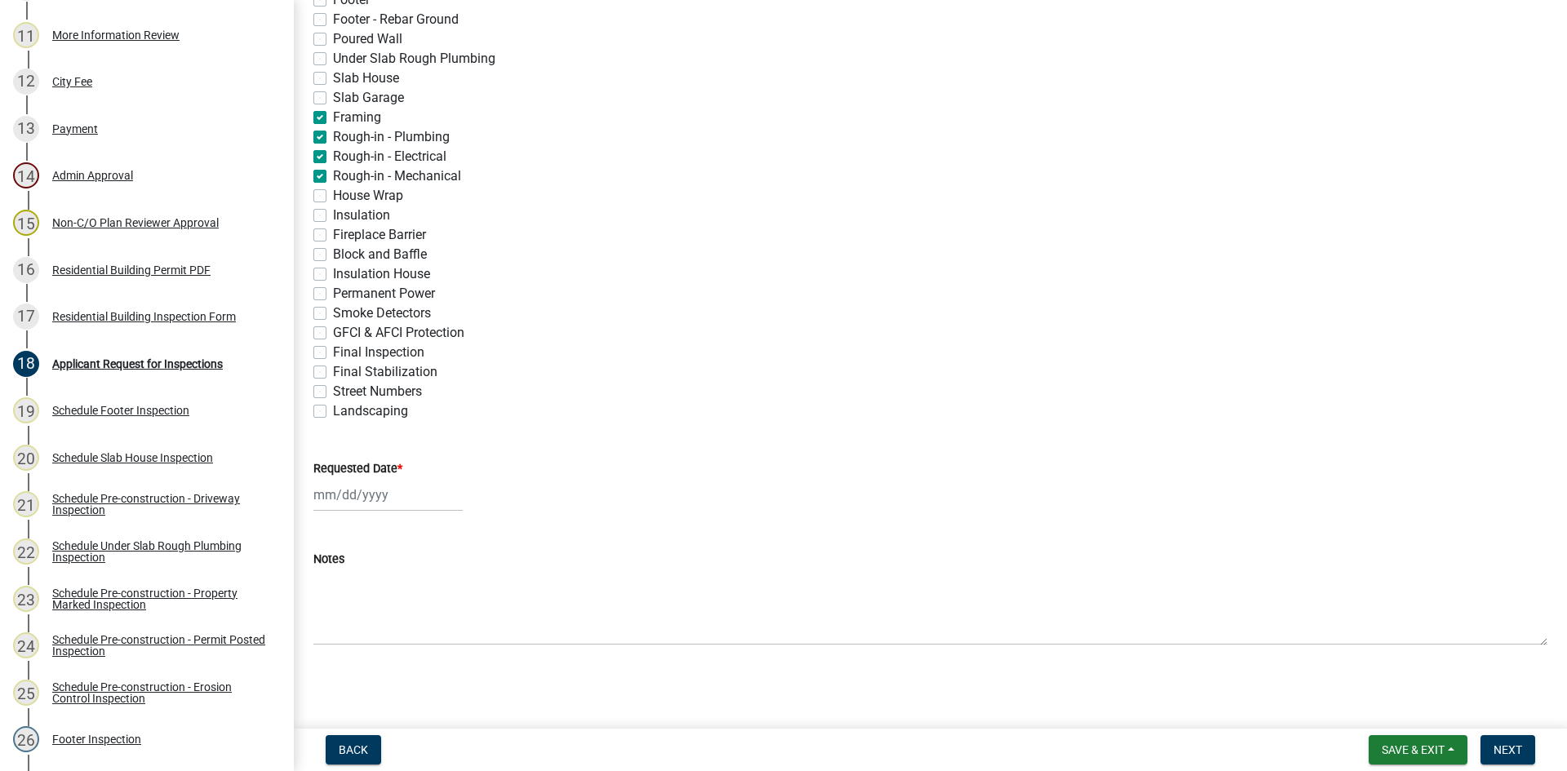
click at [339, 480] on div at bounding box center [387, 494] width 149 height 33
select select "9"
select select "2025"
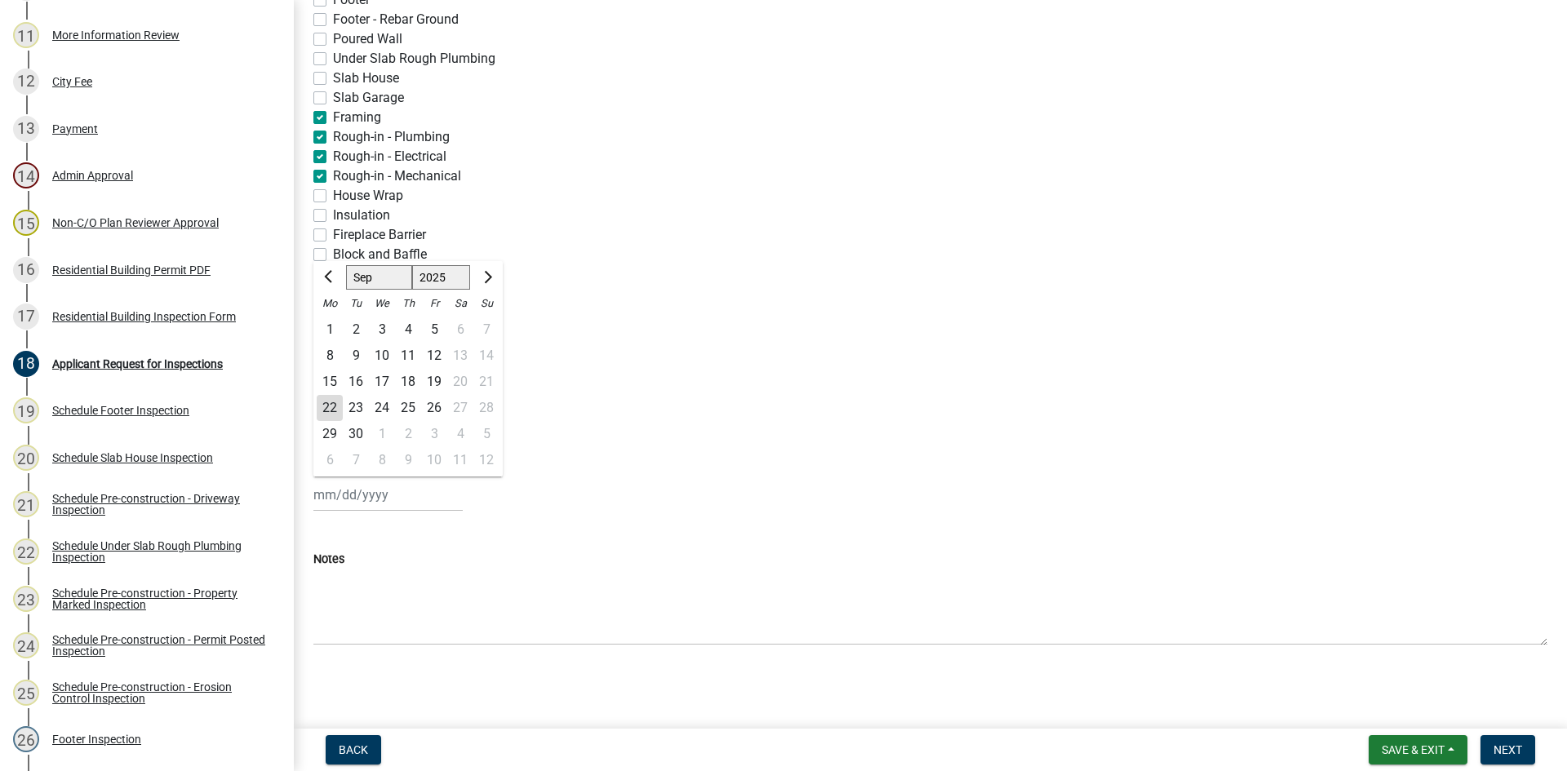
drag, startPoint x: 323, startPoint y: 411, endPoint x: 330, endPoint y: 419, distance: 10.5
click at [323, 410] on div "22" at bounding box center [330, 408] width 26 height 26
type input "09/22/2025"
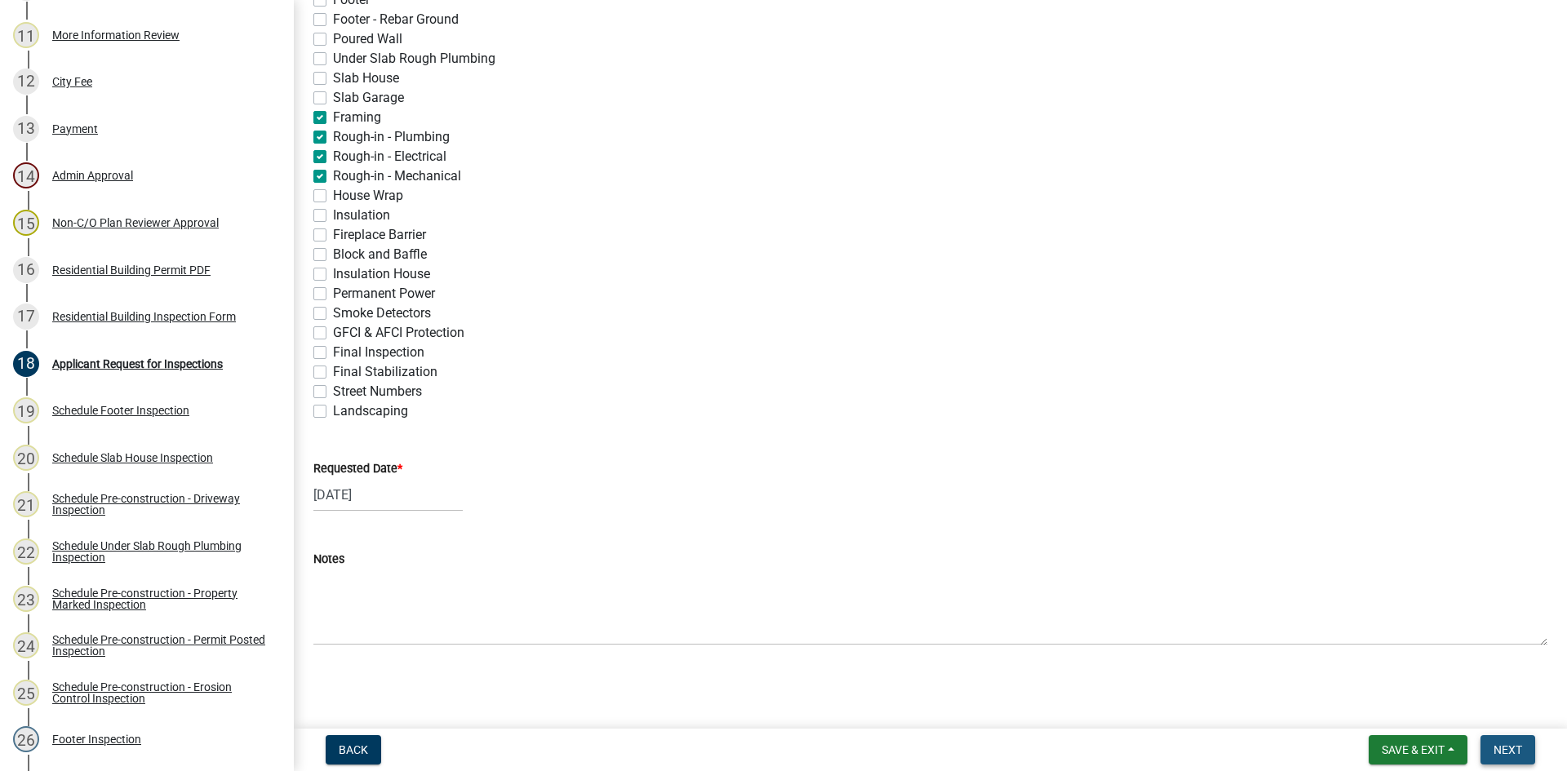
click at [1511, 746] on span "Next" at bounding box center [1507, 749] width 29 height 13
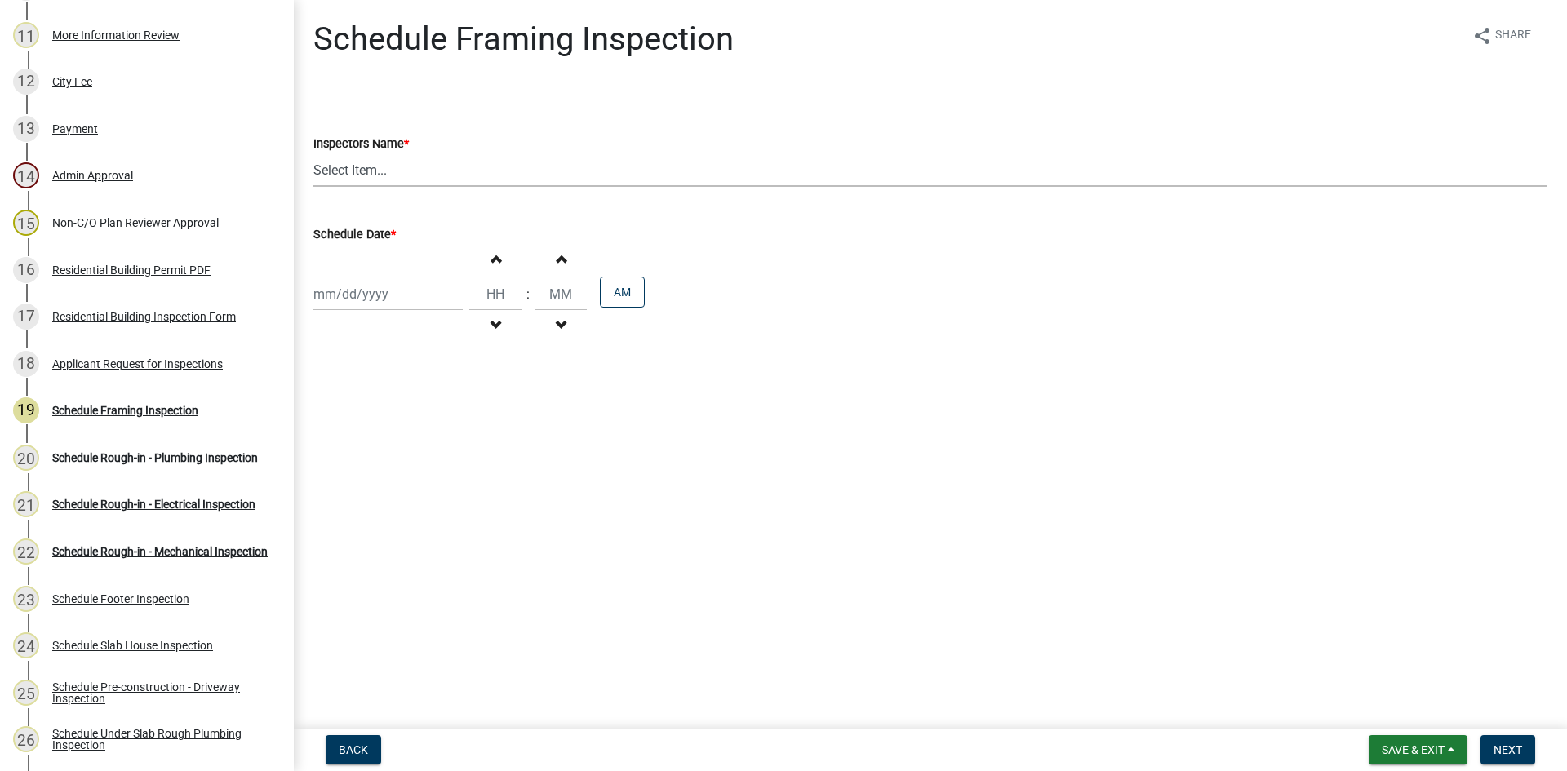
click at [349, 153] on select "Select Item... mrivera (Michele Rivera) StephanieM (Stephanie Morris ) QGrissom…" at bounding box center [930, 169] width 1234 height 33
click at [483, 432] on main "Schedule Framing Inspection share Share Inspectors Name * Select Item... mriver…" at bounding box center [930, 361] width 1273 height 722
click at [478, 170] on select "Select Item... mrivera (Michele Rivera) StephanieM (Stephanie Morris ) QGrissom…" at bounding box center [930, 169] width 1234 height 33
select select "a0ea4169-8540-4a2c-b9f4-cf4c1ffdeb95"
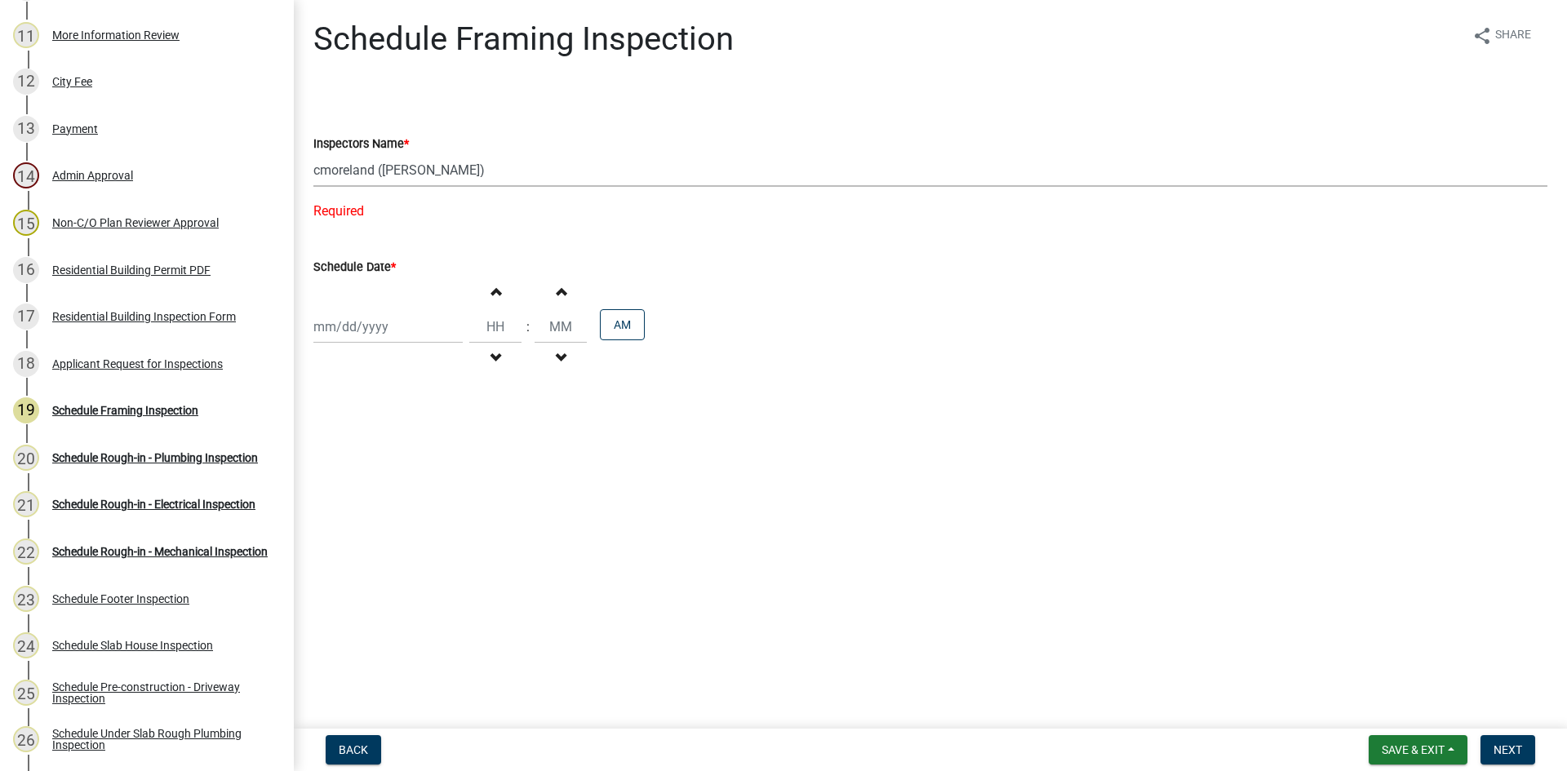
click at [313, 153] on select "Select Item... mrivera (Michele Rivera) StephanieM (Stephanie Morris ) QGrissom…" at bounding box center [930, 169] width 1234 height 33
click at [337, 296] on div at bounding box center [387, 293] width 149 height 33
select select "9"
select select "2025"
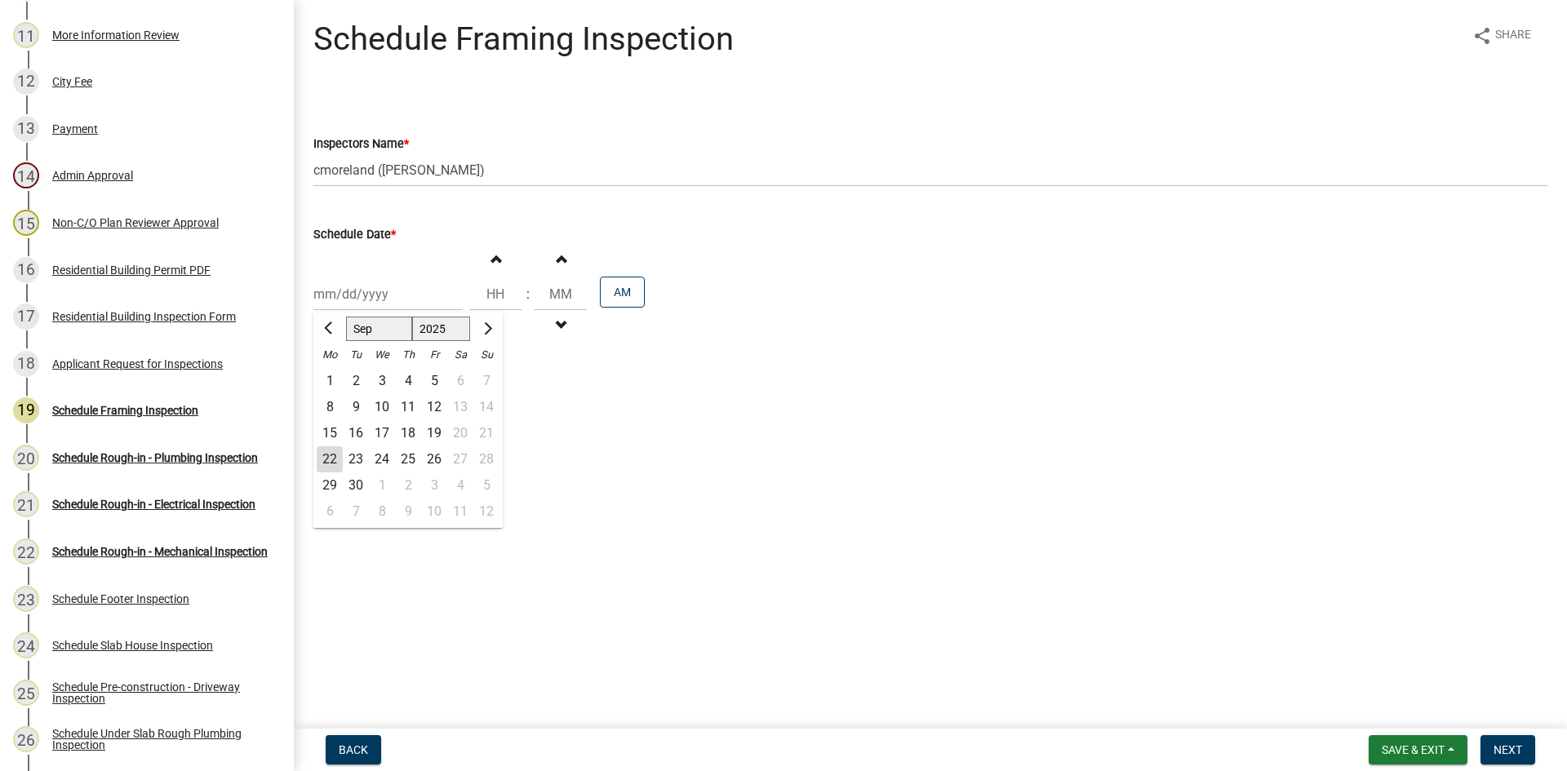
click at [355, 452] on div "23" at bounding box center [356, 459] width 26 height 26
type input "09/23/2025"
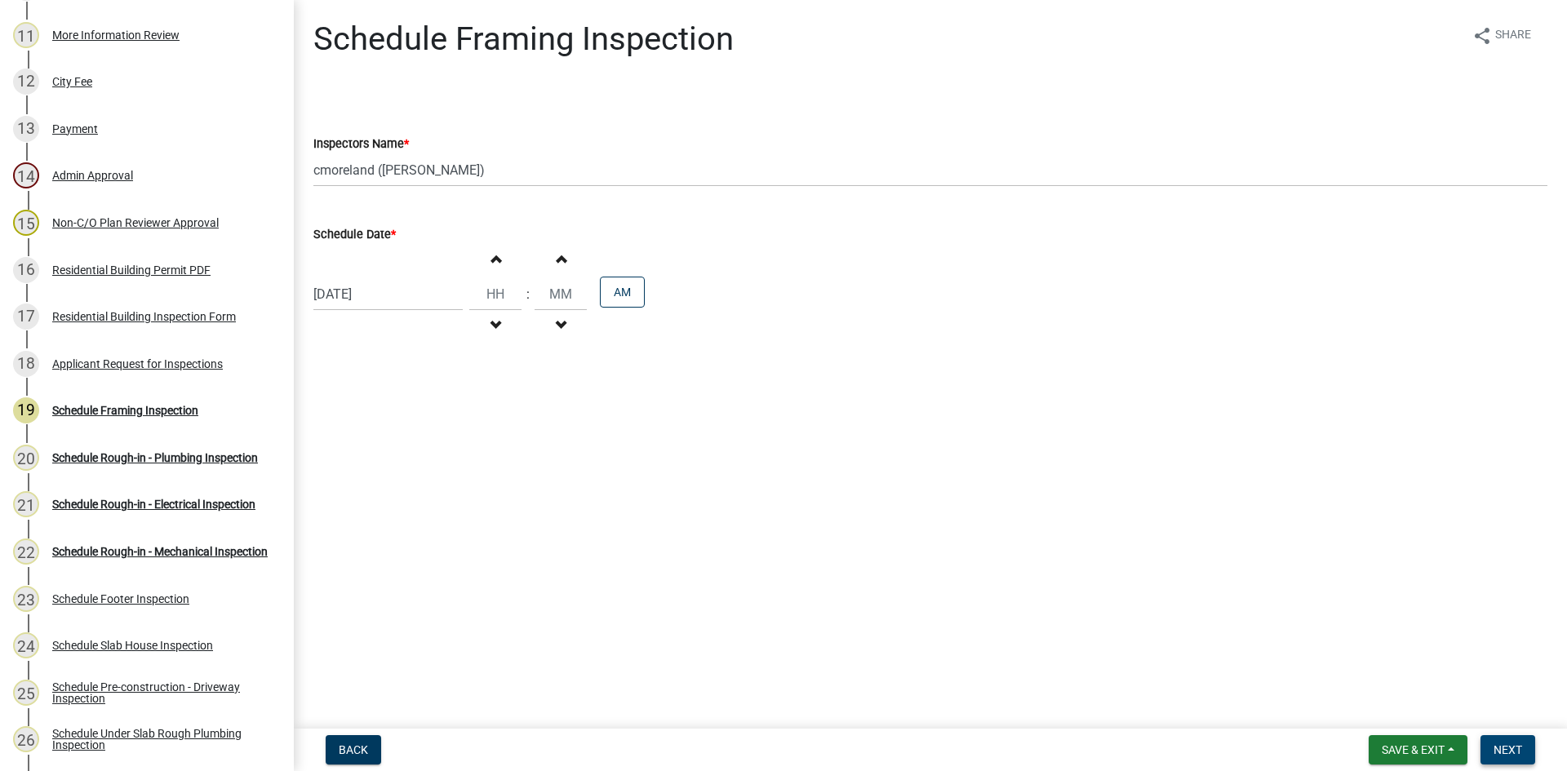
click at [1507, 748] on span "Next" at bounding box center [1507, 749] width 29 height 13
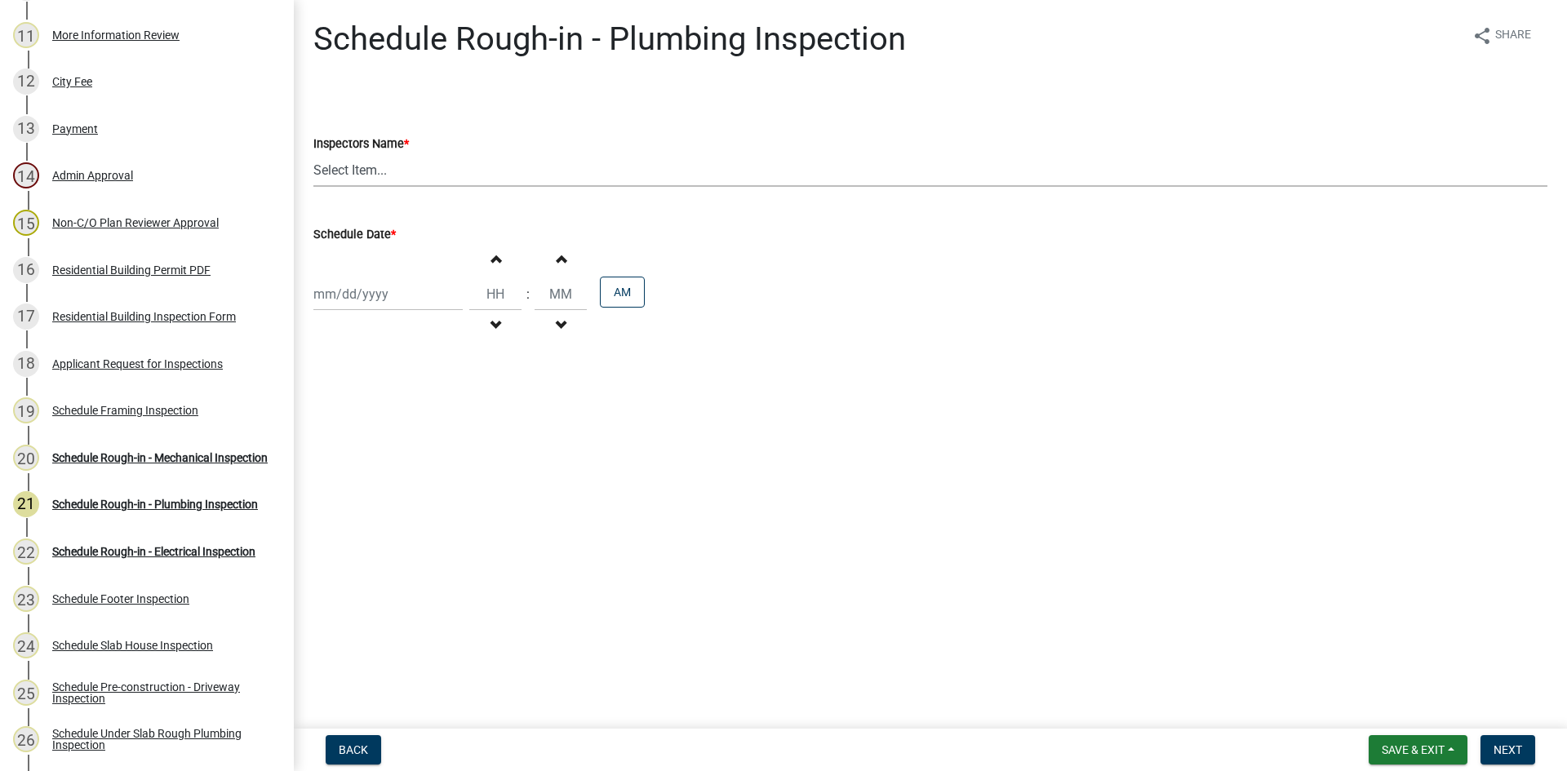
click at [437, 175] on select "Select Item... mrivera (Michele Rivera) StephanieM (Stephanie Morris ) QGrissom…" at bounding box center [930, 169] width 1234 height 33
select select "a0ea4169-8540-4a2c-b9f4-cf4c1ffdeb95"
click at [313, 153] on select "Select Item... mrivera (Michele Rivera) StephanieM (Stephanie Morris ) QGrissom…" at bounding box center [930, 169] width 1234 height 33
click at [333, 289] on div at bounding box center [387, 293] width 149 height 33
select select "9"
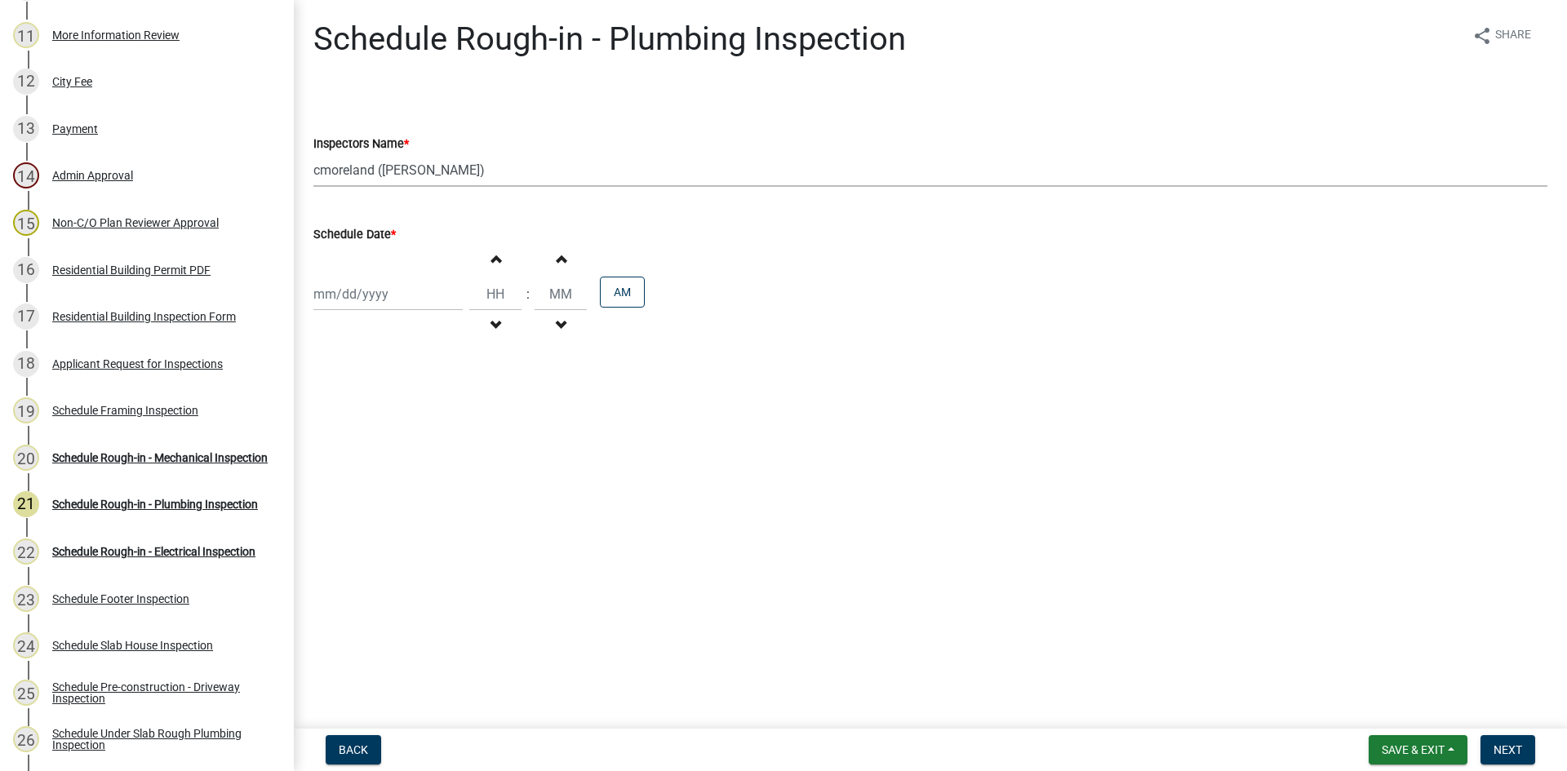
select select "2025"
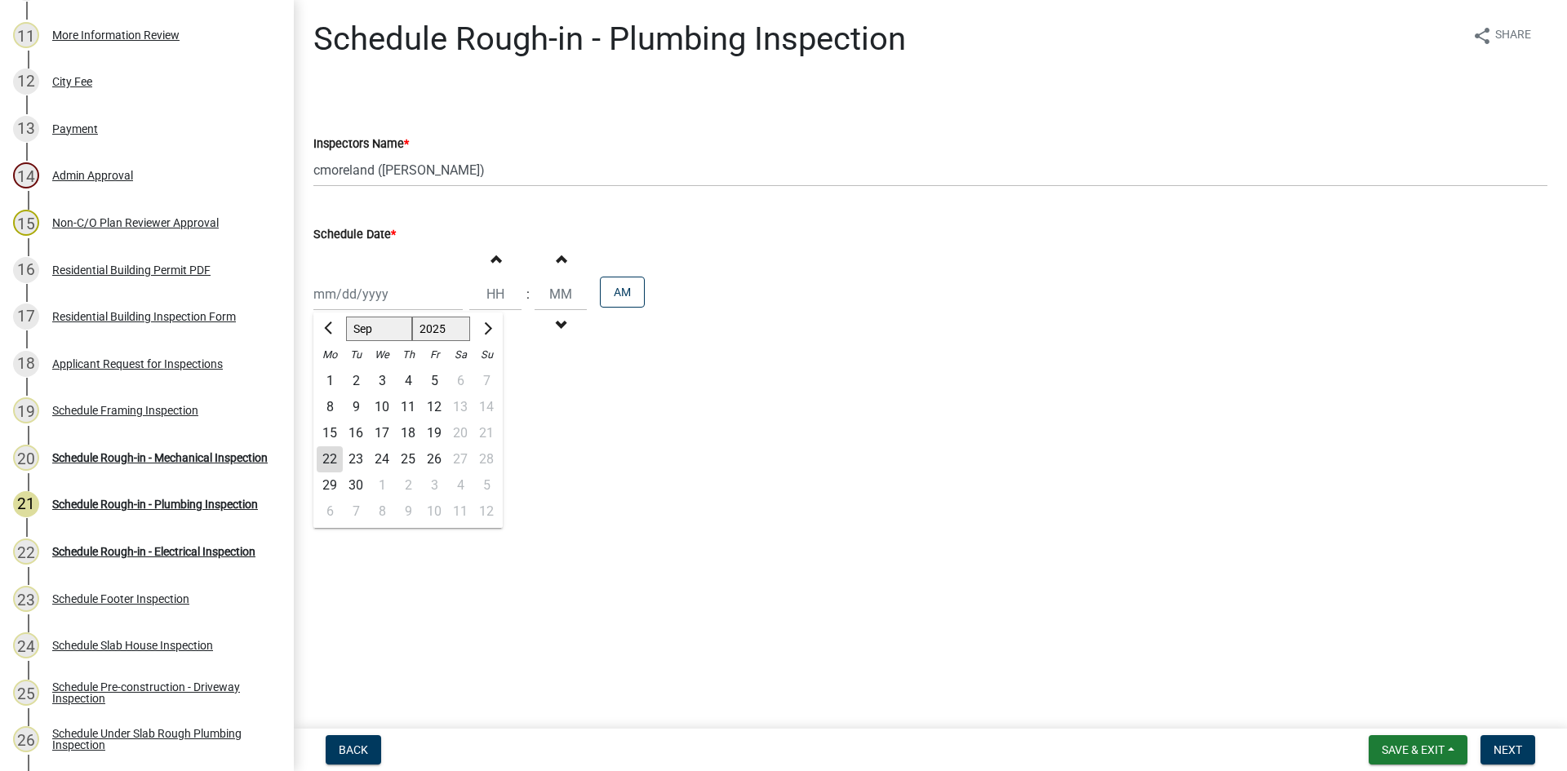
click at [362, 458] on div "23" at bounding box center [356, 459] width 26 height 26
type input "09/23/2025"
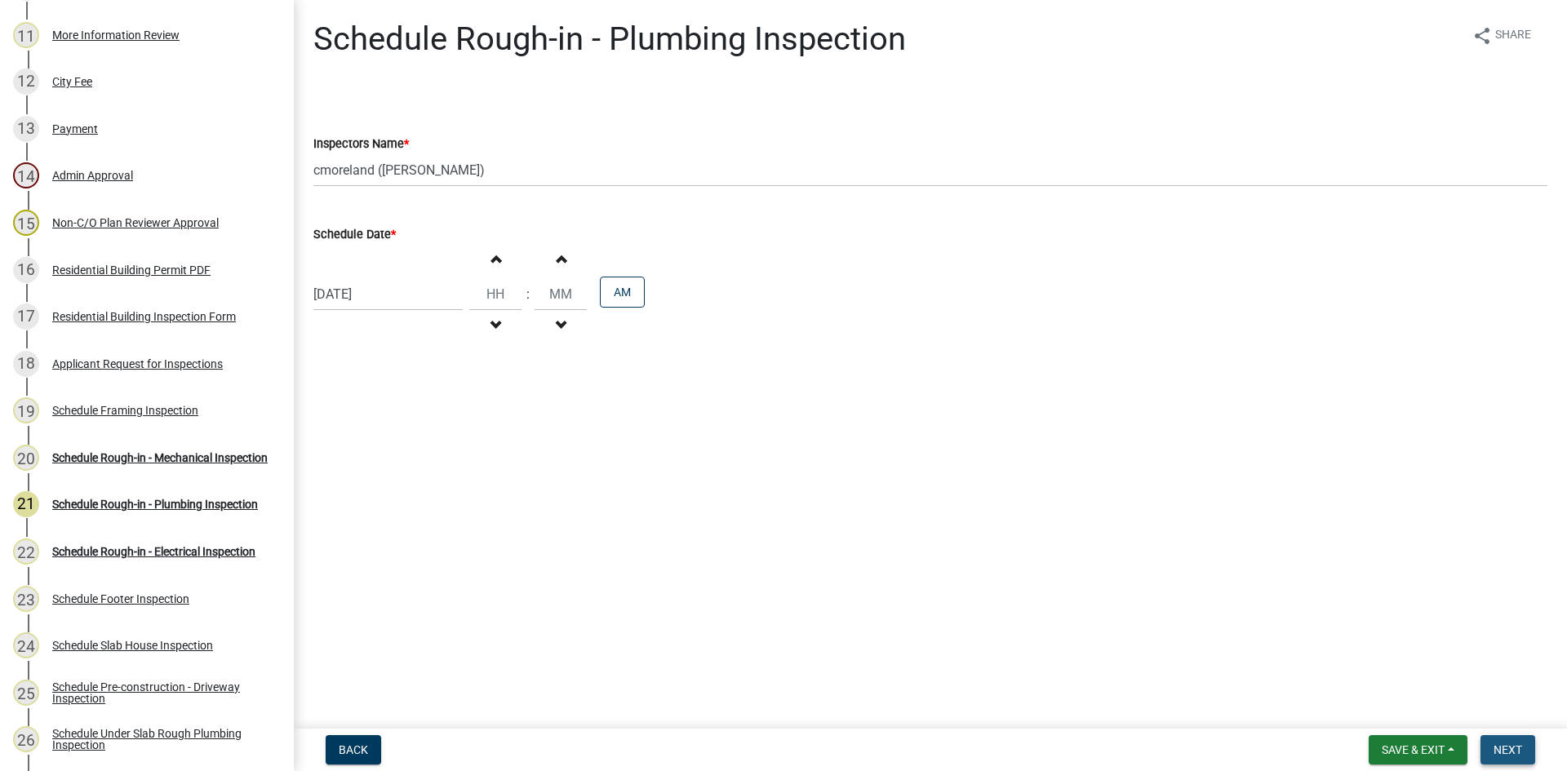
click at [1520, 745] on span "Next" at bounding box center [1507, 749] width 29 height 13
click at [357, 178] on select "Select Item... mrivera (Michele Rivera) StephanieM (Stephanie Morris ) QGrissom…" at bounding box center [930, 169] width 1234 height 33
select select "a0ea4169-8540-4a2c-b9f4-cf4c1ffdeb95"
click at [313, 153] on select "Select Item... mrivera (Michele Rivera) StephanieM (Stephanie Morris ) QGrissom…" at bounding box center [930, 169] width 1234 height 33
drag, startPoint x: 361, startPoint y: 269, endPoint x: 358, endPoint y: 290, distance: 21.4
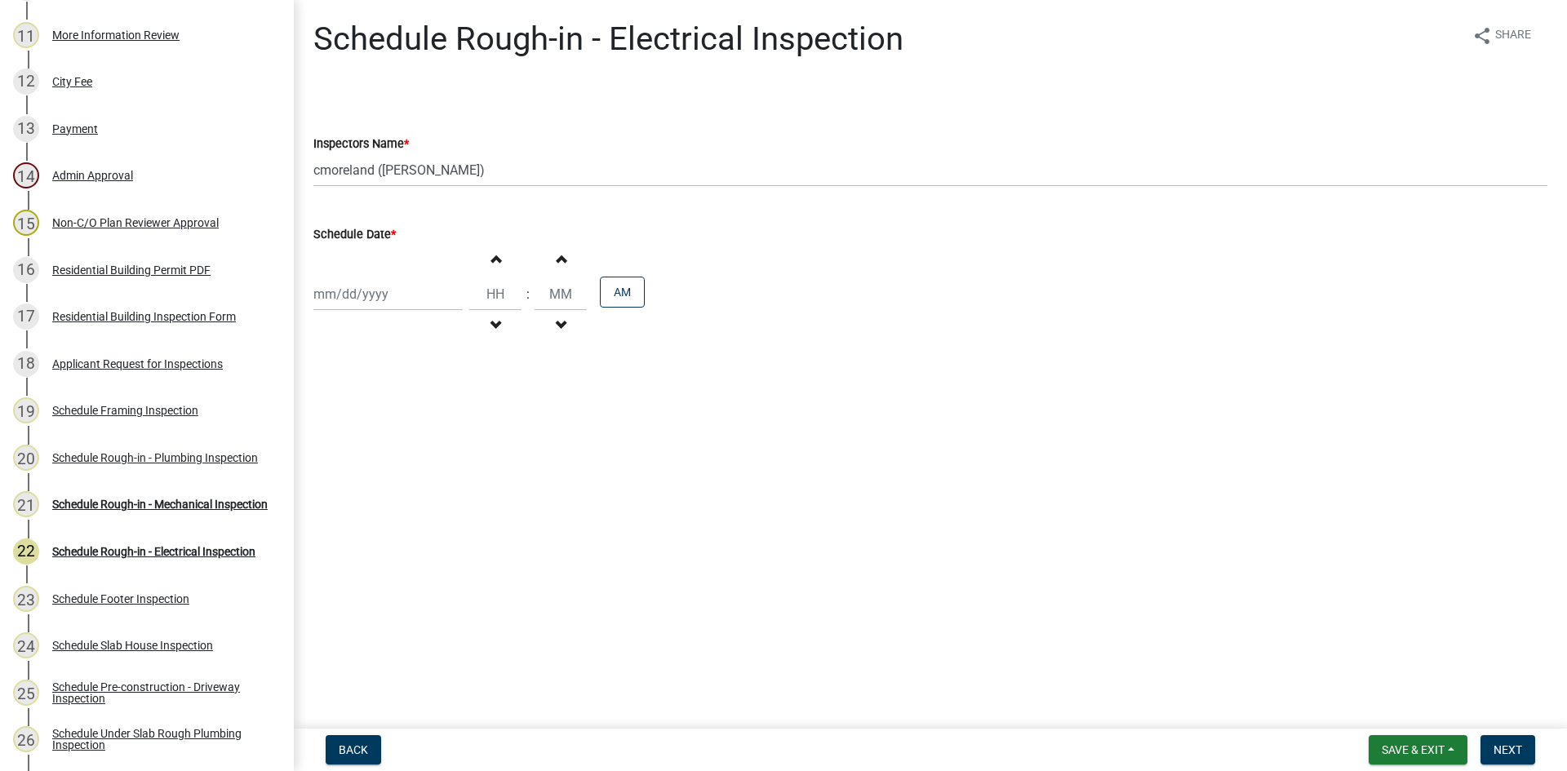
click at [361, 270] on div "Increment hours Decrement hours : Increment minutes Decrement minutes AM" at bounding box center [930, 294] width 1234 height 100
click at [355, 297] on div at bounding box center [387, 293] width 149 height 33
select select "9"
select select "2025"
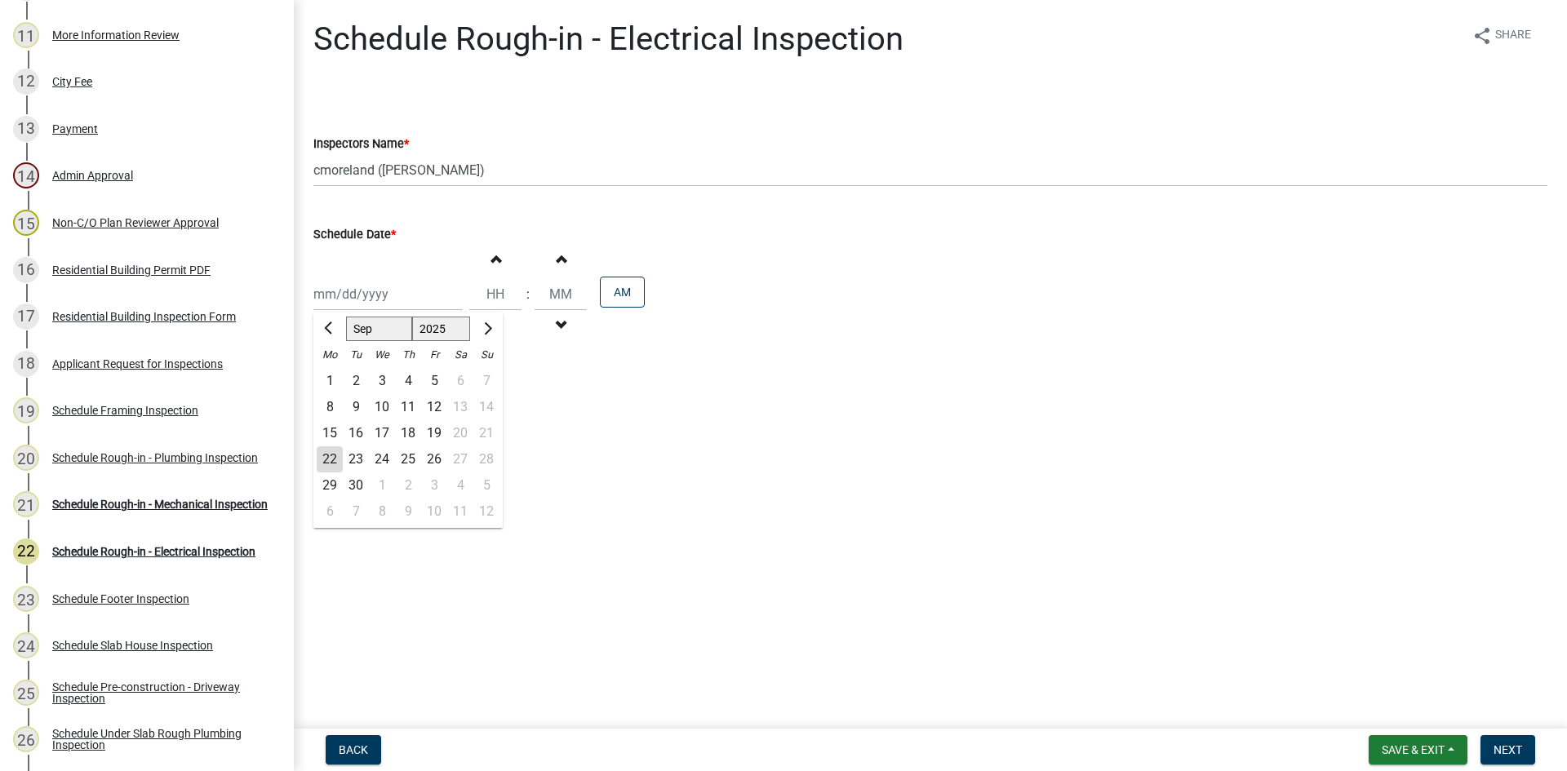
click at [357, 458] on div "23" at bounding box center [356, 459] width 26 height 26
type input "09/23/2025"
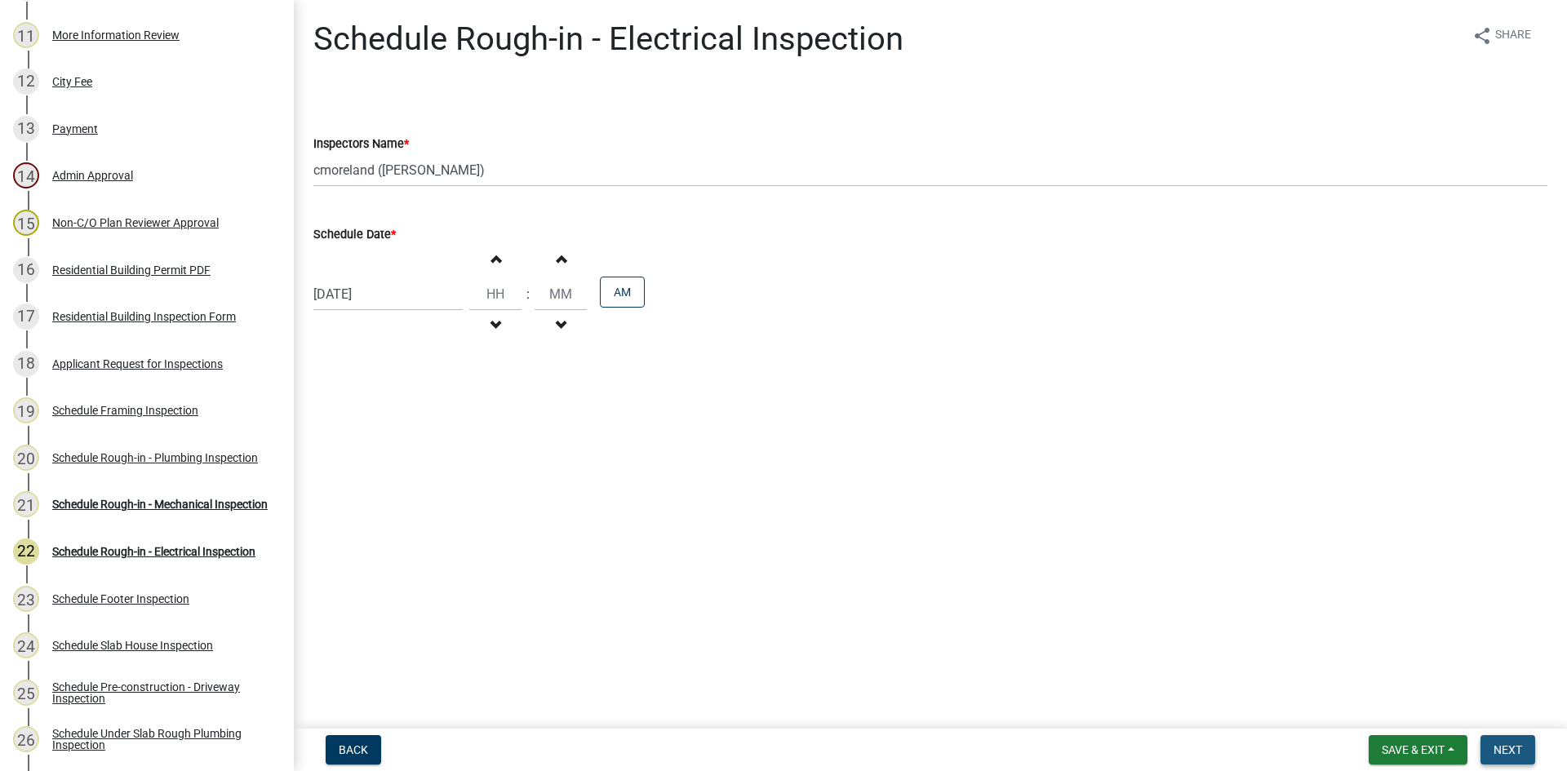
click at [1510, 749] on span "Next" at bounding box center [1507, 749] width 29 height 13
click at [444, 175] on select "Select Item... mrivera (Michele Rivera) StephanieM (Stephanie Morris ) QGrissom…" at bounding box center [930, 169] width 1234 height 33
select select "a0ea4169-8540-4a2c-b9f4-cf4c1ffdeb95"
click at [313, 153] on select "Select Item... mrivera (Michele Rivera) StephanieM (Stephanie Morris ) QGrissom…" at bounding box center [930, 169] width 1234 height 33
click at [358, 300] on div at bounding box center [387, 293] width 149 height 33
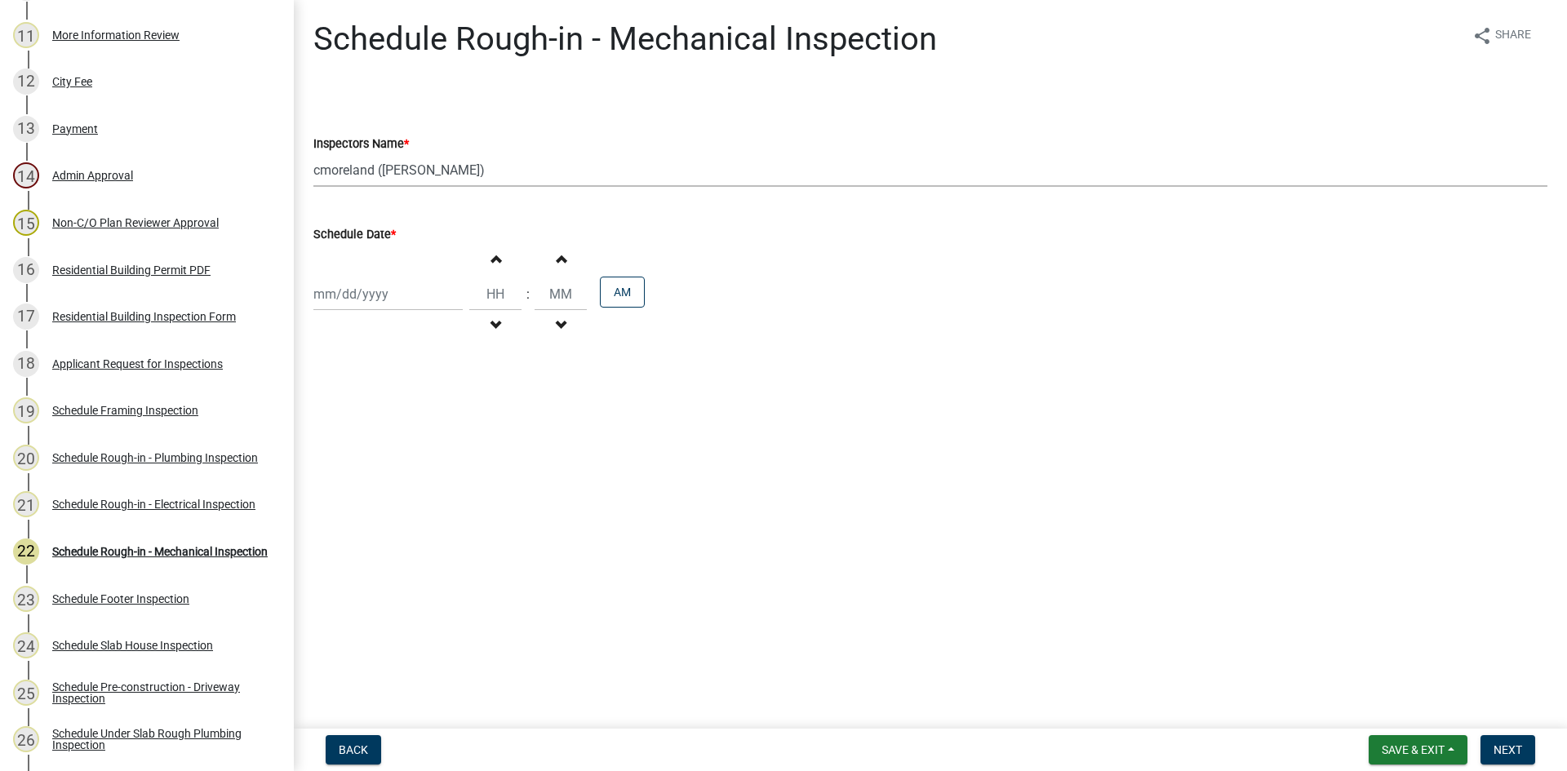
select select "9"
select select "2025"
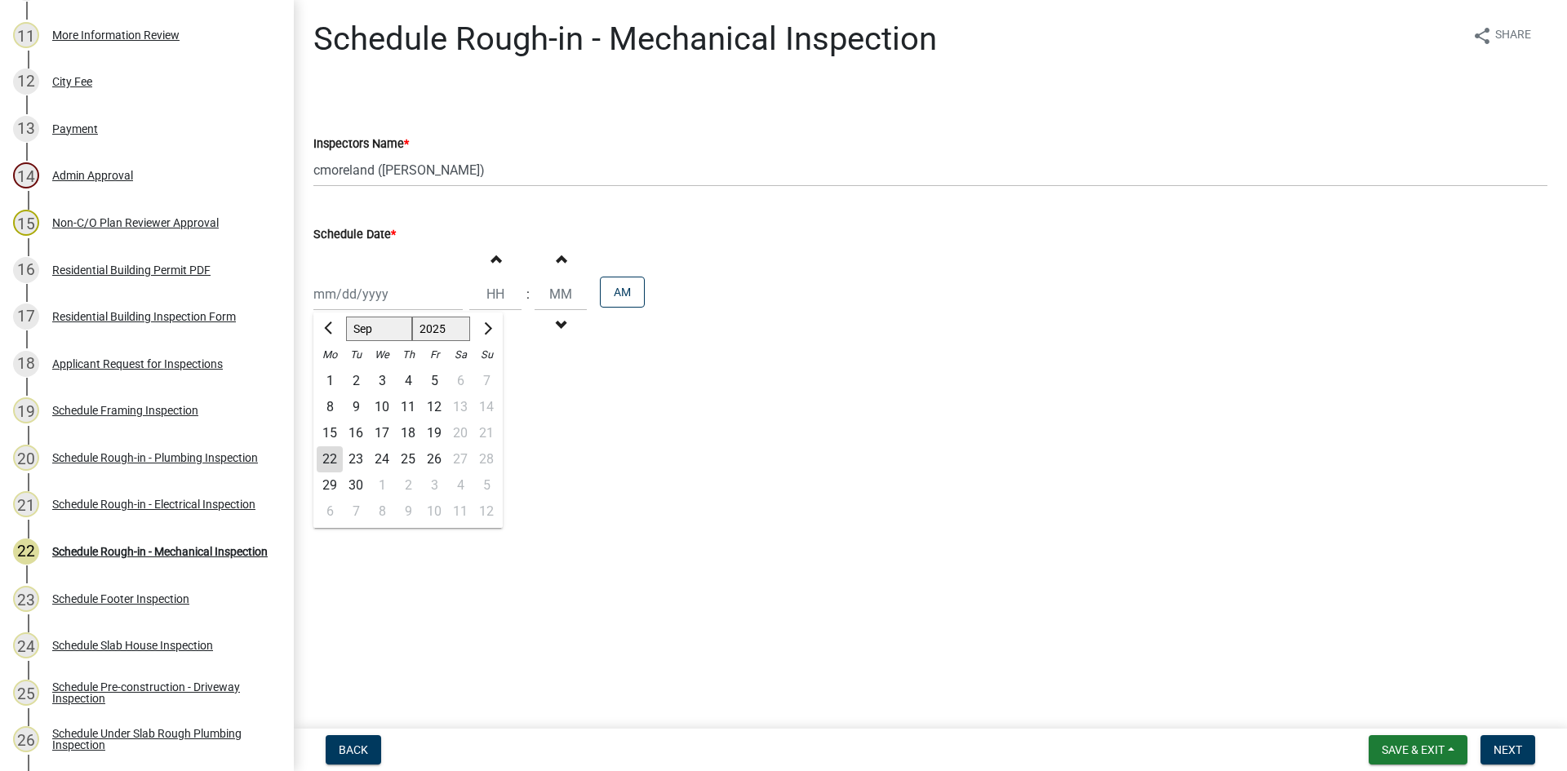
click at [357, 455] on div "23" at bounding box center [356, 459] width 26 height 26
type input "09/23/2025"
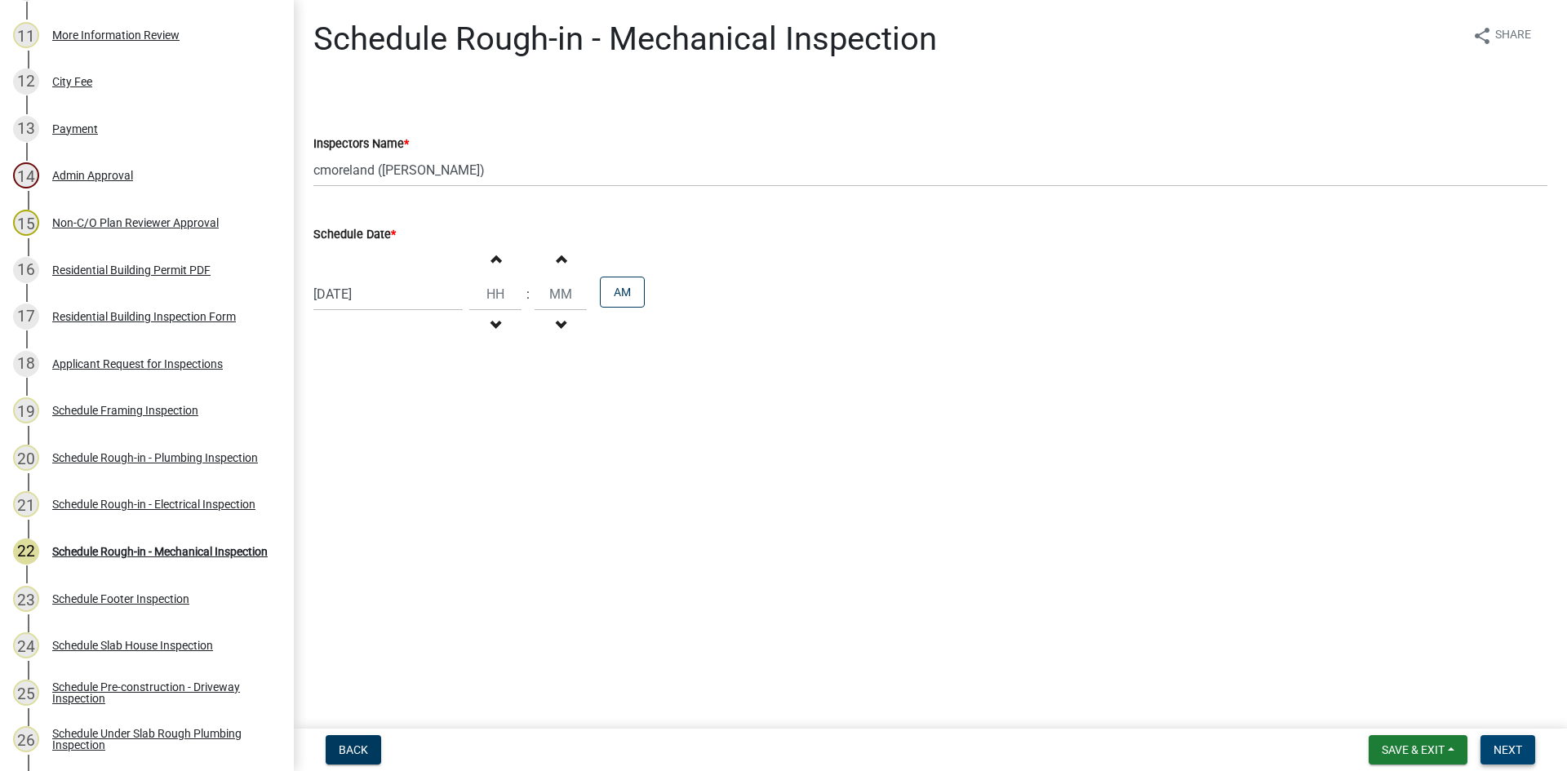
click at [1503, 744] on span "Next" at bounding box center [1507, 749] width 29 height 13
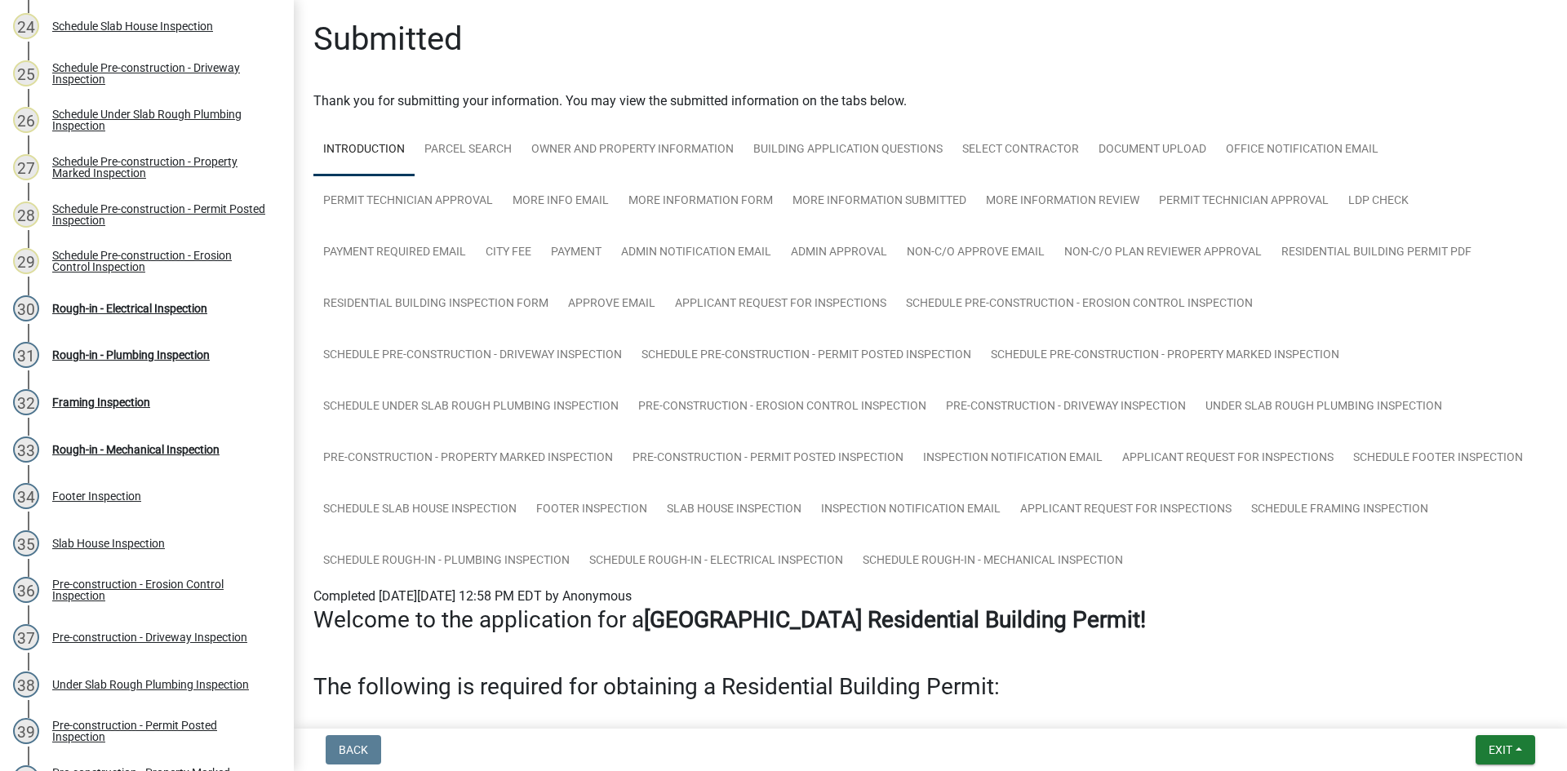
scroll to position [1583, 0]
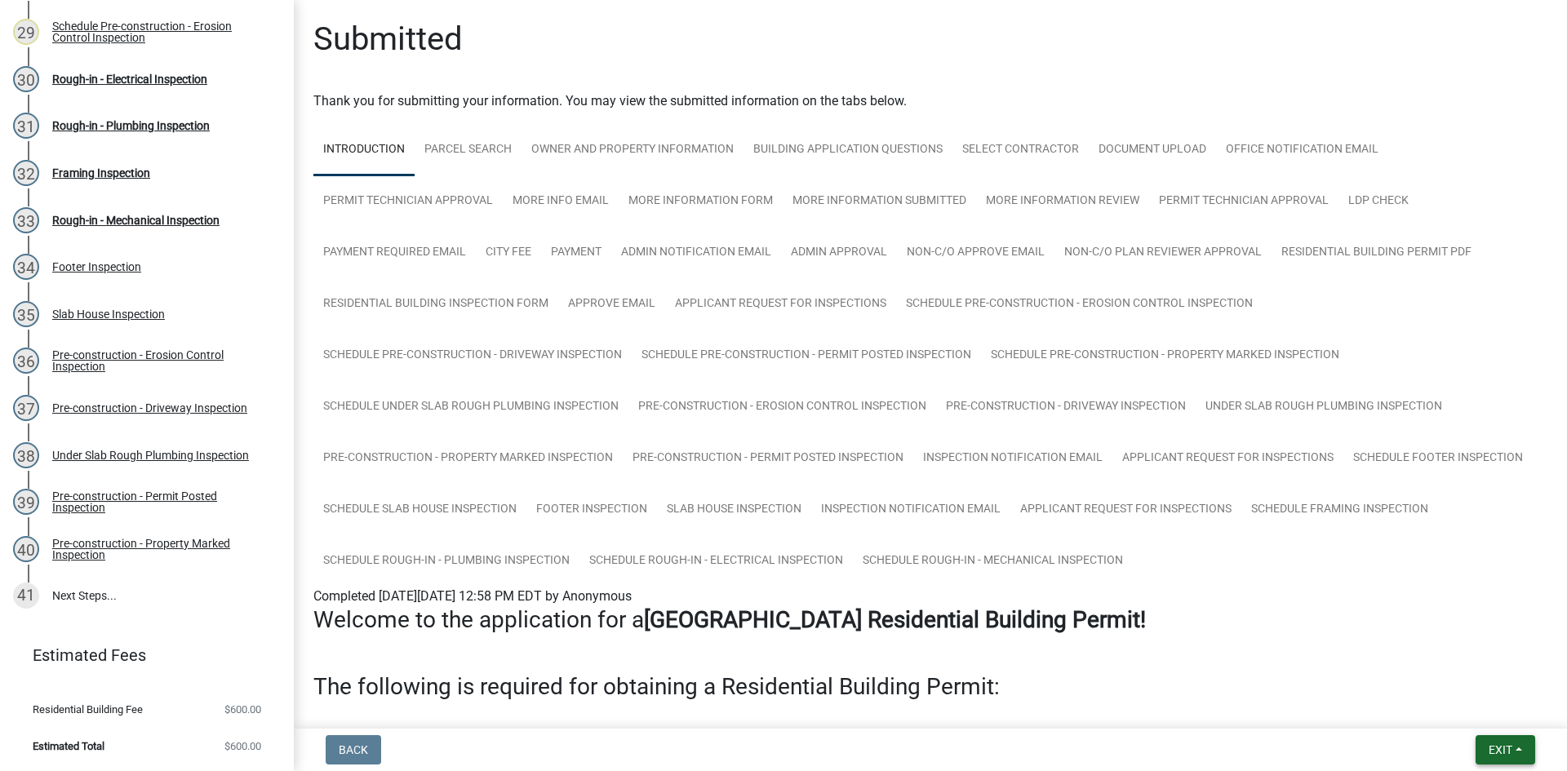
click at [1504, 752] on span "Exit" at bounding box center [1501, 749] width 24 height 13
click at [1484, 717] on button "Save & Exit" at bounding box center [1470, 707] width 131 height 39
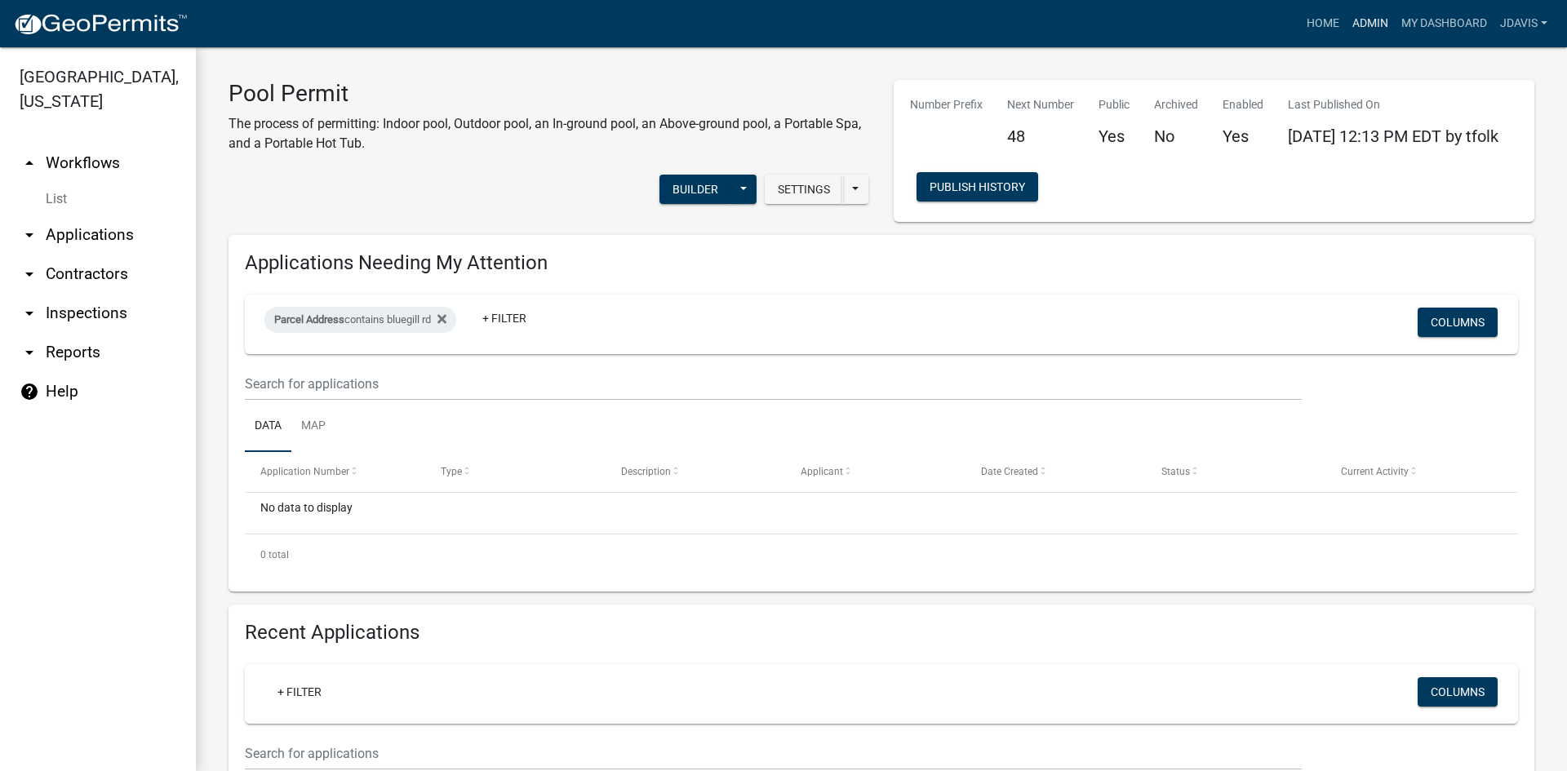
click at [1365, 26] on link "Admin" at bounding box center [1370, 23] width 49 height 31
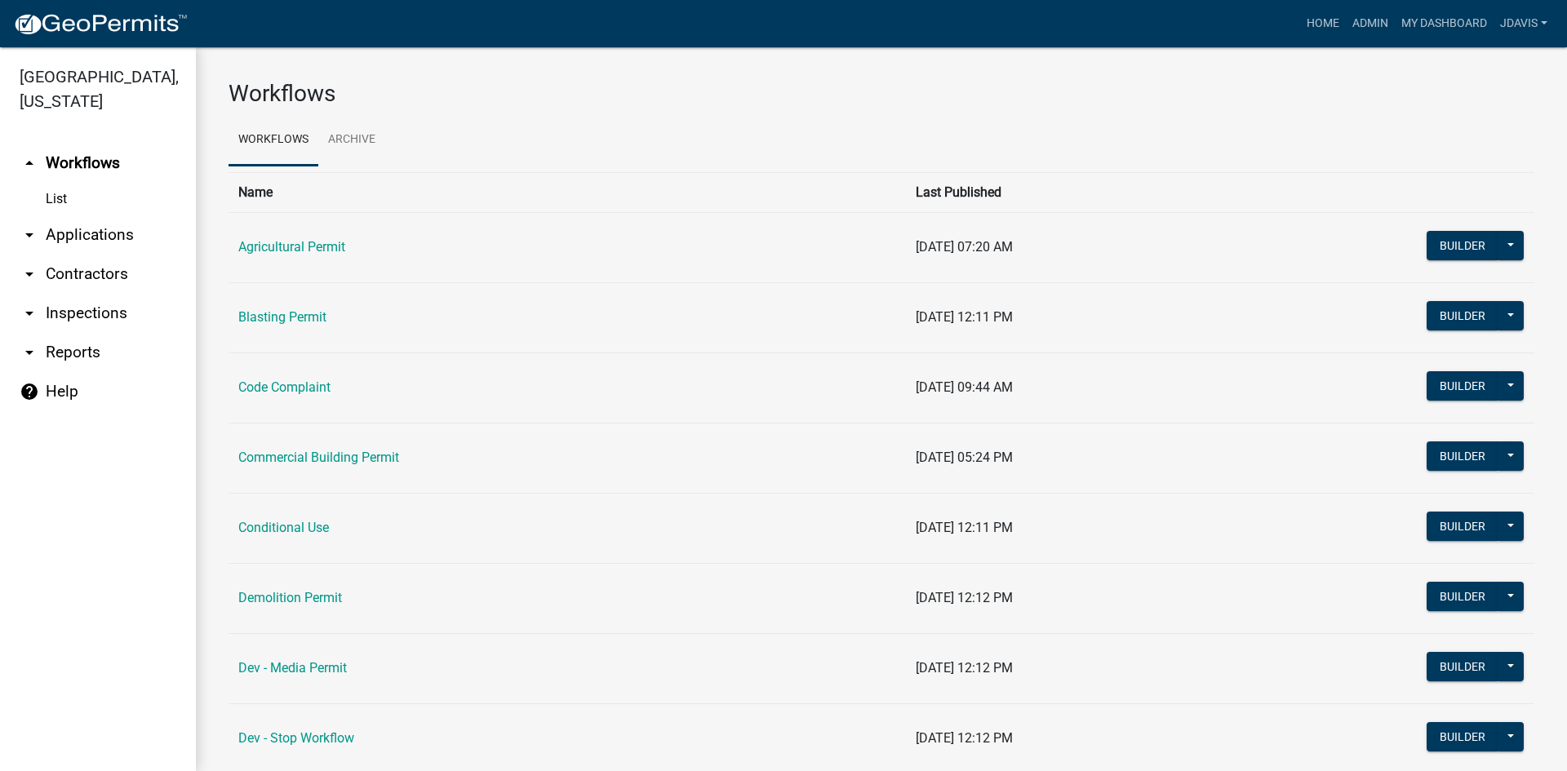
click at [106, 234] on link "arrow_drop_down Applications" at bounding box center [98, 234] width 196 height 39
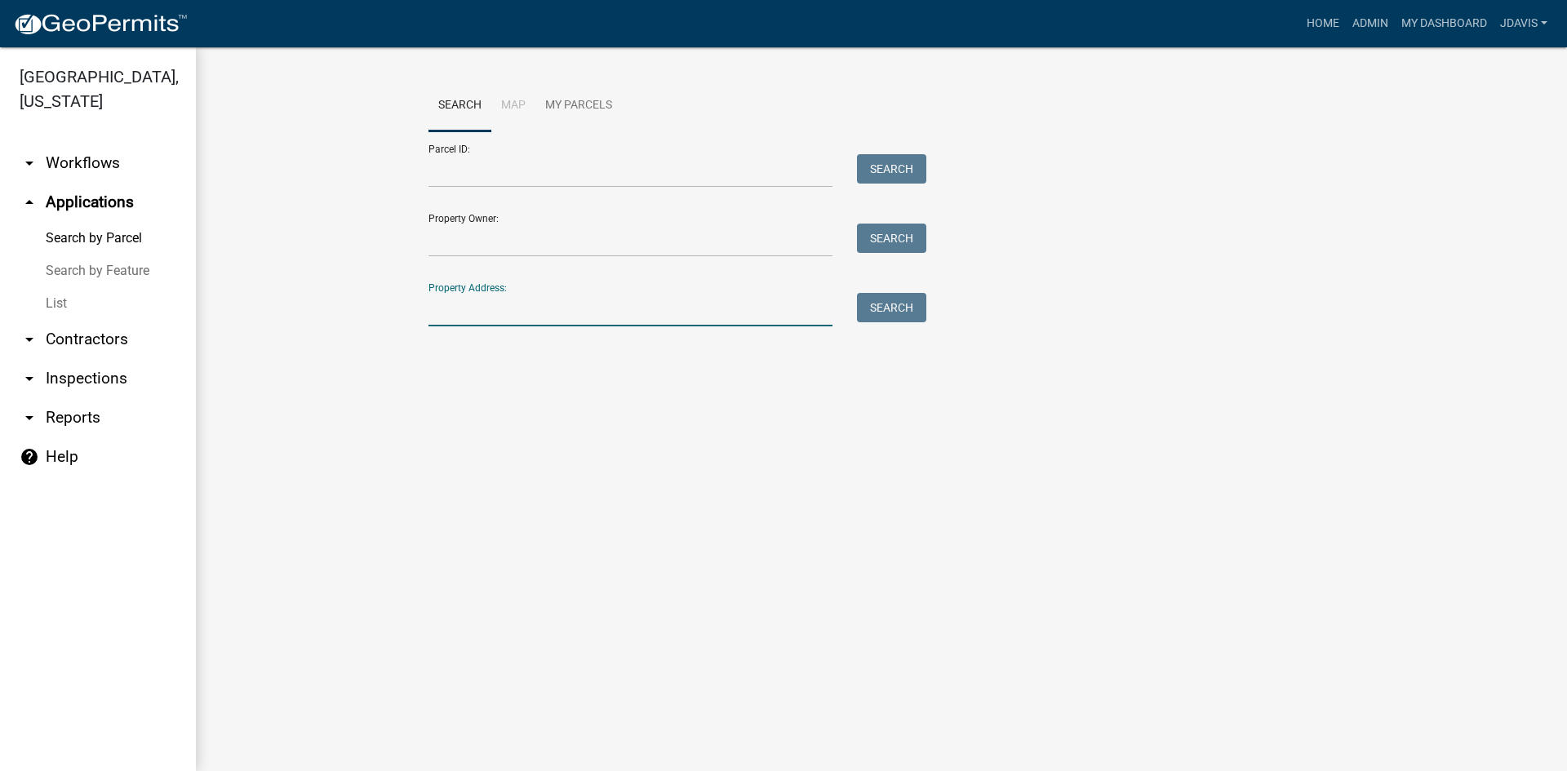
click at [467, 304] on input "Property Address:" at bounding box center [630, 309] width 404 height 33
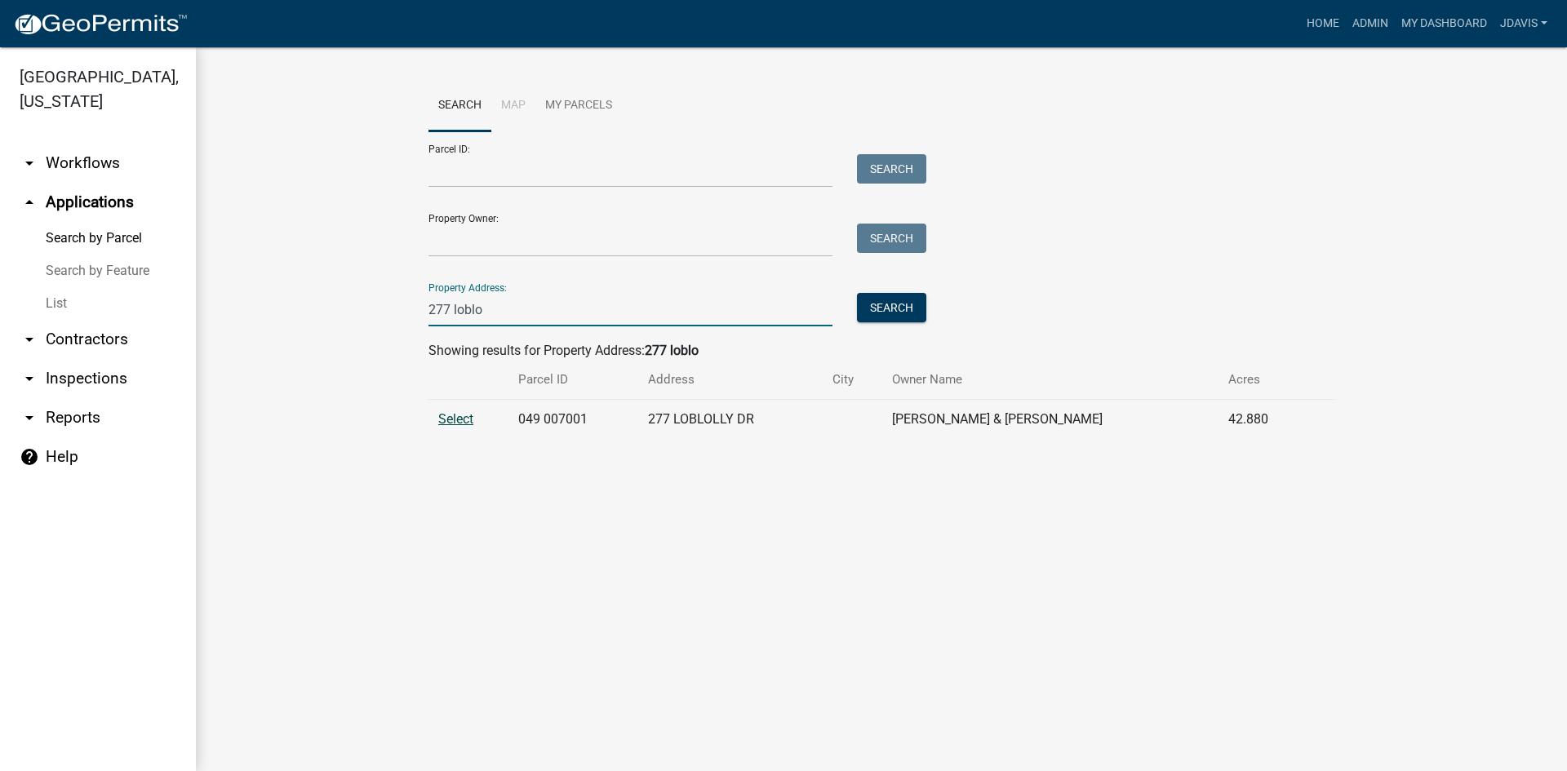
type input "277 loblo"
click at [460, 424] on span "Select" at bounding box center [455, 419] width 35 height 16
